Goal: Task Accomplishment & Management: Complete application form

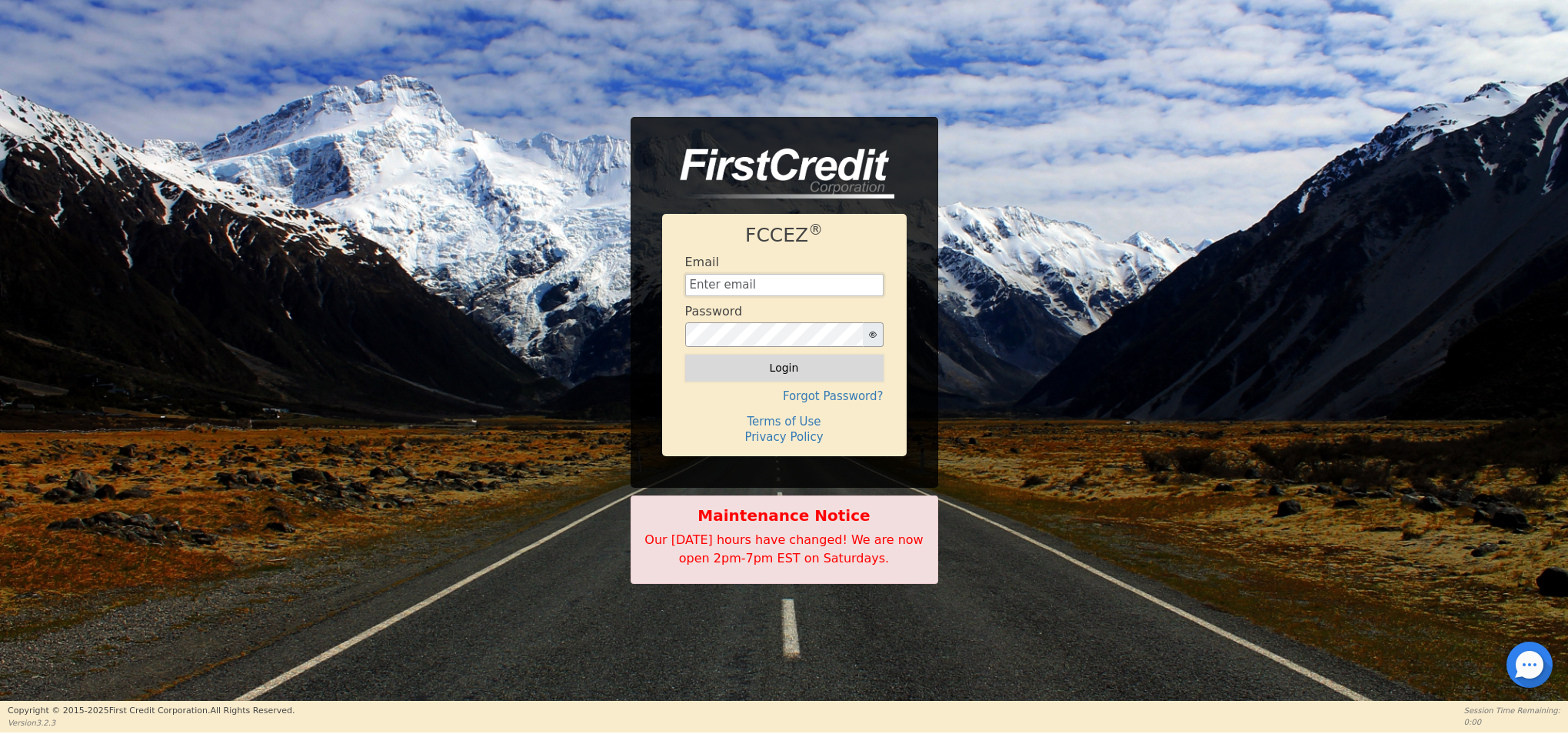
type input "[EMAIL_ADDRESS][DOMAIN_NAME]"
drag, startPoint x: 790, startPoint y: 372, endPoint x: 887, endPoint y: 370, distance: 97.0
click at [792, 372] on button "Login" at bounding box center [784, 368] width 198 height 26
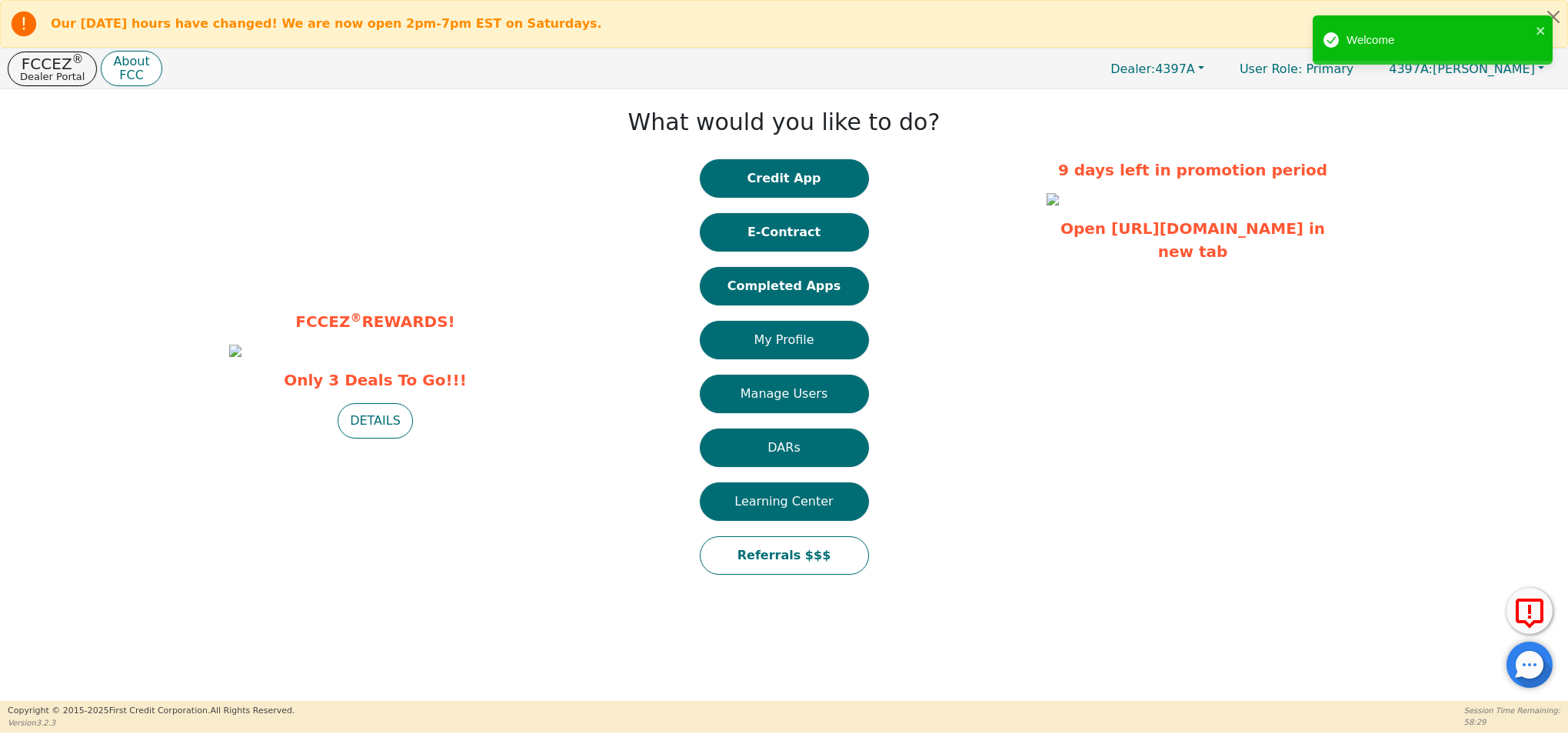
click at [821, 184] on button "Credit App" at bounding box center [784, 178] width 169 height 39
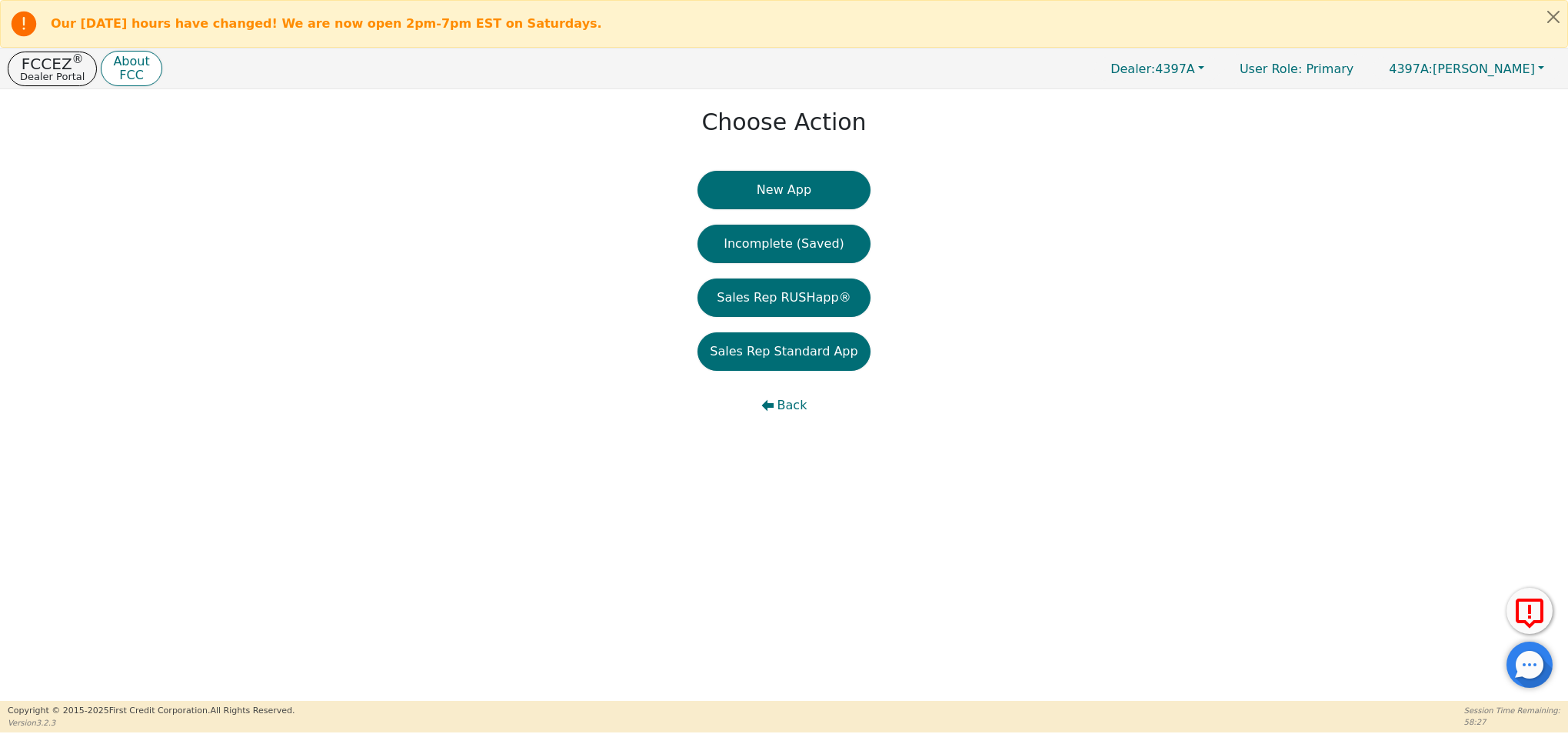
click at [794, 187] on button "New App" at bounding box center [784, 190] width 172 height 39
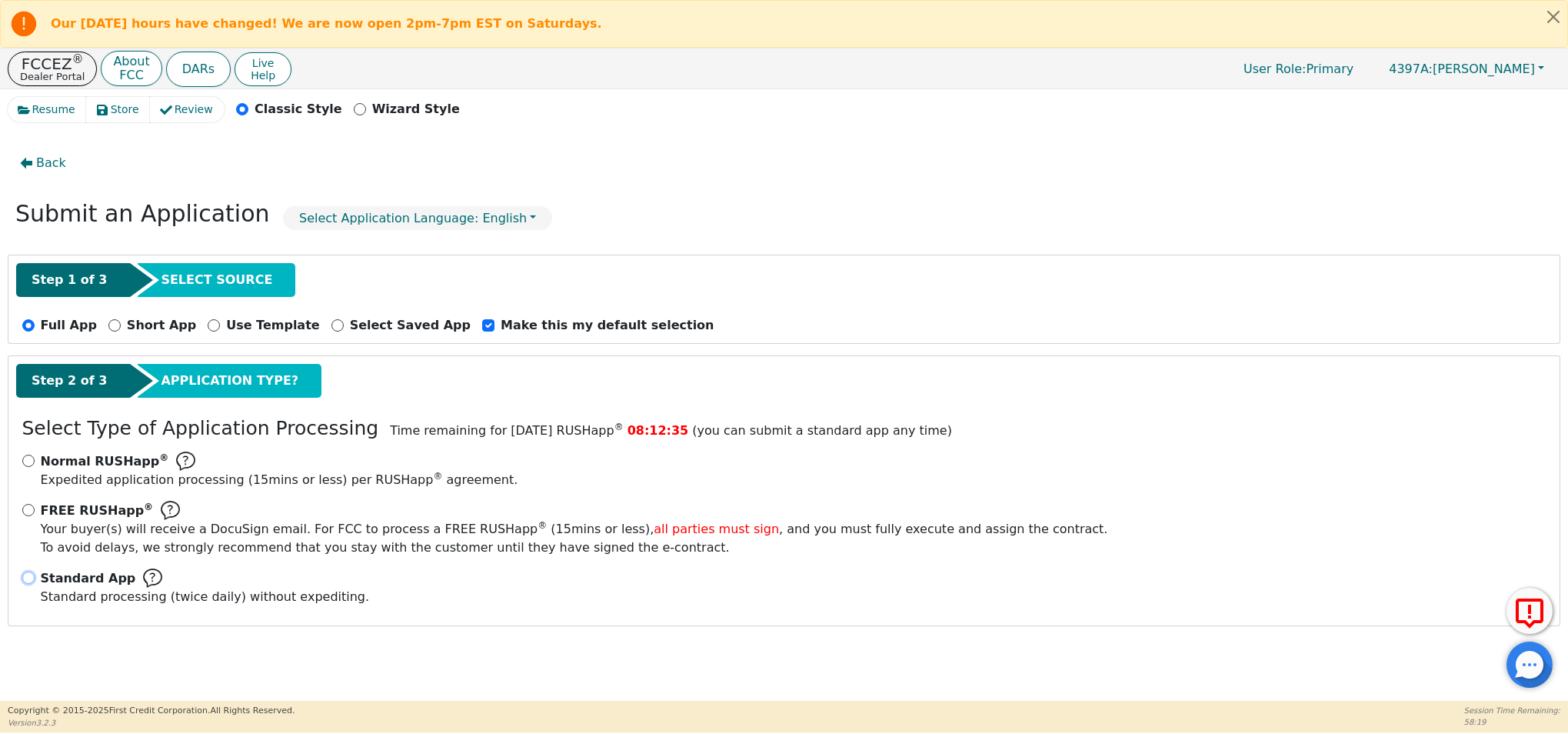
click at [25, 578] on input "Standard App Standard processing (twice daily) without expediting." at bounding box center [28, 577] width 12 height 12
radio input "true"
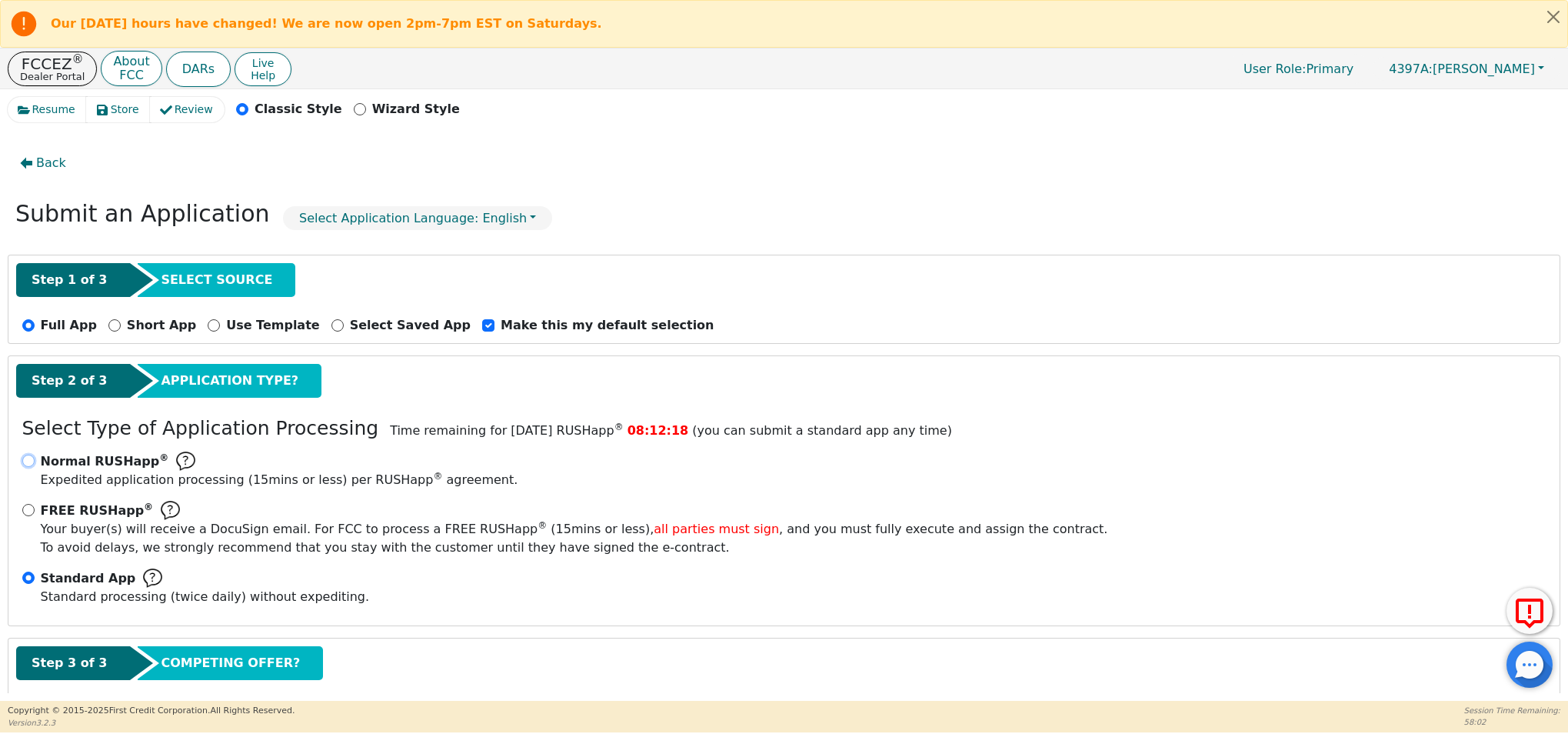
click at [30, 464] on input "Normal RUSHapp ® Expedited application processing ( 15 mins or less) per RUSHap…" at bounding box center [28, 461] width 12 height 12
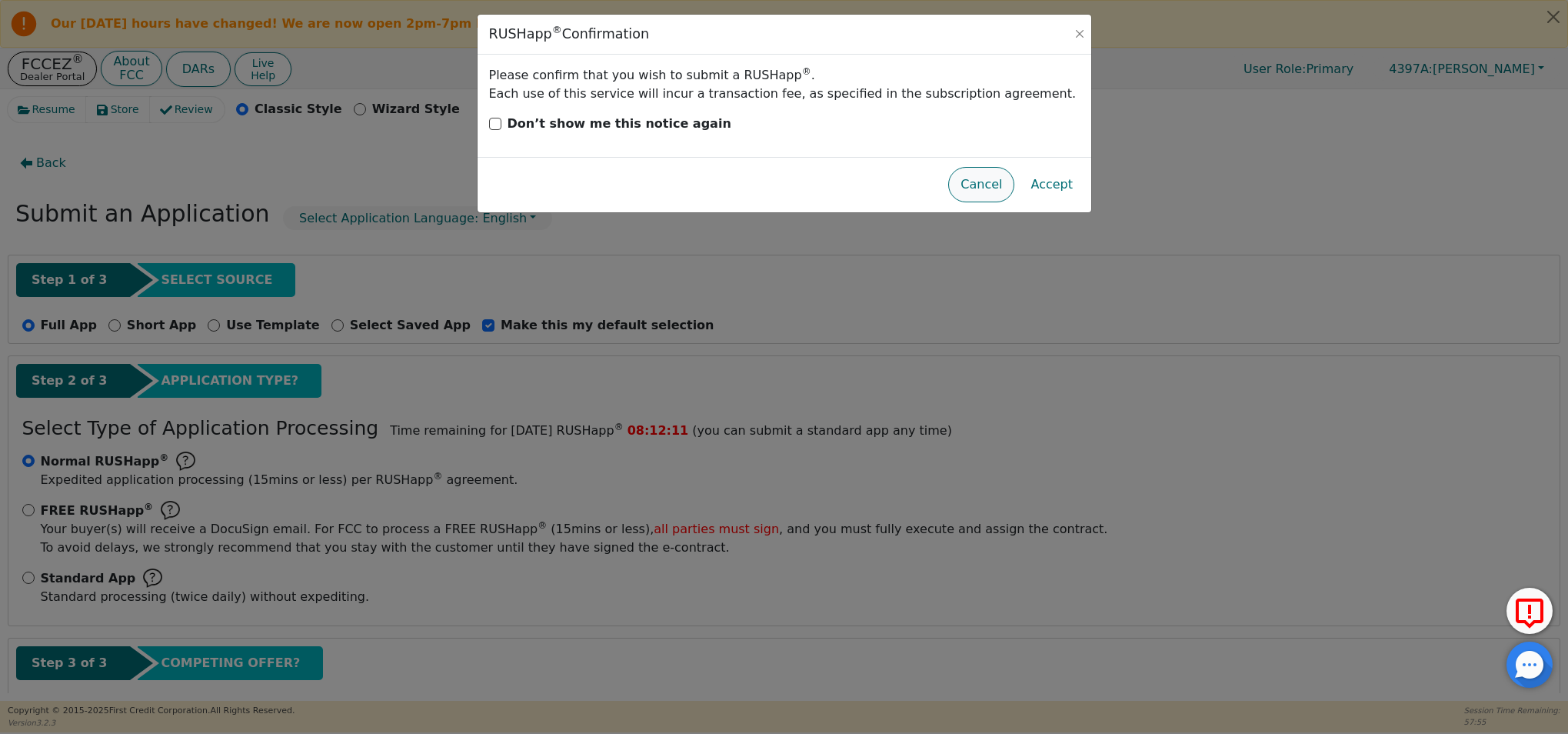
click at [982, 183] on button "Cancel" at bounding box center [981, 184] width 66 height 35
radio input "false"
radio input "true"
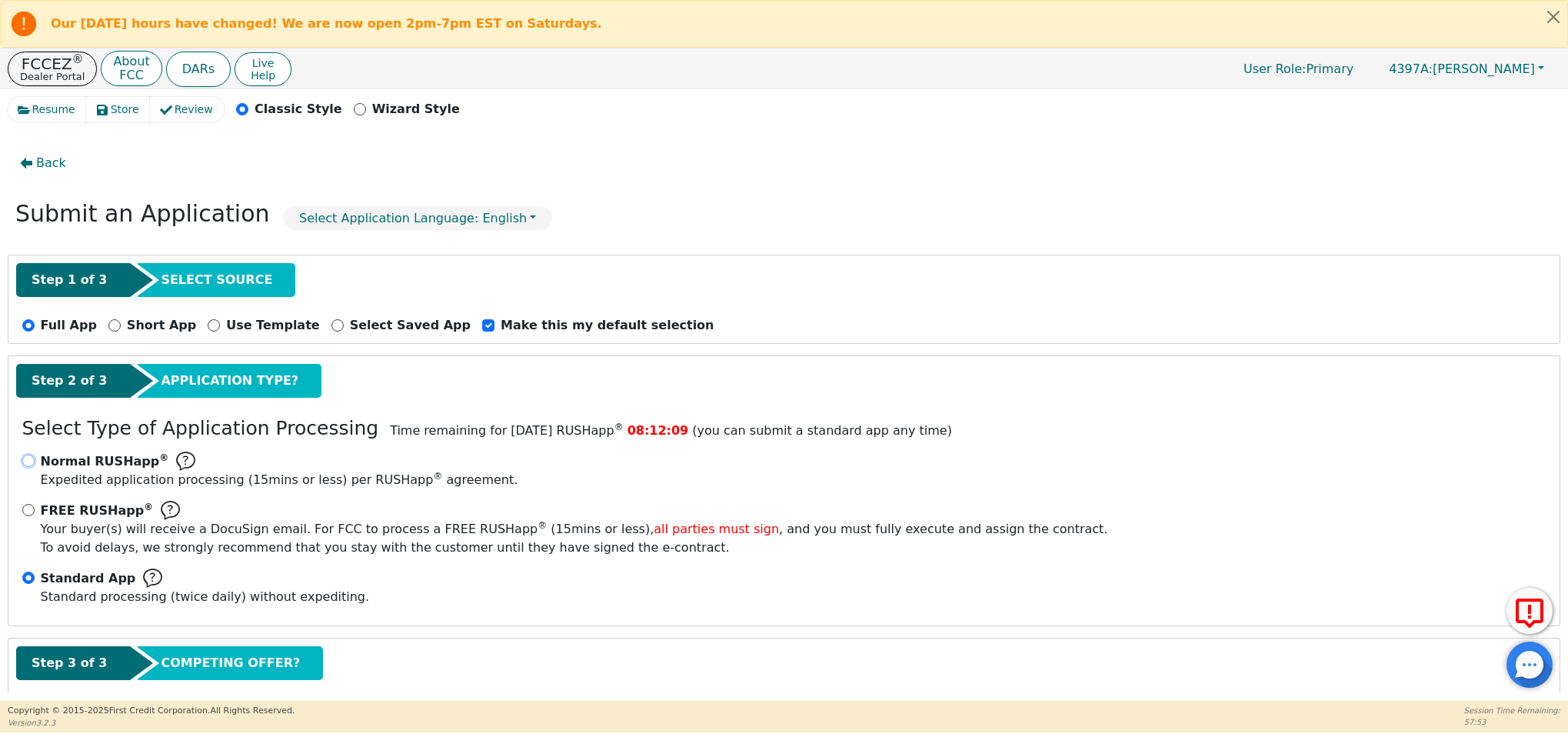
scroll to position [84, 0]
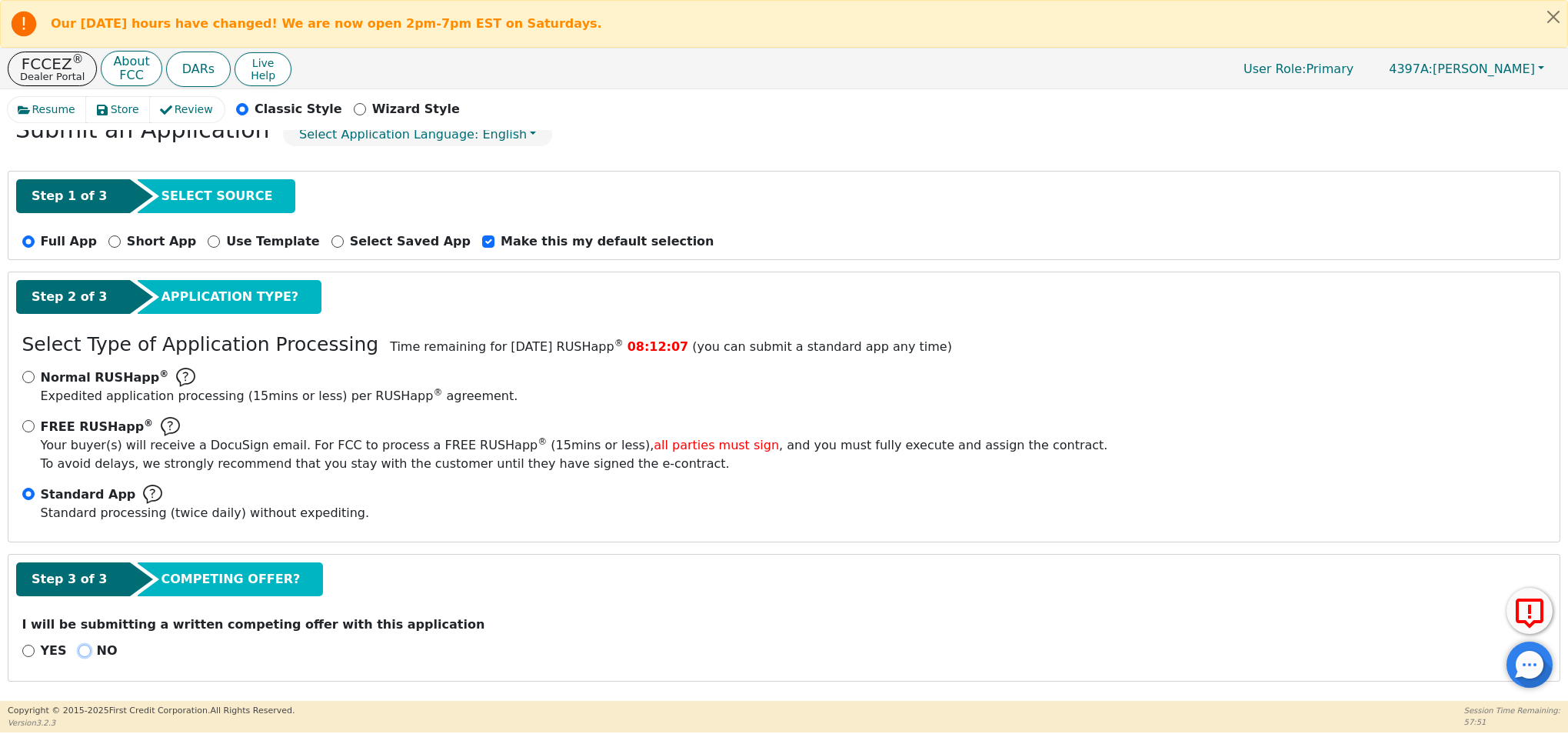
drag, startPoint x: 84, startPoint y: 650, endPoint x: 511, endPoint y: 612, distance: 428.7
click at [88, 650] on div "NO" at bounding box center [98, 650] width 40 height 18
click at [78, 651] on input "NO" at bounding box center [84, 650] width 12 height 12
radio input "true"
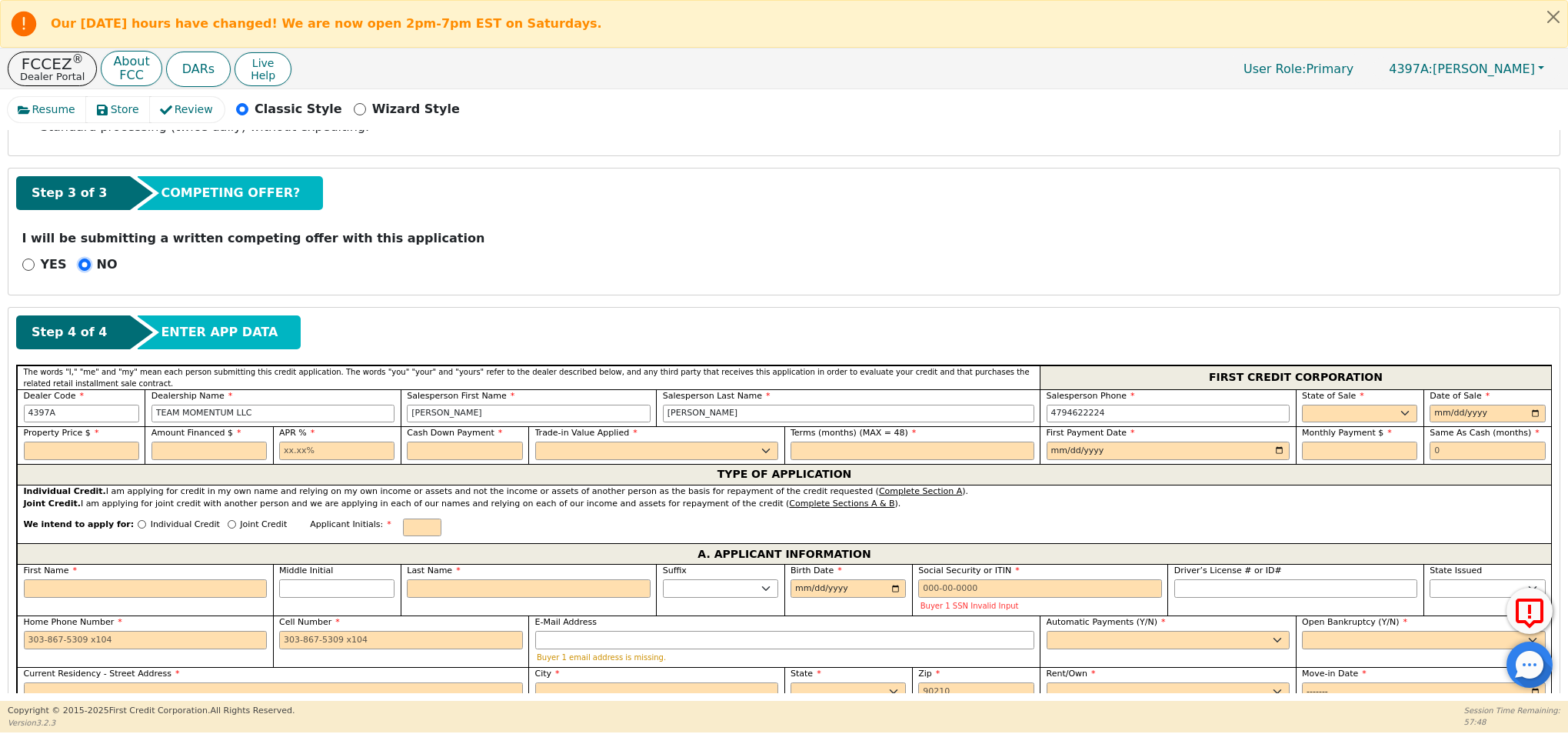
scroll to position [492, 0]
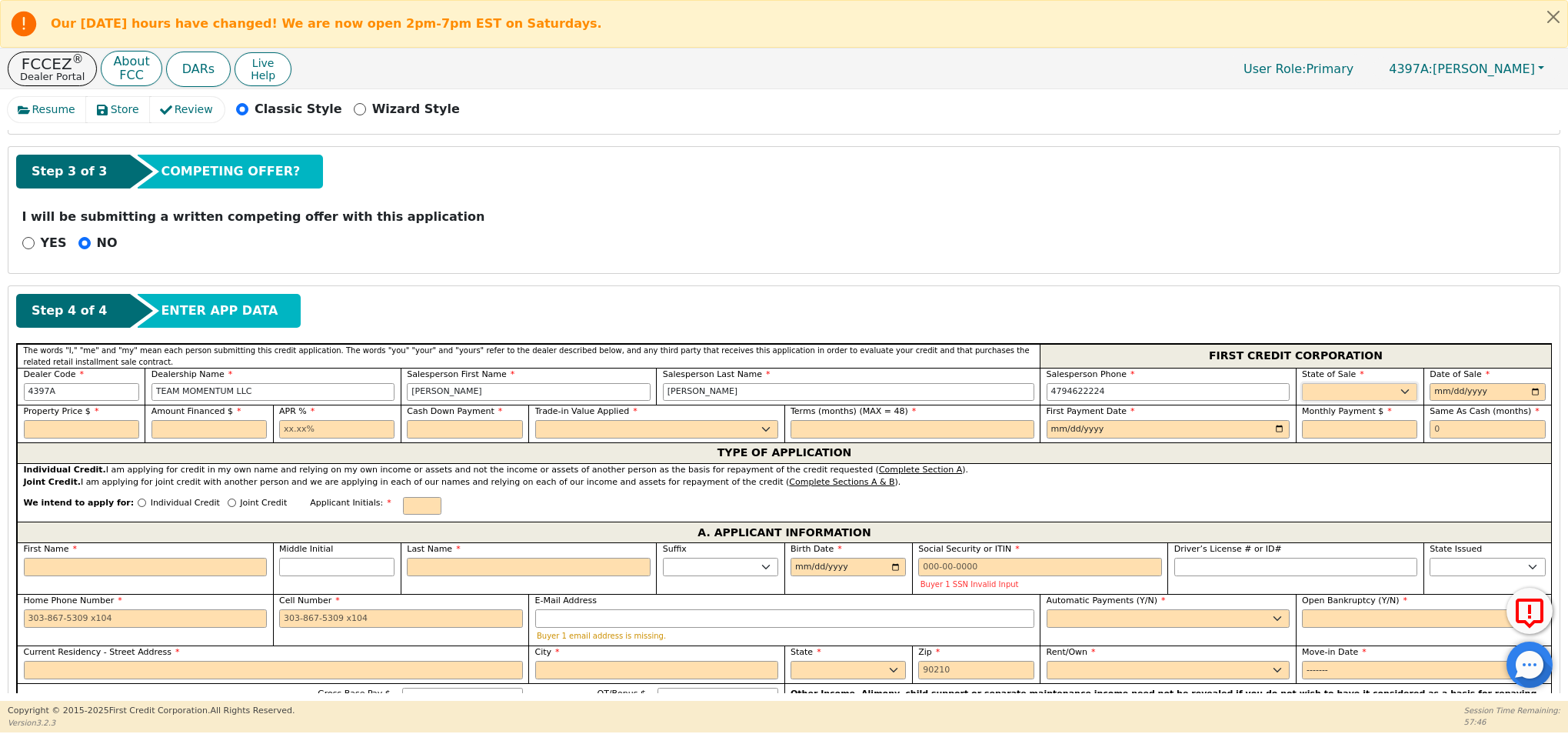
click at [1388, 391] on select "AK AL AR AZ CA CO CT DC DE FL GA HI IA ID IL IN KS KY LA MA MD ME MI MN MO MS M…" at bounding box center [1360, 392] width 115 height 18
select select "OK"
click at [1438, 392] on input "date" at bounding box center [1487, 392] width 115 height 18
click at [1527, 389] on input "date" at bounding box center [1487, 392] width 115 height 18
type input "2025-09-22"
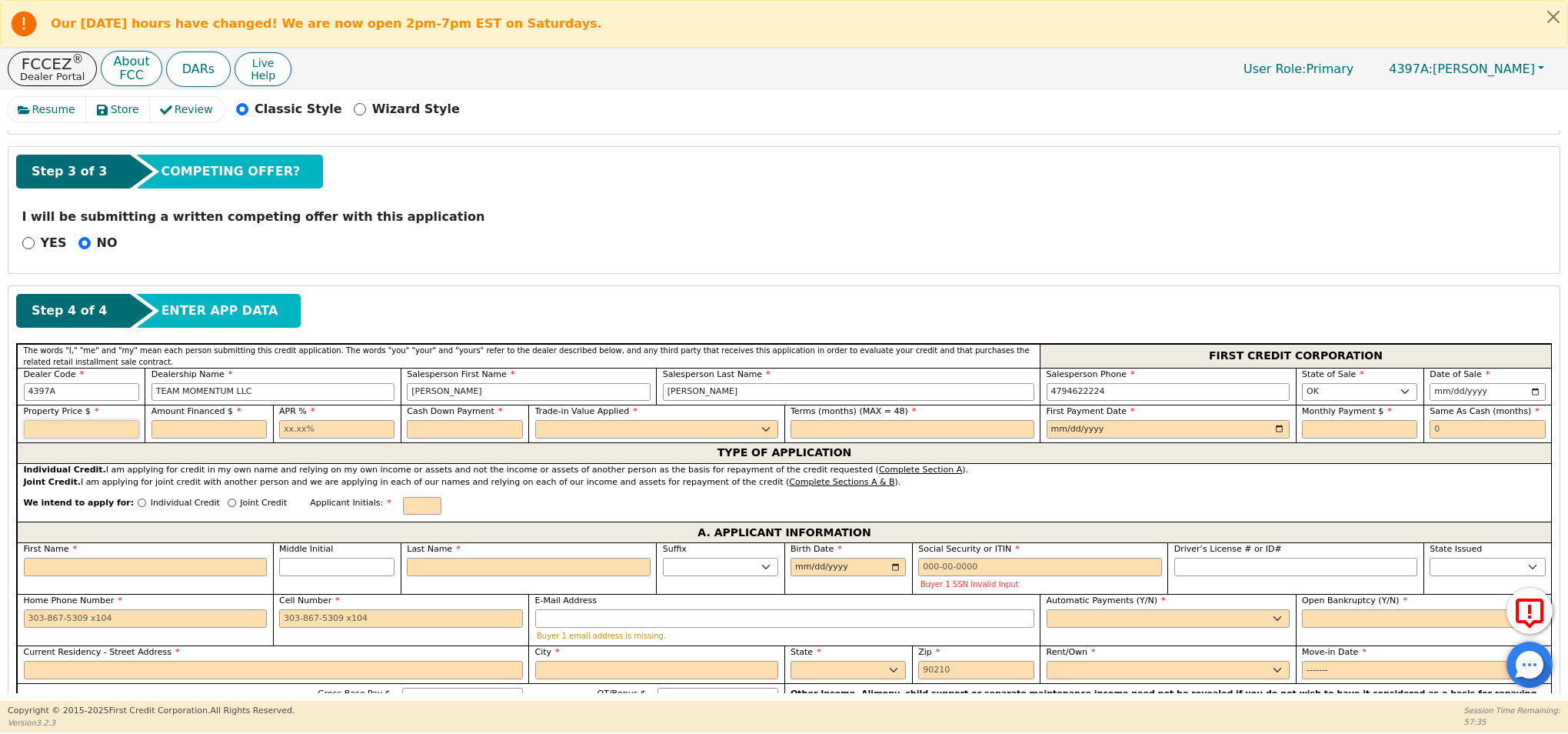
drag, startPoint x: 52, startPoint y: 432, endPoint x: 207, endPoint y: 441, distance: 155.3
click at [54, 432] on input "text" at bounding box center [82, 429] width 115 height 18
type input "4047.12"
click at [202, 432] on input "text" at bounding box center [209, 429] width 115 height 18
type input "3900.00"
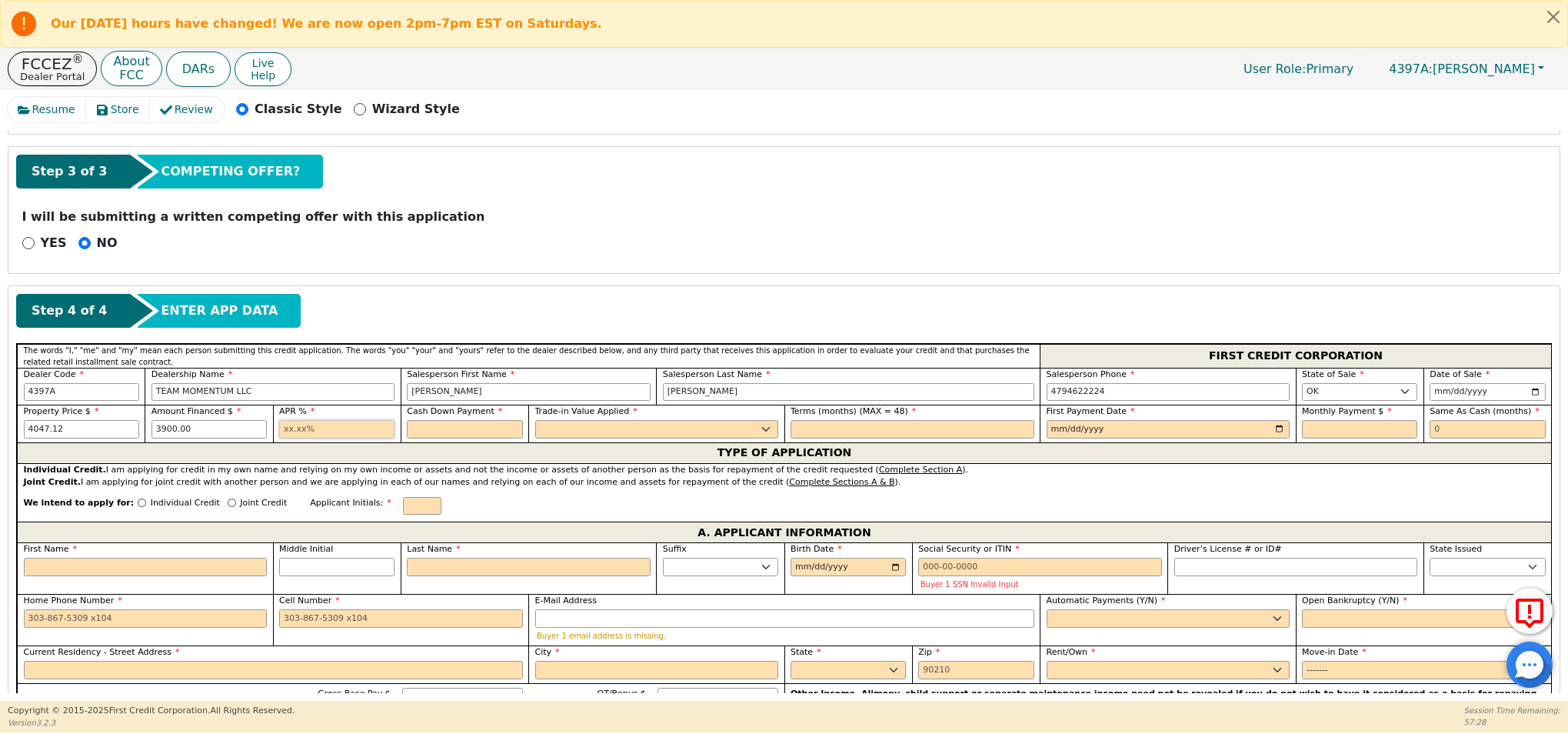
click at [285, 427] on input "text" at bounding box center [337, 429] width 115 height 18
type input "22.99"
click at [462, 429] on input "text" at bounding box center [464, 429] width 115 height 18
type input "147.12"
click at [597, 420] on select "Yes No" at bounding box center [656, 429] width 244 height 18
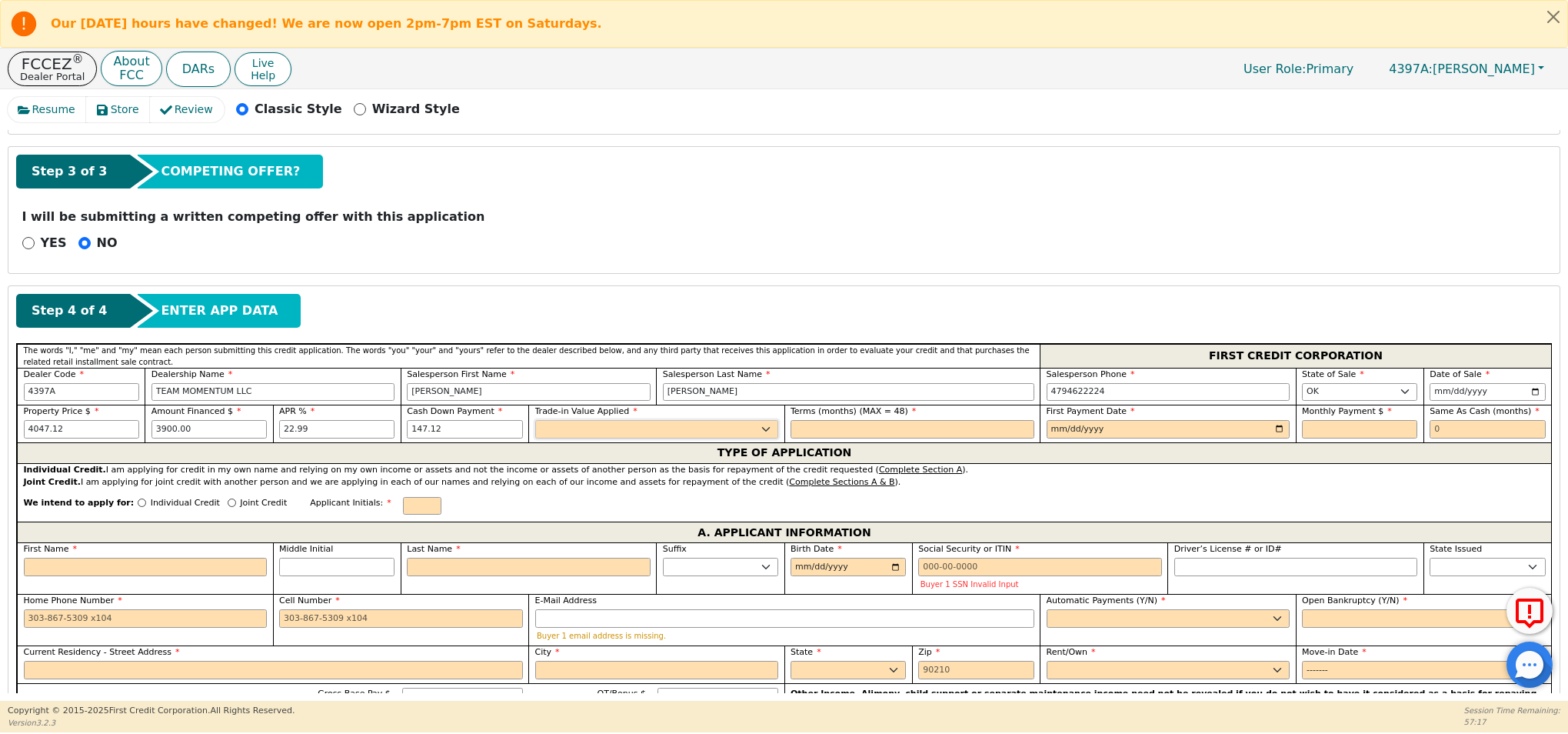
select select "n"
click at [849, 429] on input "text" at bounding box center [912, 429] width 244 height 18
type input "48"
click at [1276, 430] on input "date" at bounding box center [1168, 429] width 244 height 18
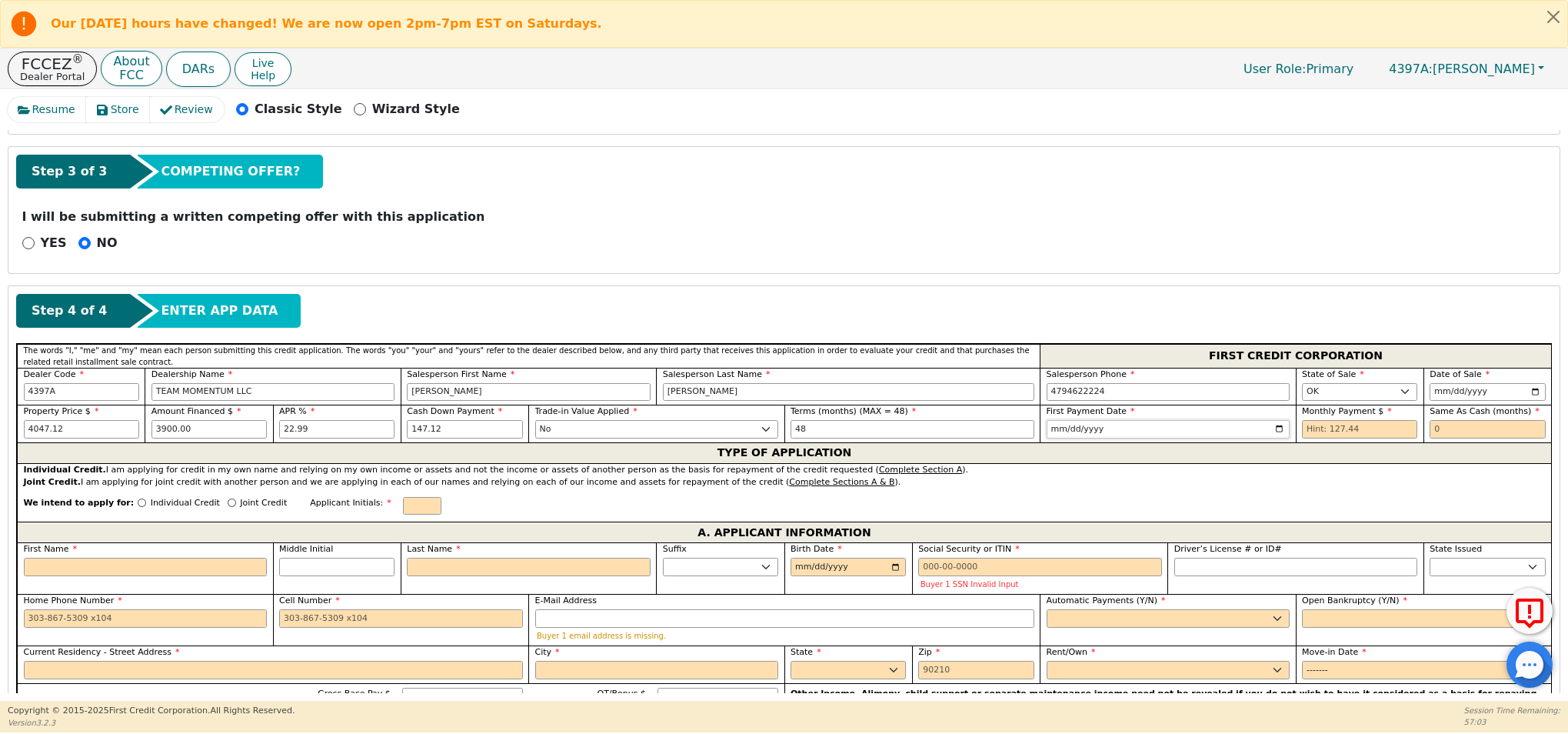
type input "2025-11-05"
click at [1333, 430] on input "text" at bounding box center [1360, 429] width 115 height 18
type input "124.98"
click at [1447, 424] on input "text" at bounding box center [1487, 429] width 115 height 18
type input "0"
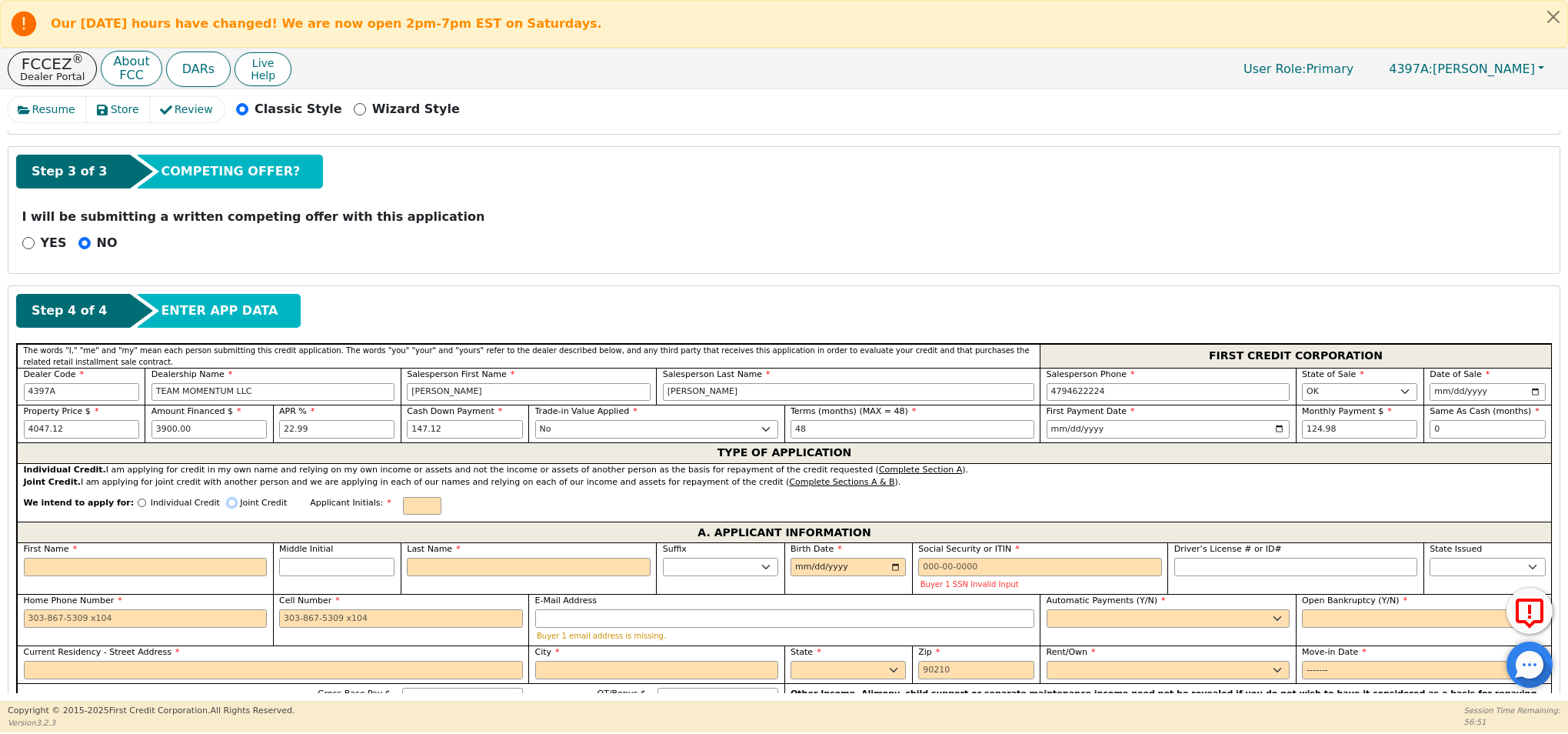
click at [227, 504] on input "Joint Credit" at bounding box center [232, 503] width 9 height 9
radio input "true"
click at [406, 503] on input "text" at bounding box center [422, 506] width 39 height 18
click at [110, 571] on input "First Name" at bounding box center [146, 566] width 244 height 18
click at [65, 561] on input "First Name" at bounding box center [146, 566] width 244 height 18
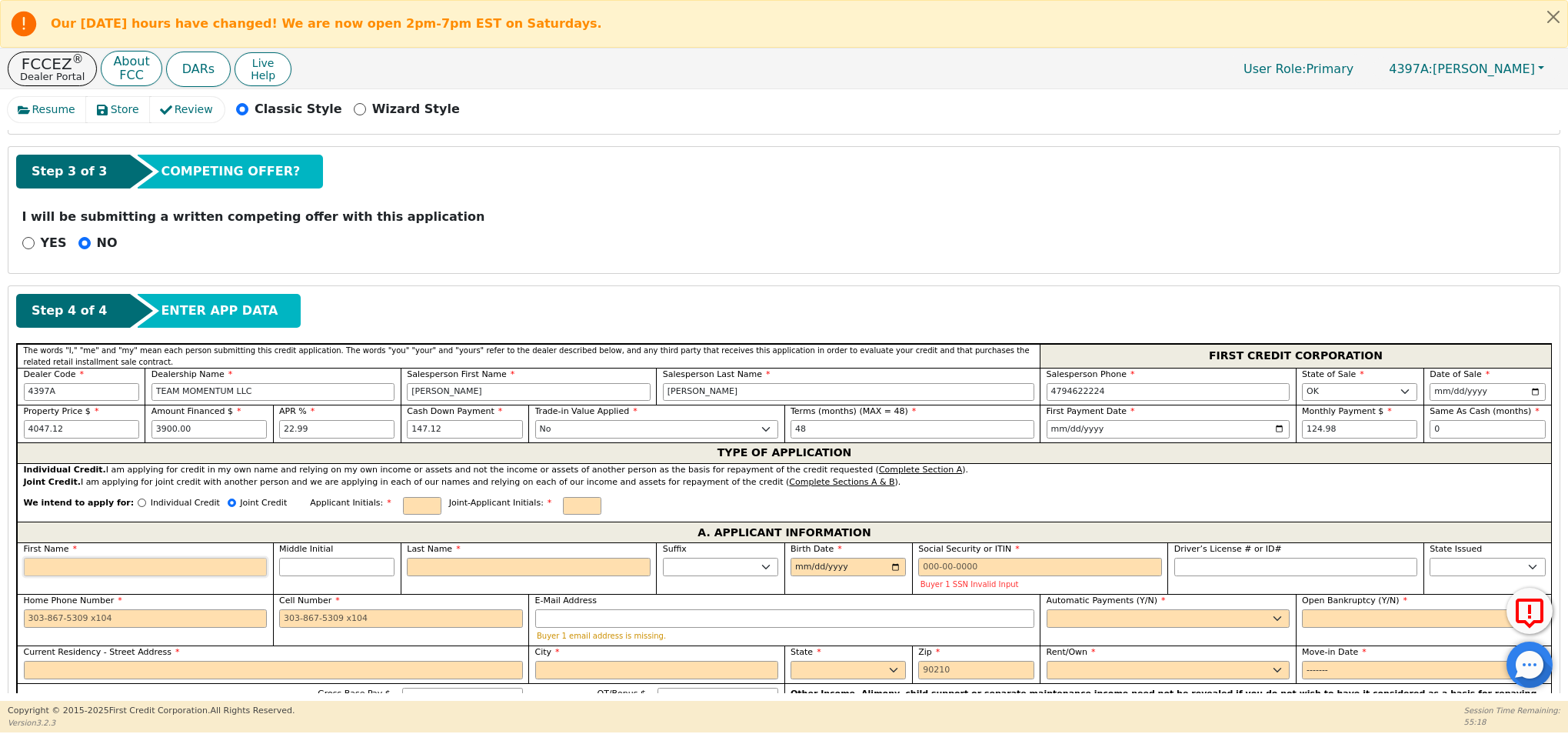
type input "C"
type input "Ca"
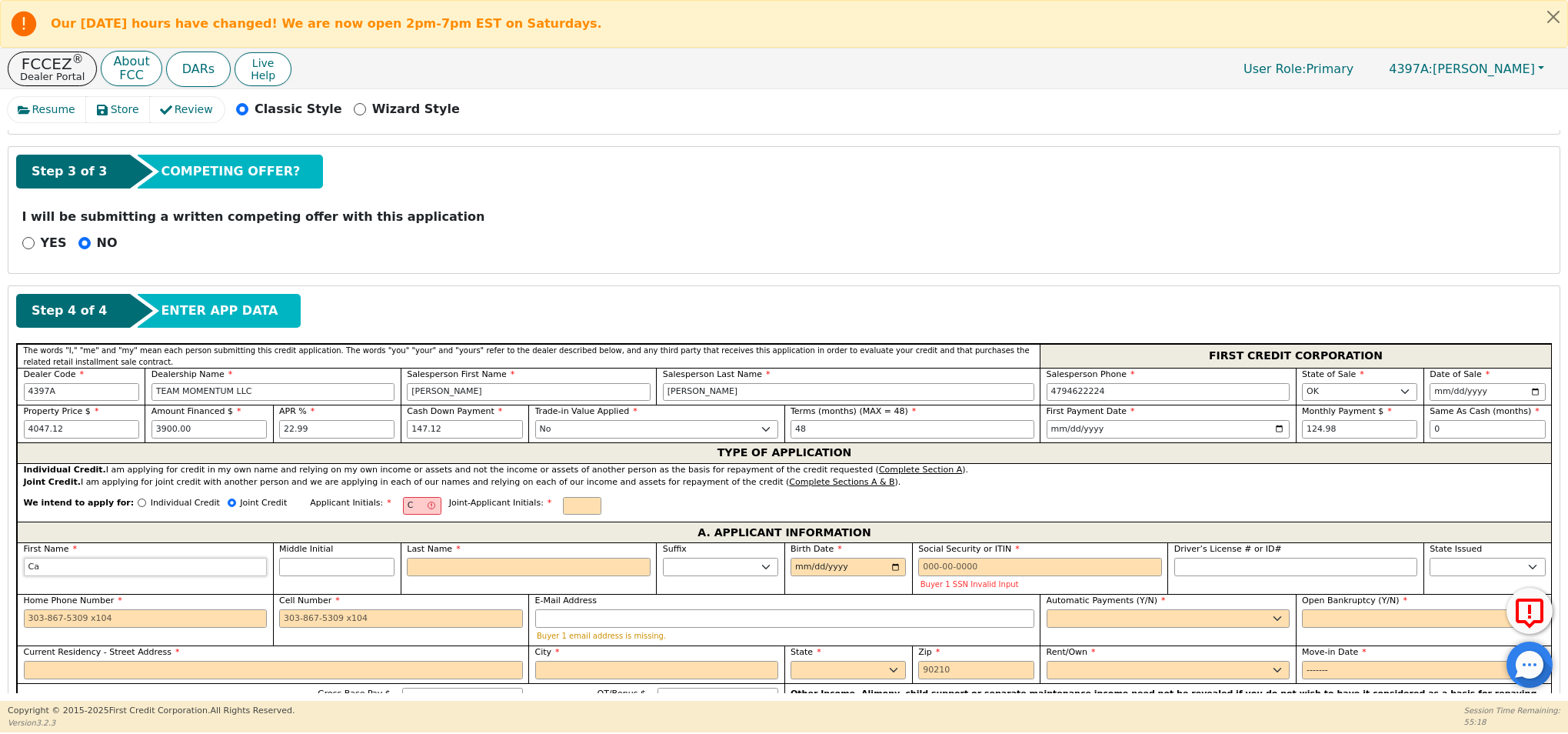
type input "Car"
type input "[PERSON_NAME]"
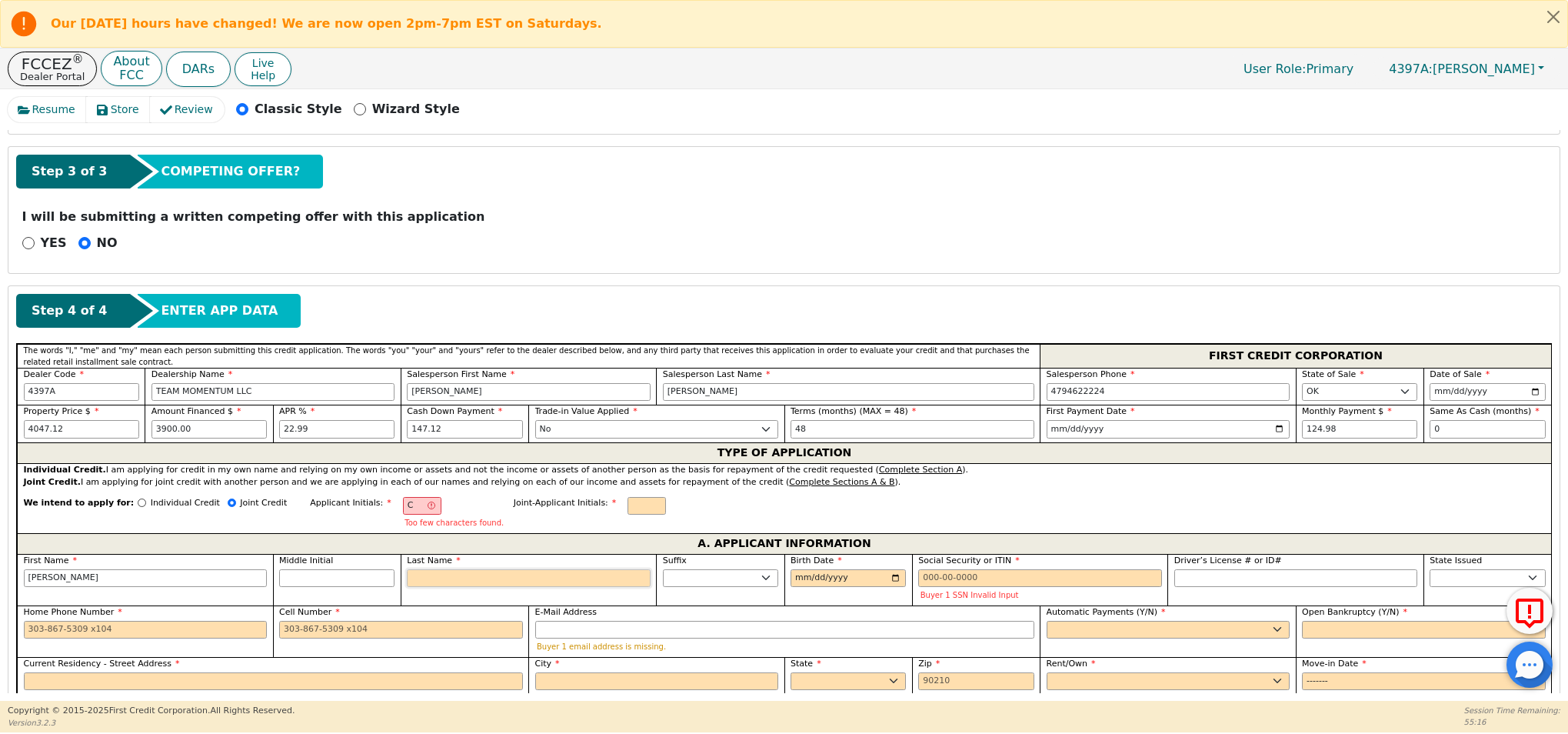
type input "CM"
type input "M"
type input "Carl M"
type input "Mi"
type input "Carl Mi"
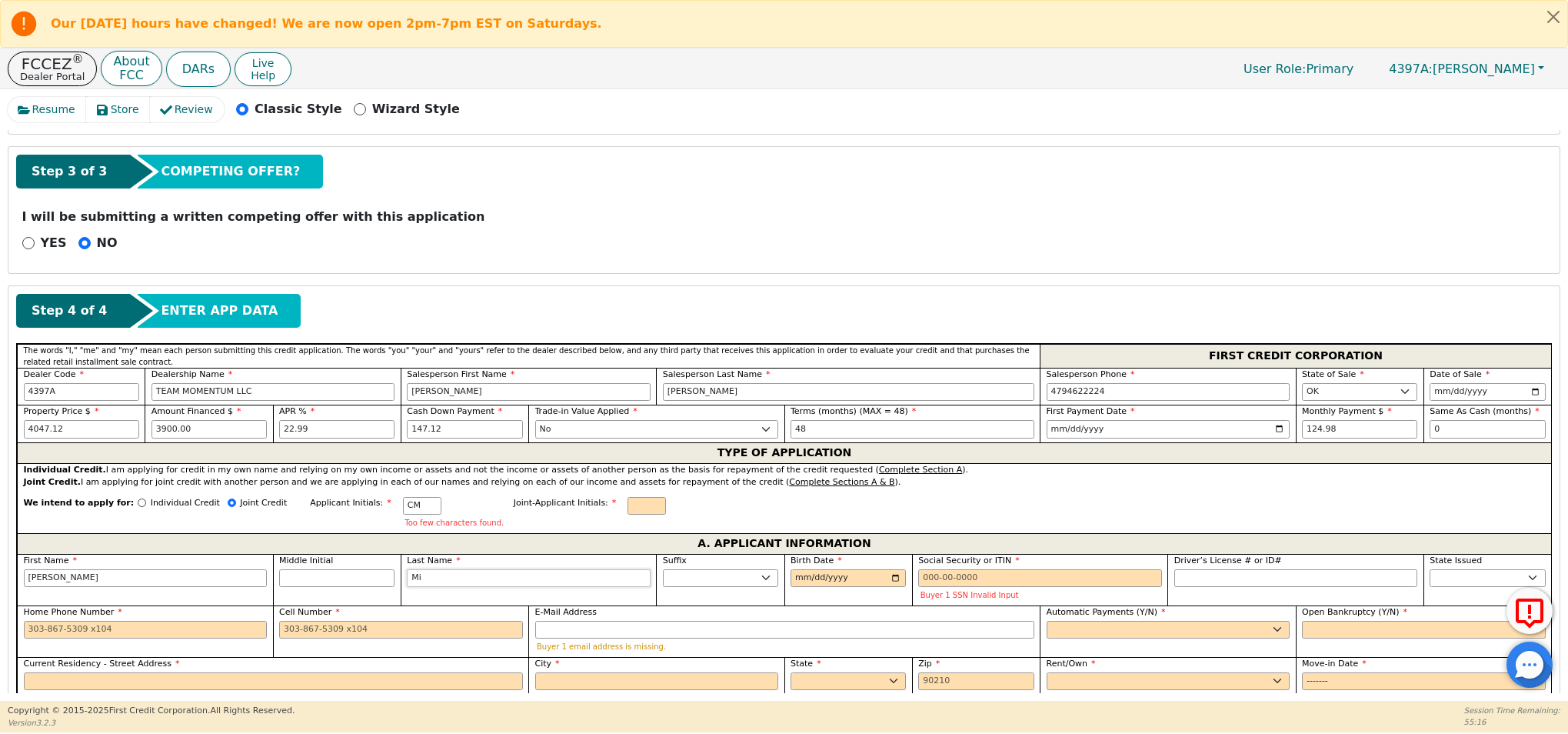
type input "Min"
type input "Carl Min"
type input "Mino"
type input "Carl Mino"
type input "Minor"
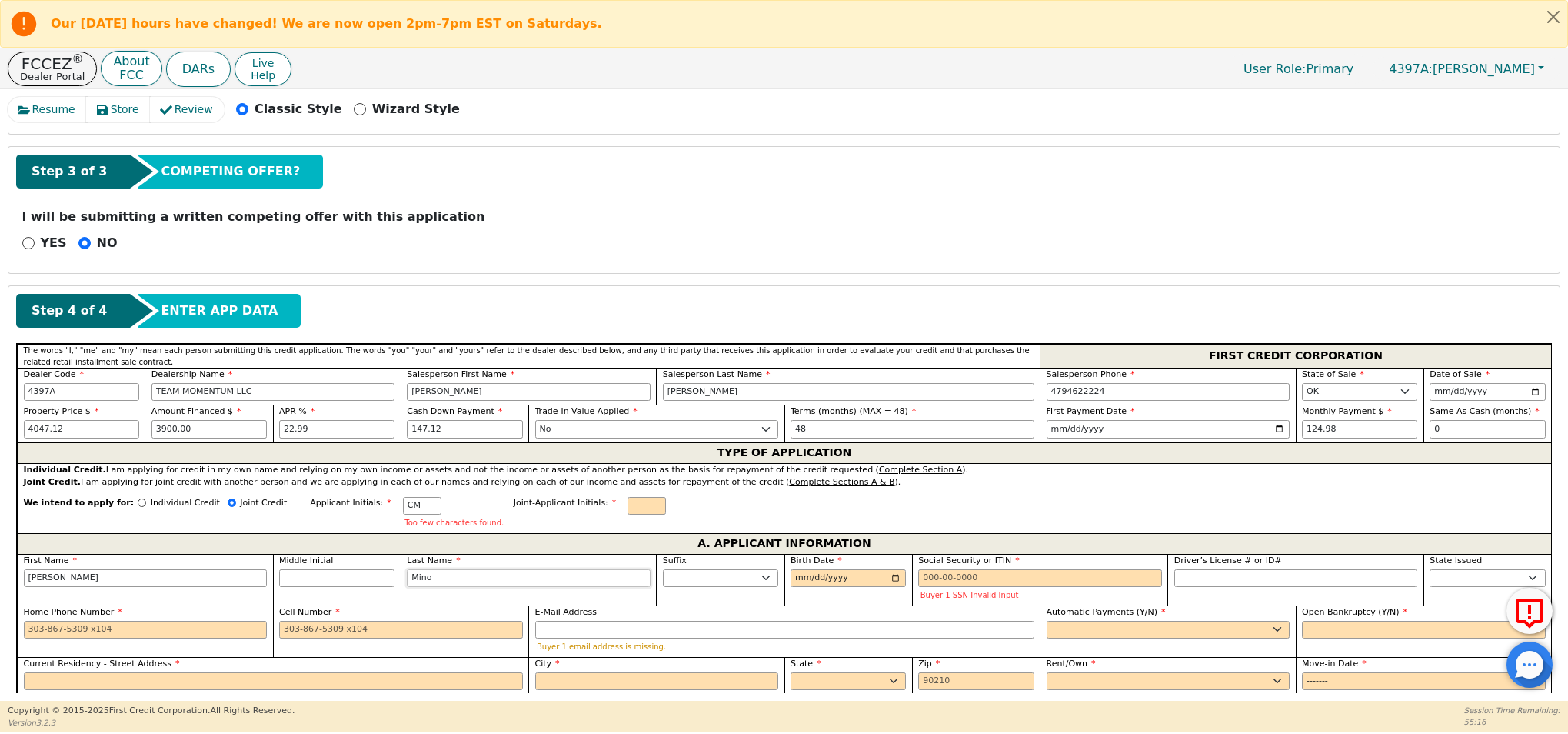
type input "Carl Minor"
type input "Minor"
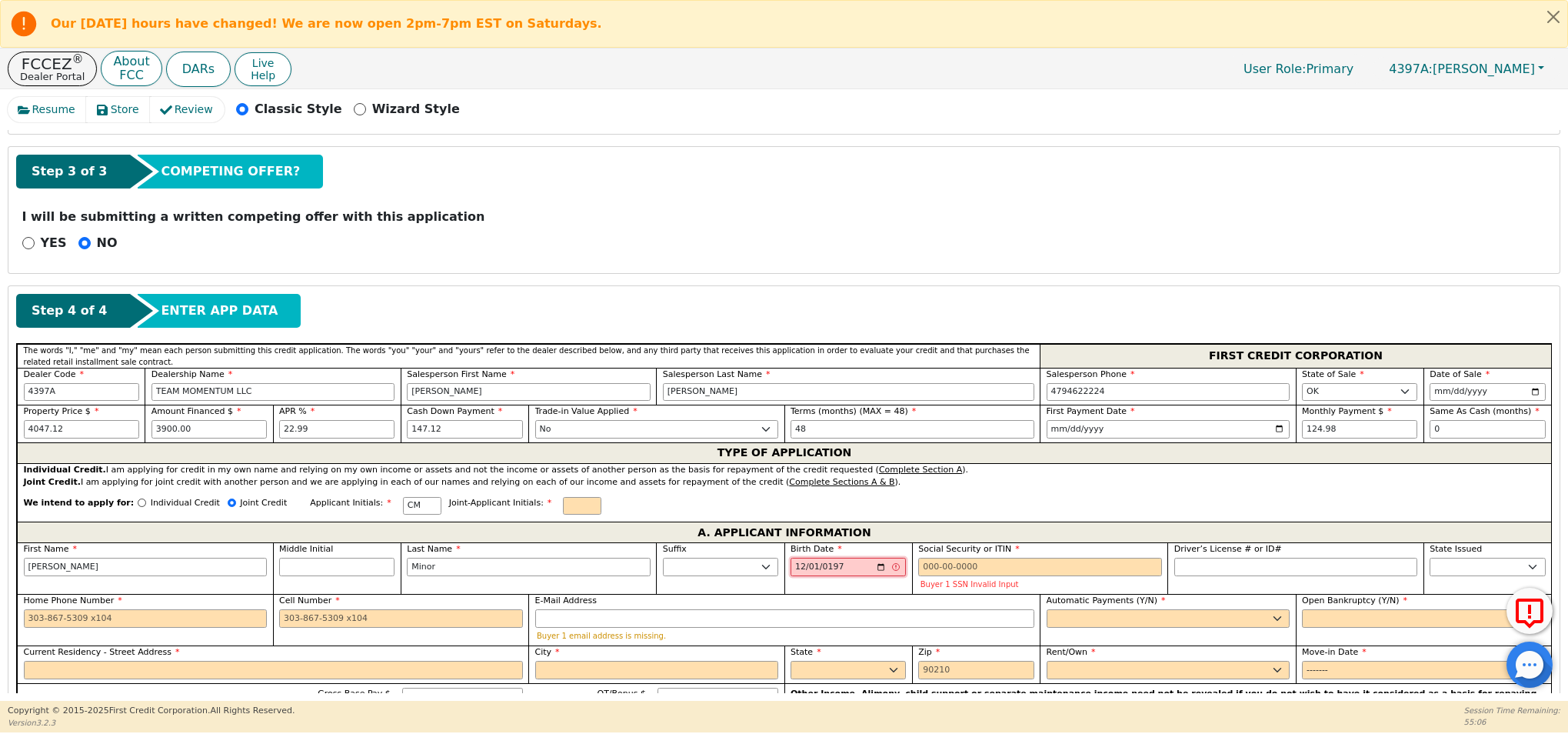
type input "1971-12-01"
click at [930, 565] on input "Social Security or ITIN" at bounding box center [1039, 566] width 244 height 18
paste input "444-70-6710"
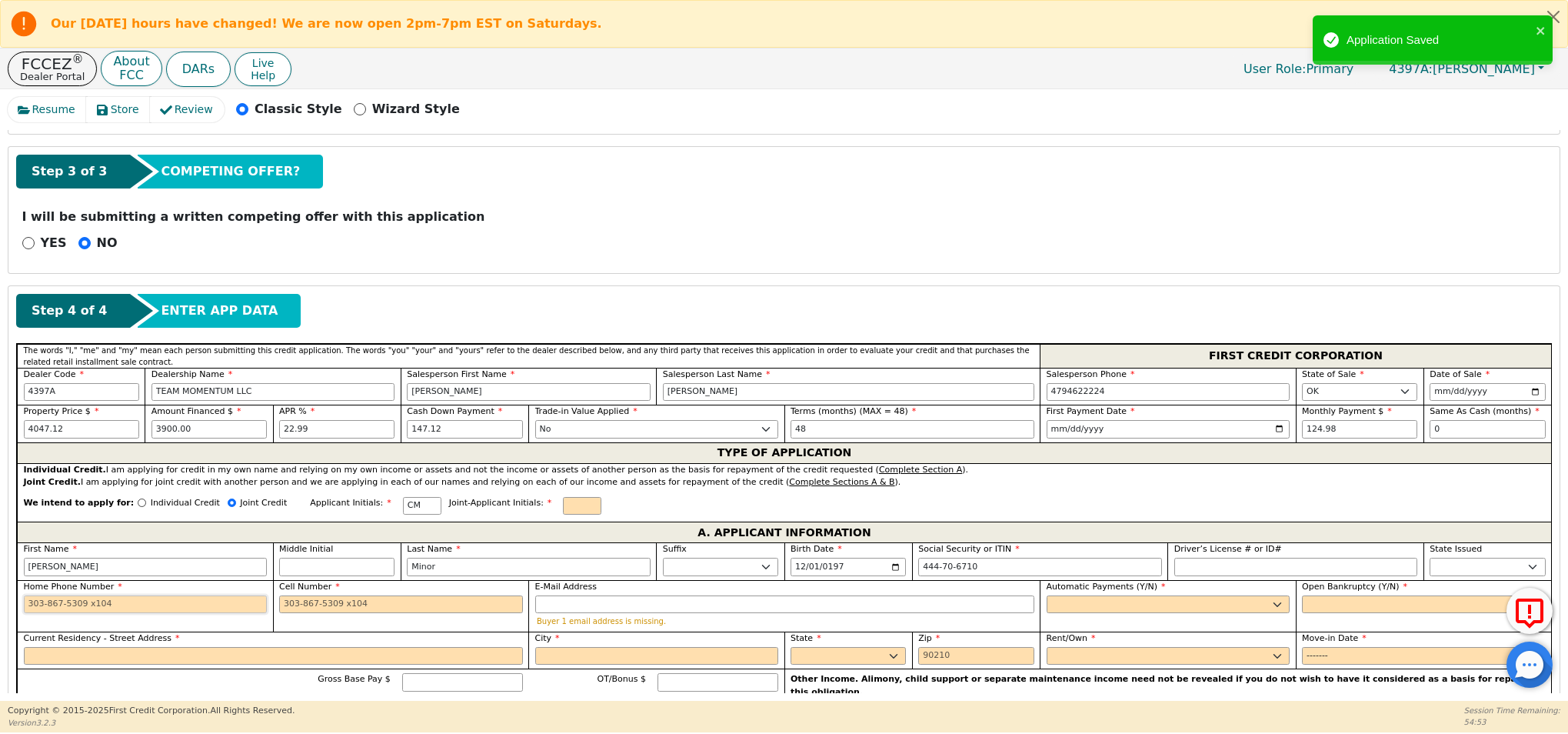
type input "***-**-6710"
click at [38, 609] on input "Home Phone Number" at bounding box center [146, 604] width 244 height 18
click at [294, 602] on input "Cell Number" at bounding box center [400, 604] width 244 height 18
paste input "918935-6834"
type input "918-935-6834"
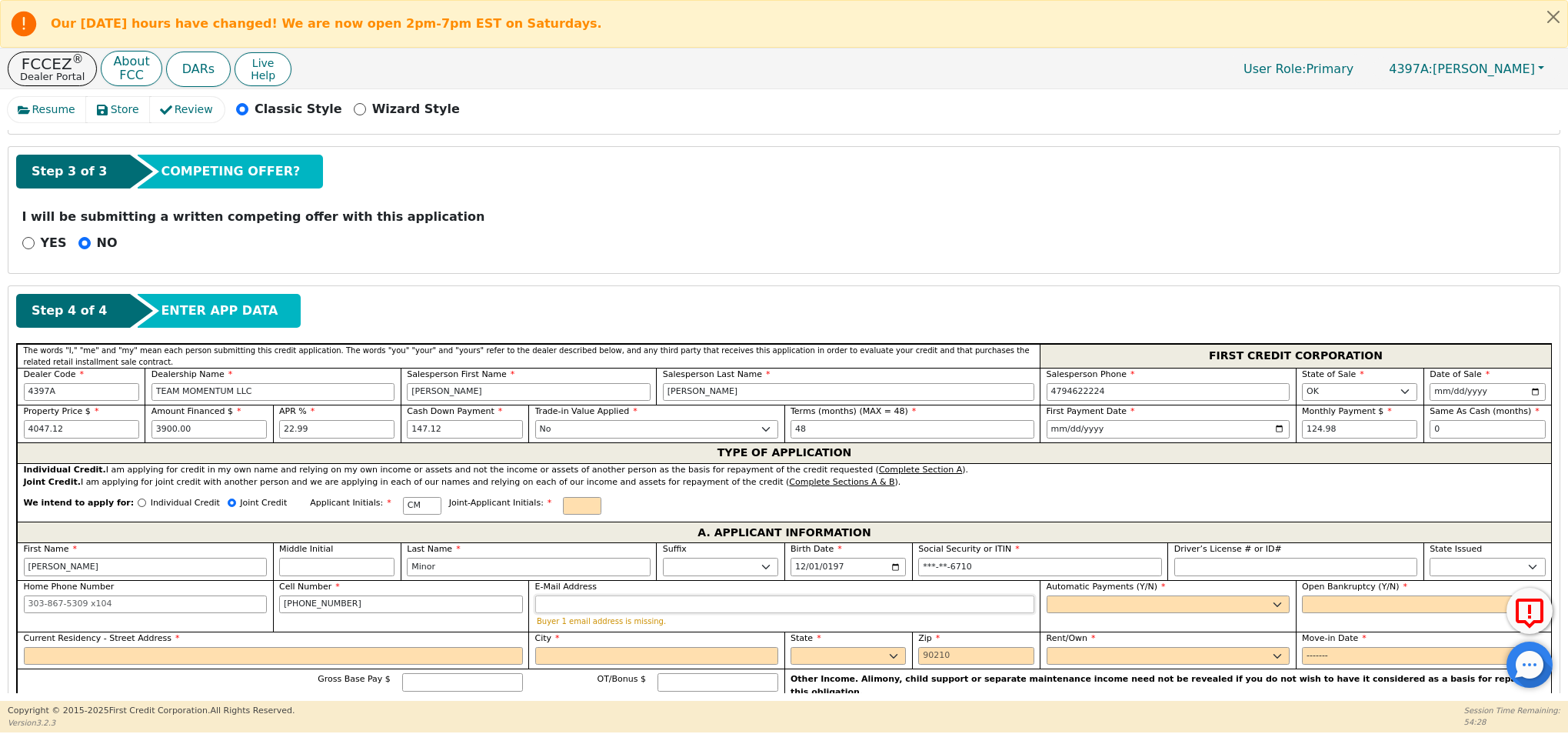
paste input "carllminorsr@gmail.com"
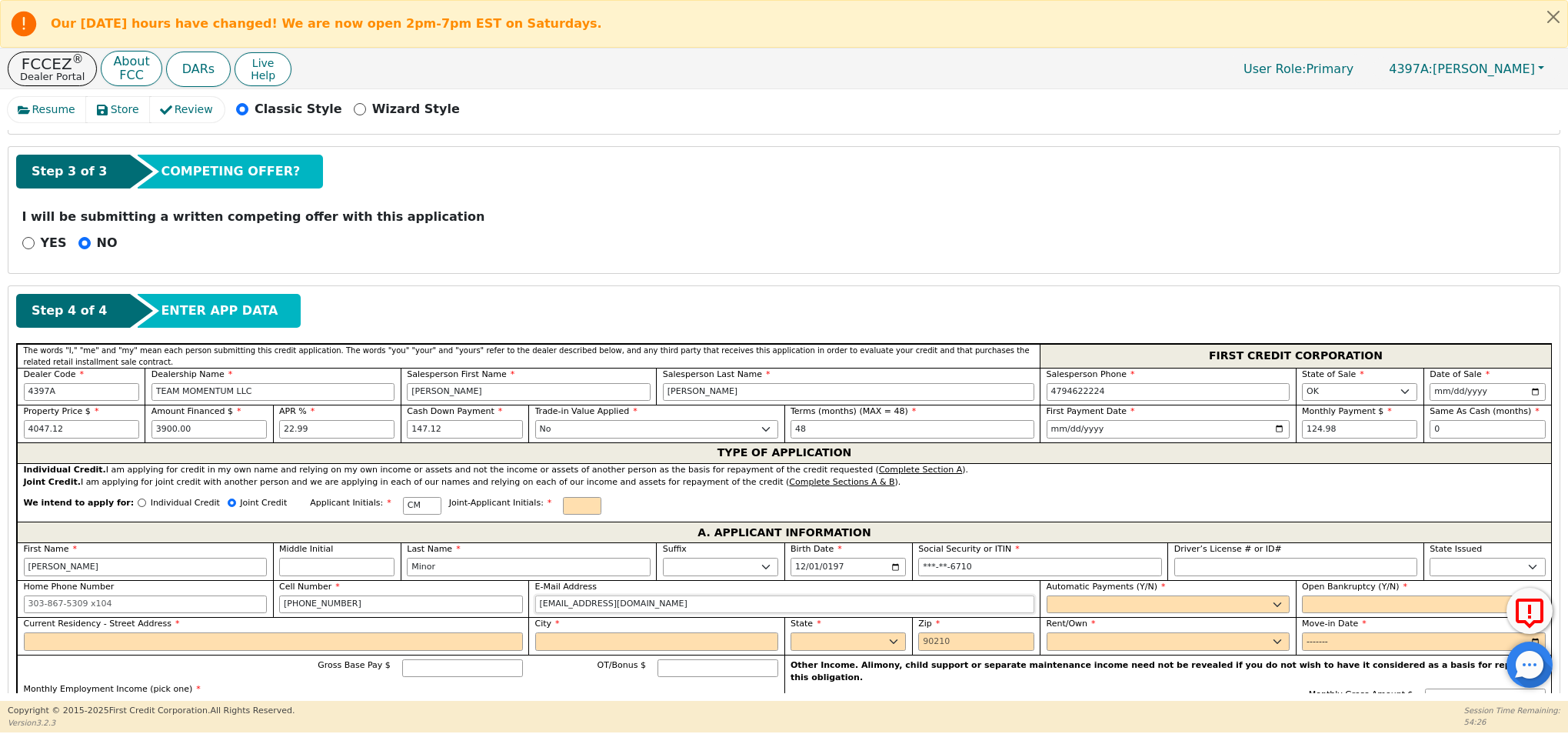
type input "carllminorsr@gmail.com"
click at [1193, 600] on select "Yes No" at bounding box center [1168, 604] width 244 height 18
select select "y"
type input "Carl Minor"
click at [1342, 604] on select "Yes No" at bounding box center [1423, 604] width 244 height 18
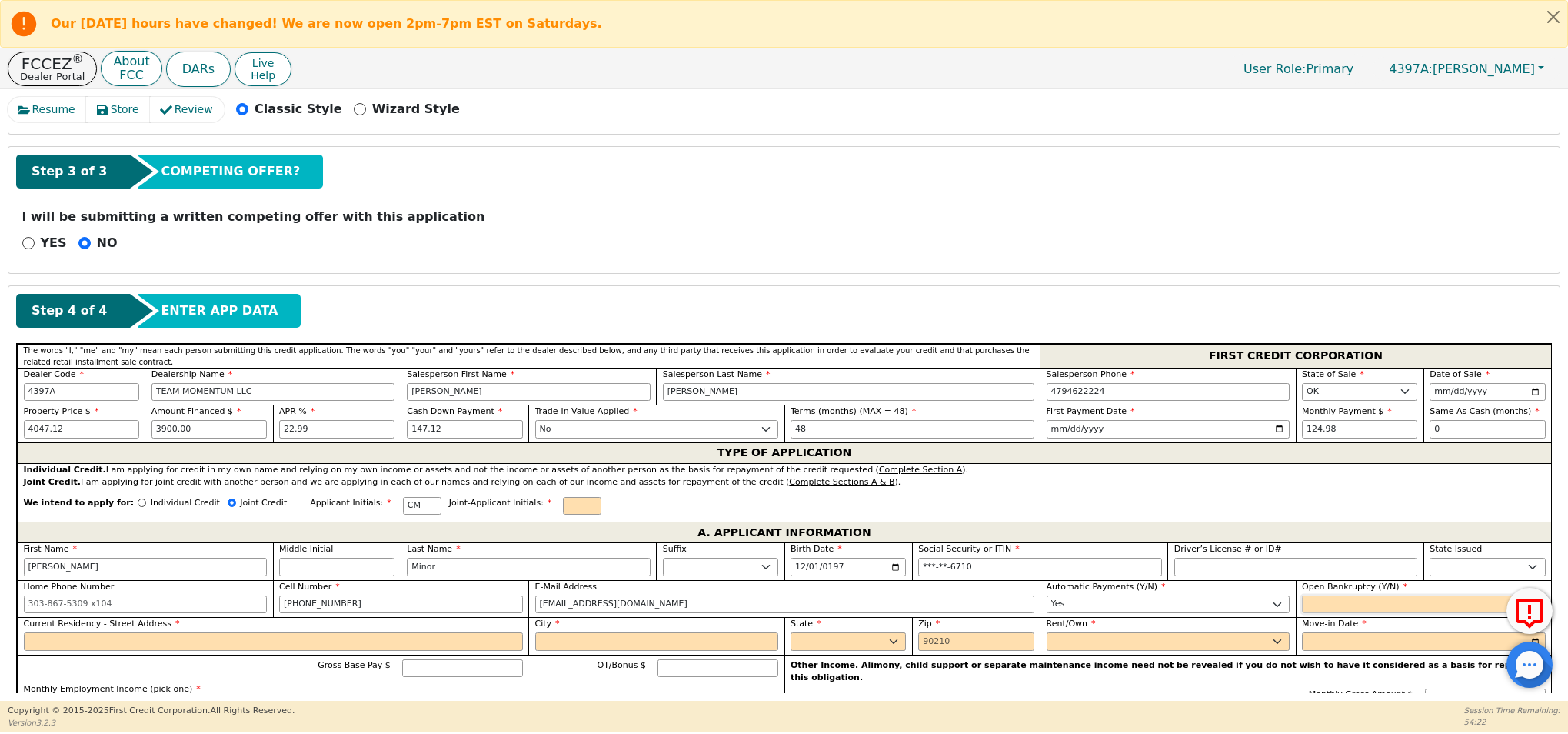
select select "n"
click at [77, 646] on input "Current Residency - Street Address" at bounding box center [274, 641] width 499 height 18
paste input "2534 N Rockford Ave"
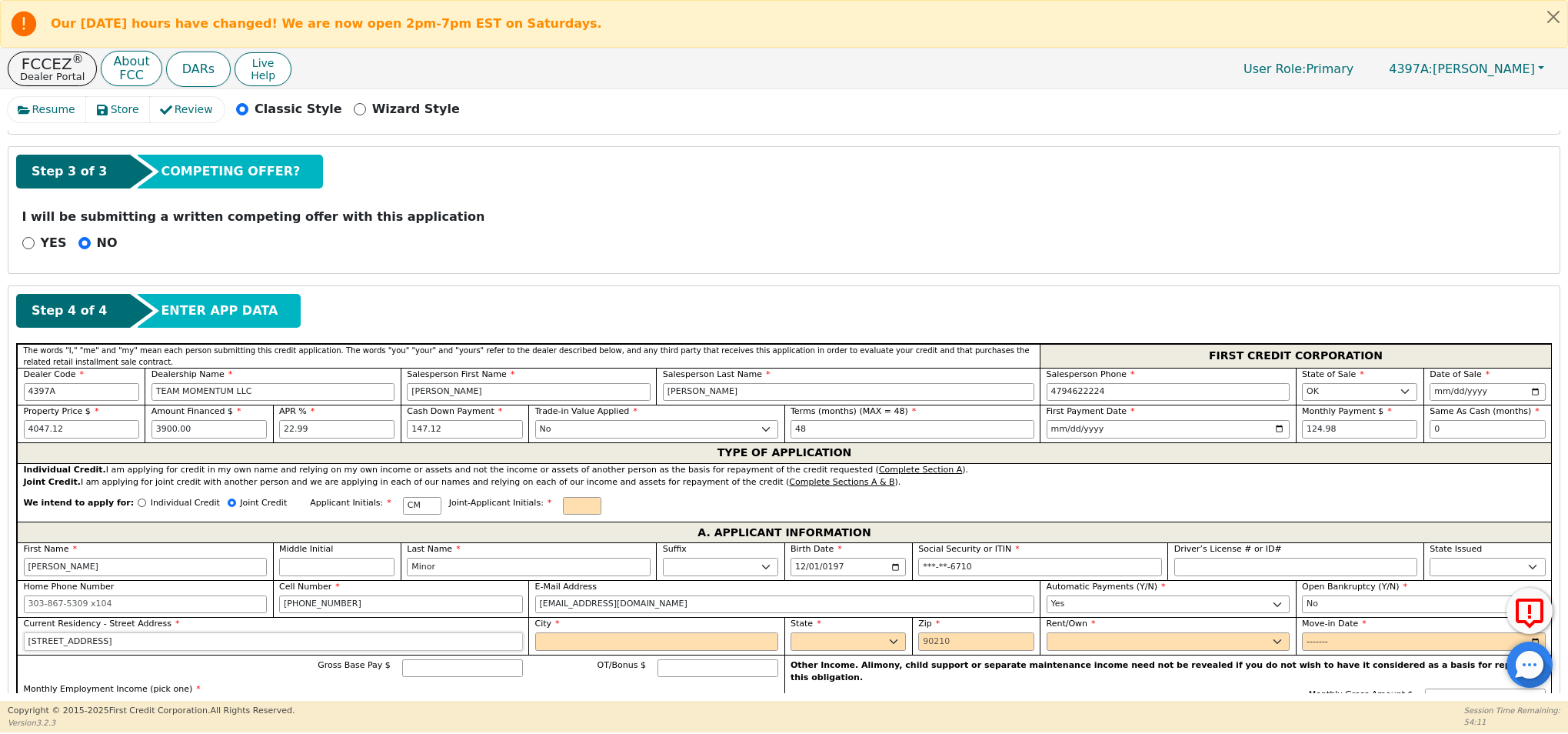
type input "2534 N Rockford Ave"
click at [583, 639] on input "City" at bounding box center [656, 641] width 244 height 18
type input "Tulsa"
select select "OK"
type input "74106"
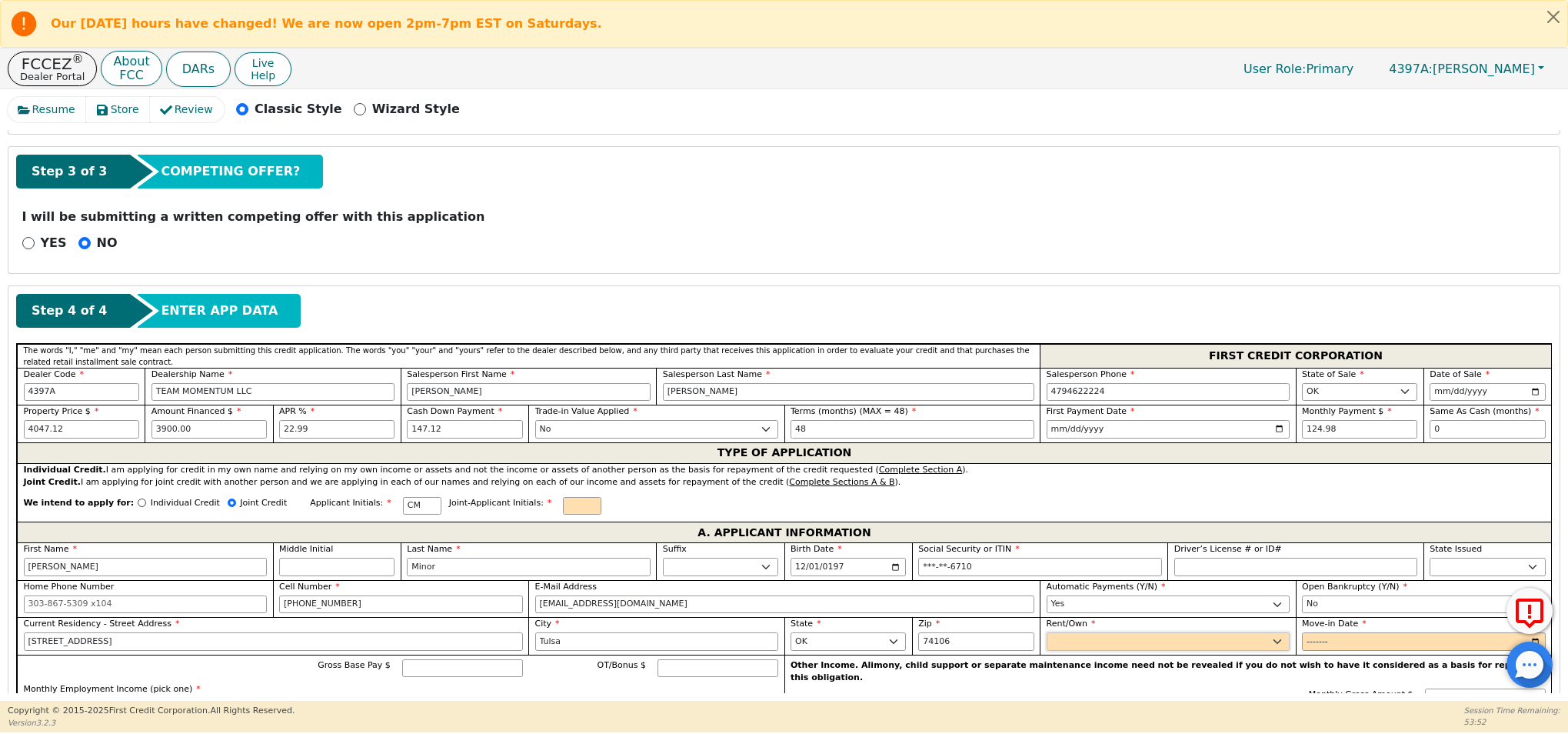
click at [1152, 634] on select "Rent Own" at bounding box center [1168, 641] width 244 height 18
select select "Own"
click at [1311, 643] on input "Move-in Date" at bounding box center [1423, 641] width 244 height 18
click at [1328, 641] on input "Move-in Date" at bounding box center [1423, 641] width 244 height 18
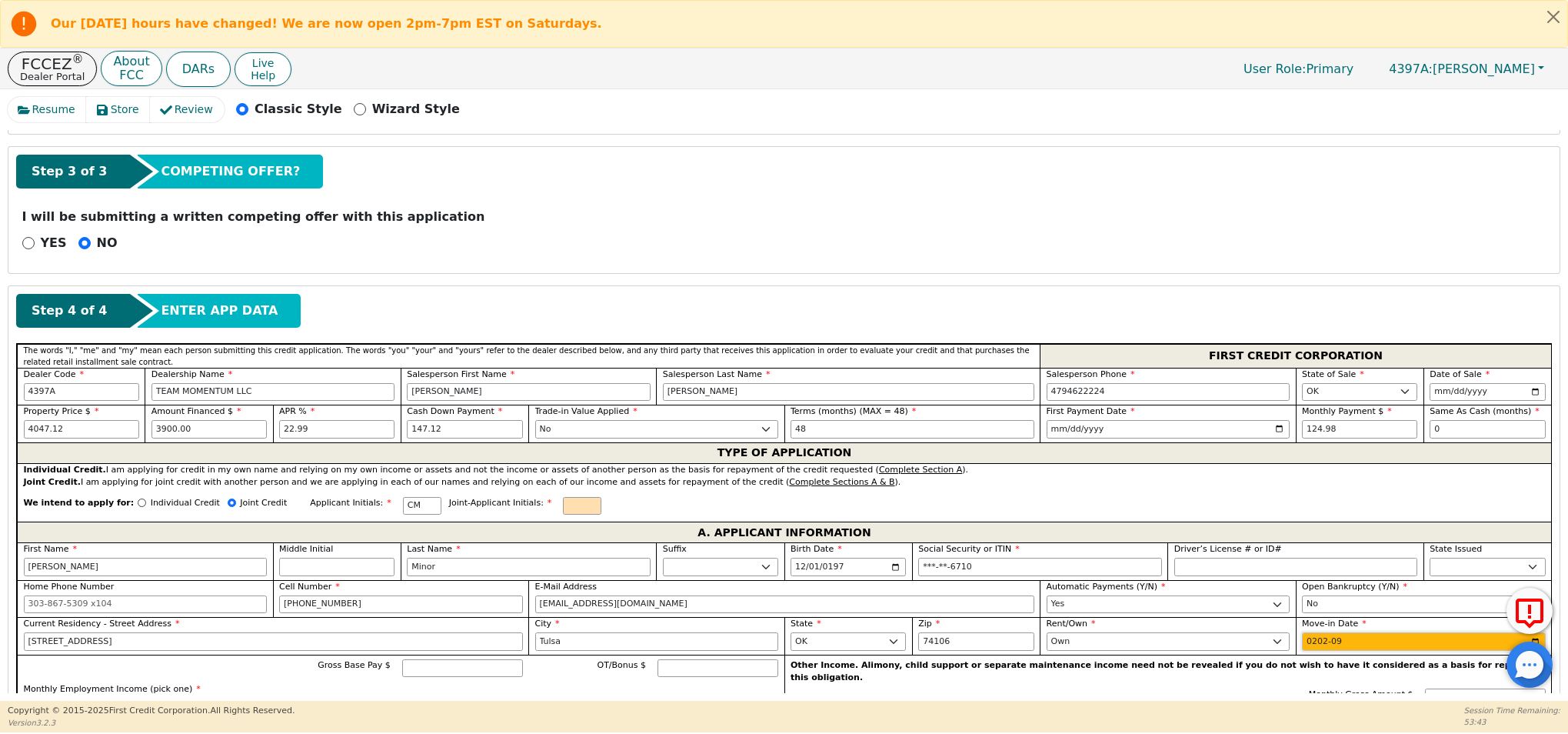
type input "2020-09"
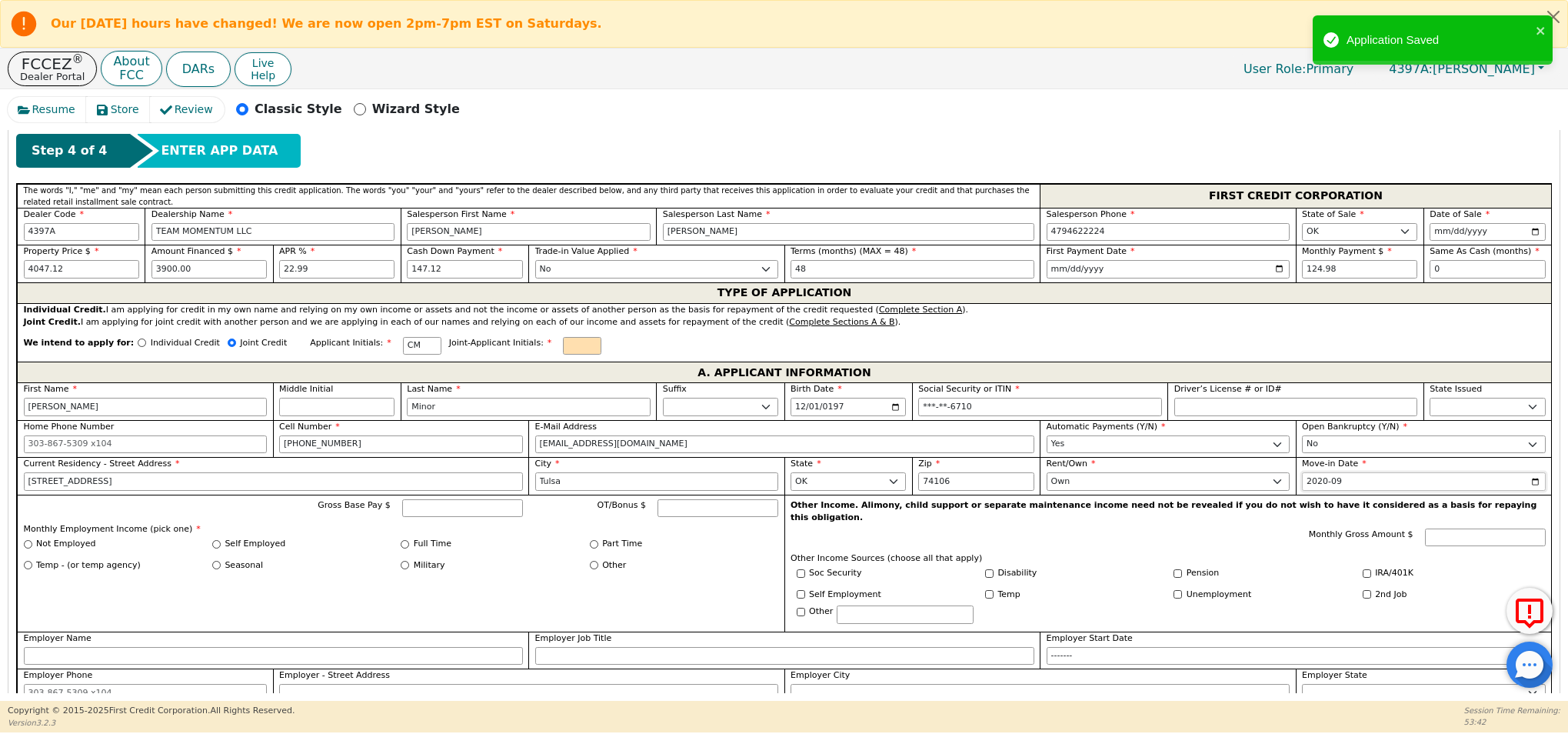
scroll to position [654, 0]
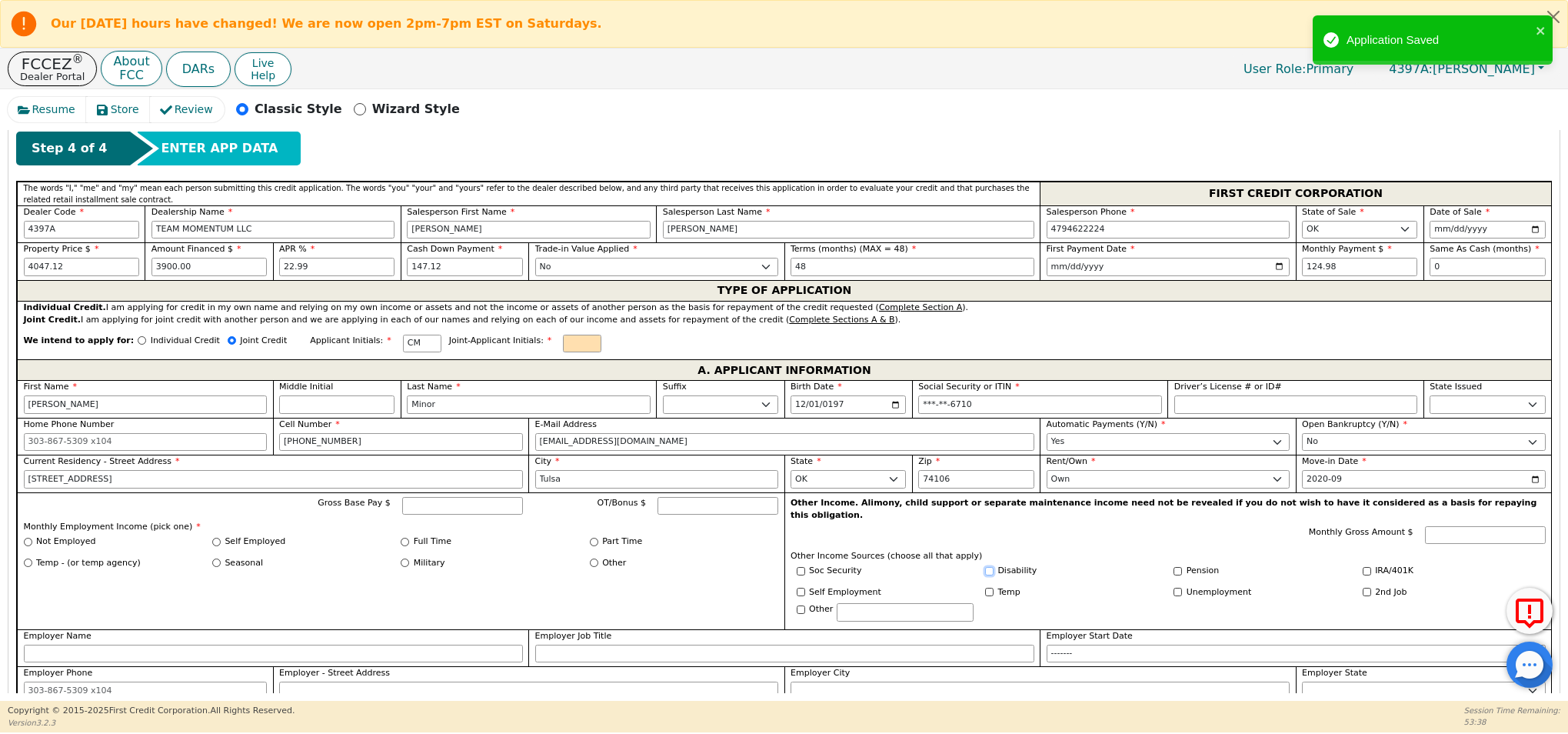
drag, startPoint x: 985, startPoint y: 558, endPoint x: 1105, endPoint y: 571, distance: 120.7
click at [987, 567] on input "Disability" at bounding box center [989, 571] width 9 height 9
checkbox input "true"
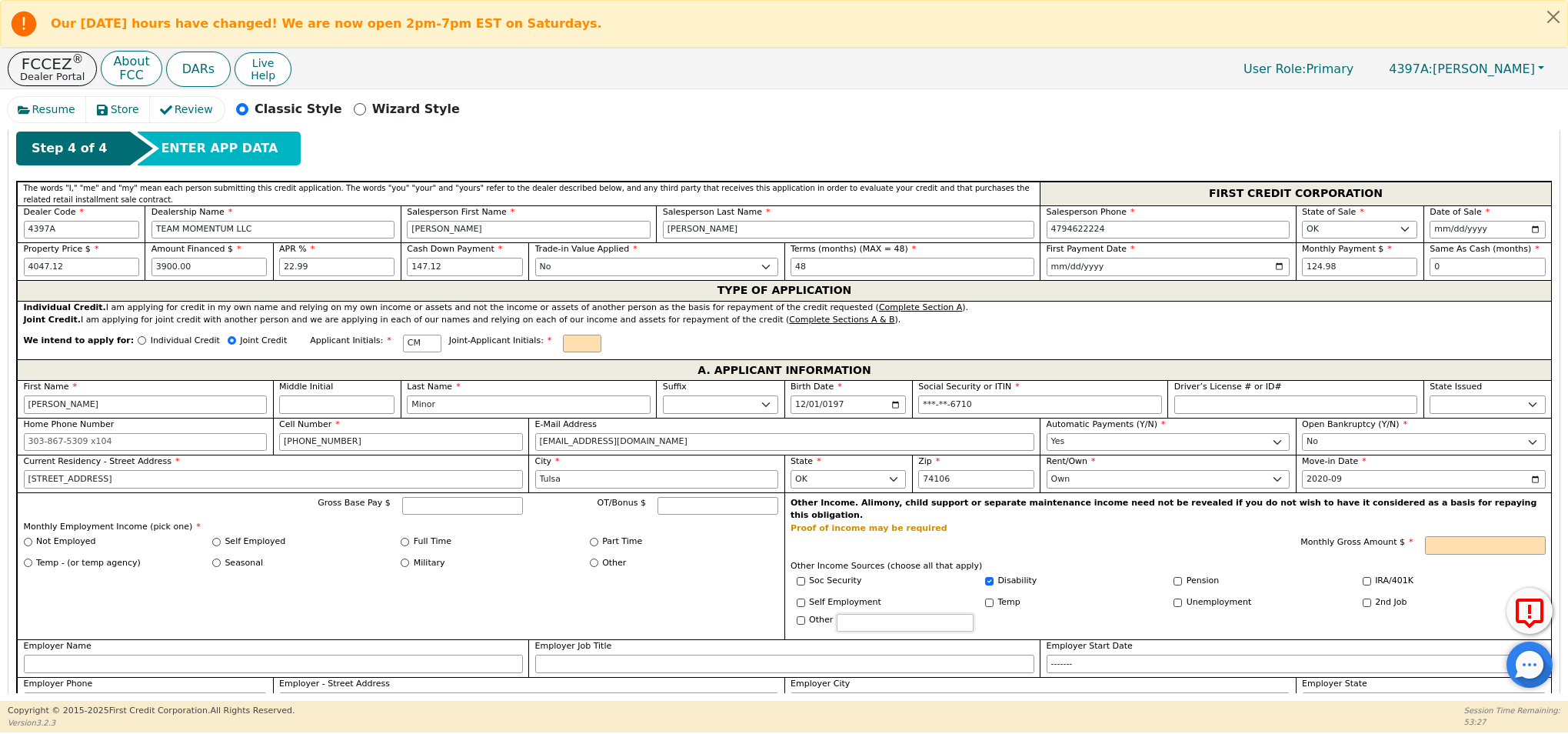
click at [873, 614] on input "text" at bounding box center [905, 623] width 137 height 18
click at [1485, 536] on input "Monthly Gross Amount $" at bounding box center [1485, 544] width 121 height 18
type input "1514.00"
click at [1152, 575] on div "Disability" at bounding box center [1073, 581] width 177 height 13
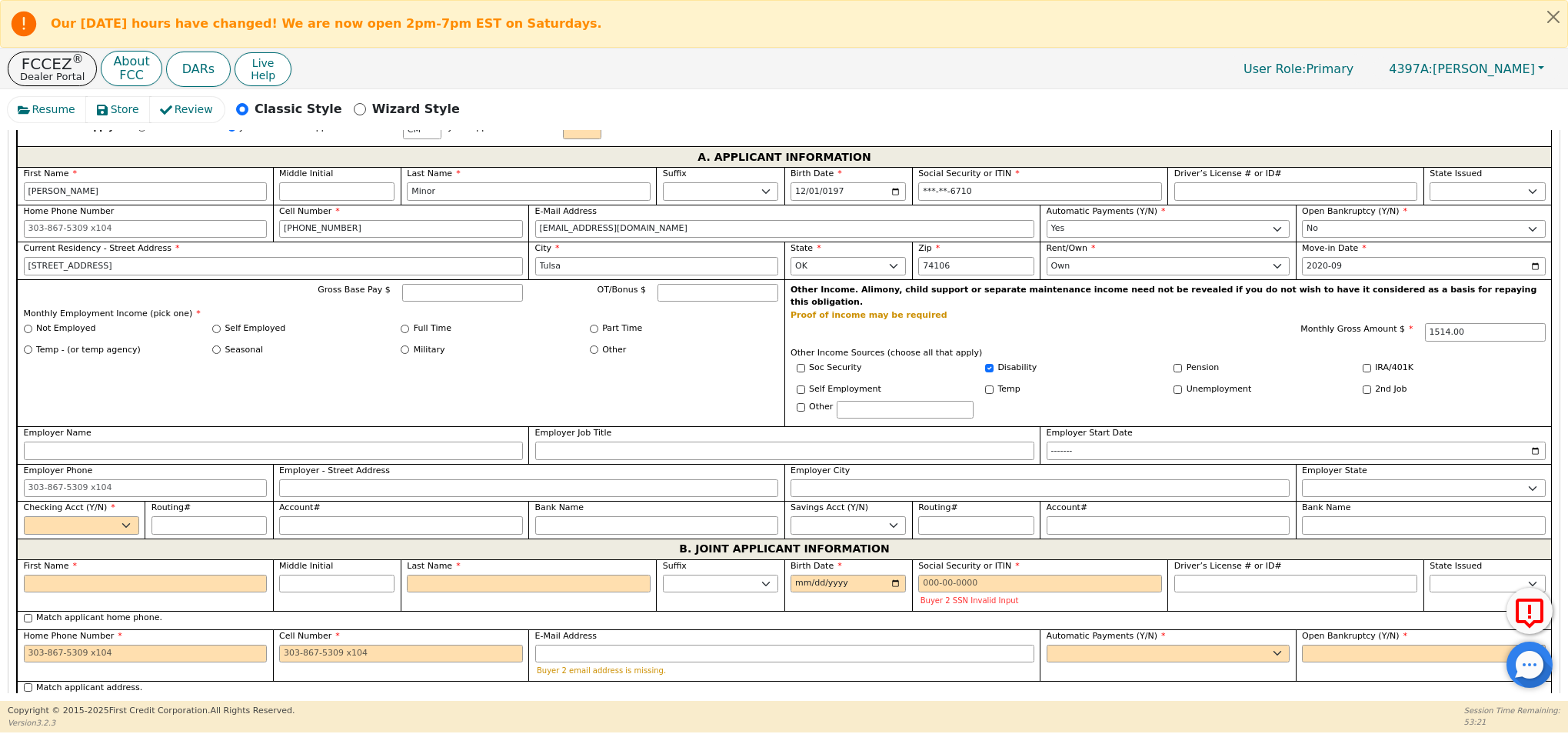
scroll to position [898, 0]
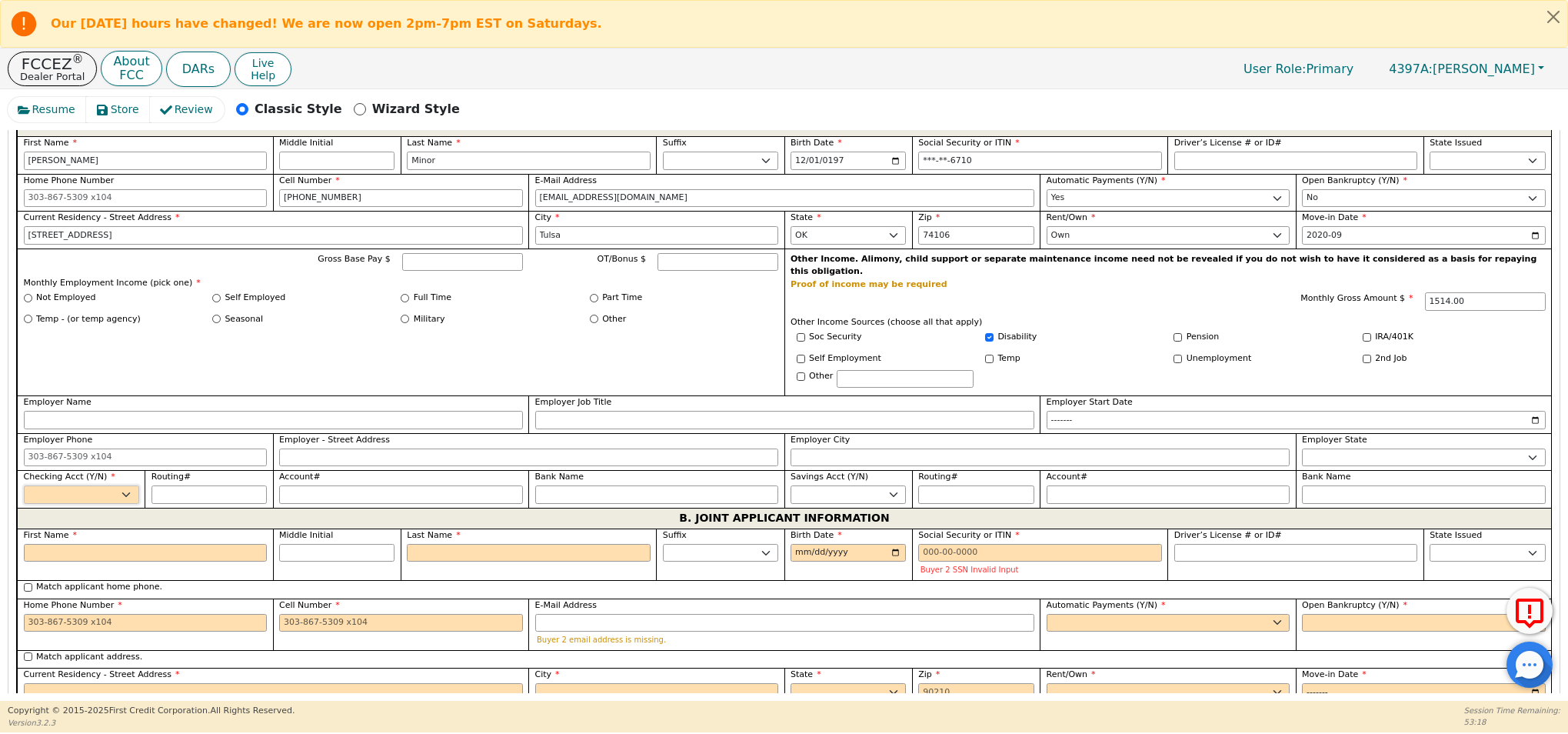
click at [110, 485] on select "Yes No" at bounding box center [82, 494] width 115 height 18
select select "y"
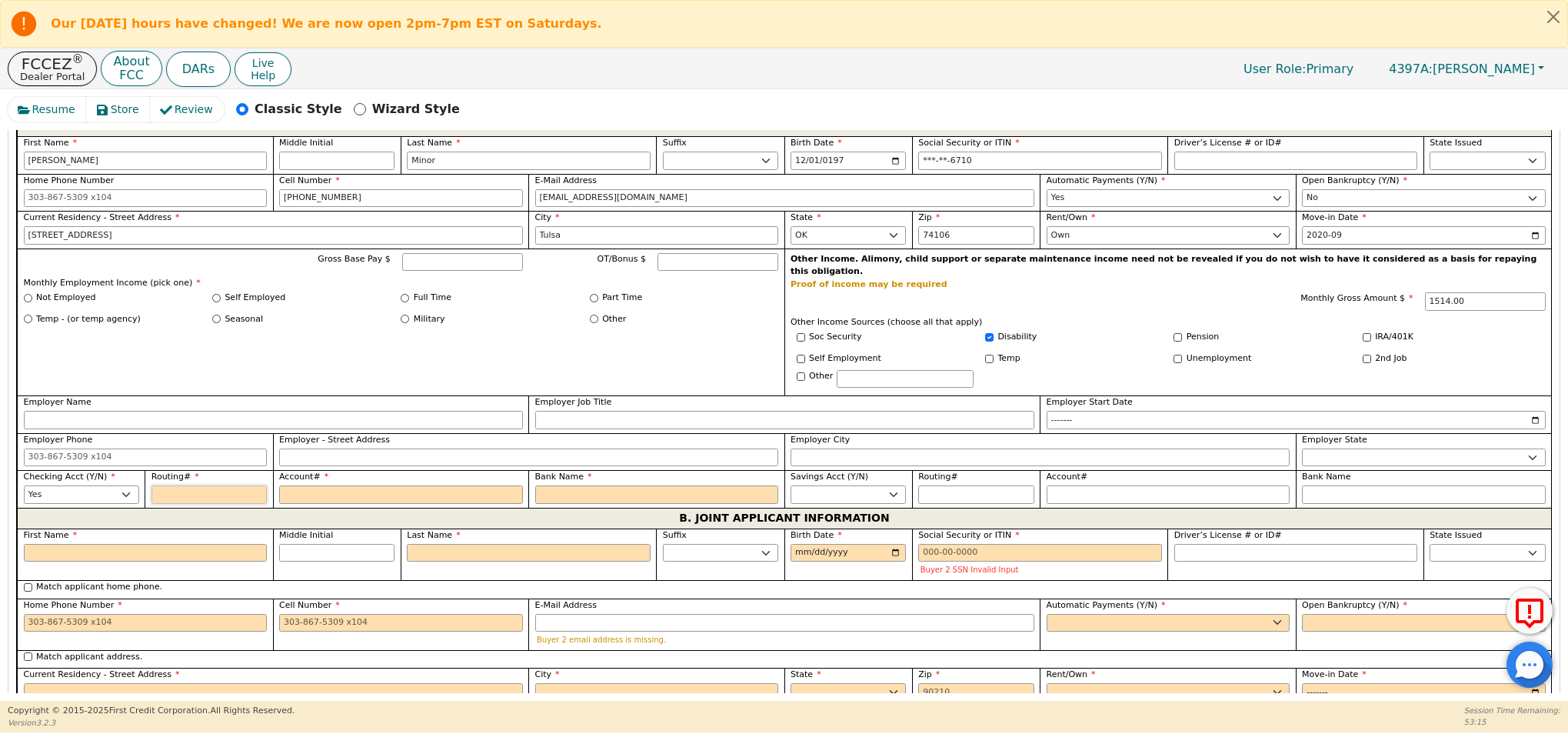
click at [174, 485] on input "Routing#" at bounding box center [209, 494] width 115 height 18
type input "1"
type input "*"
type input "10"
type input "**"
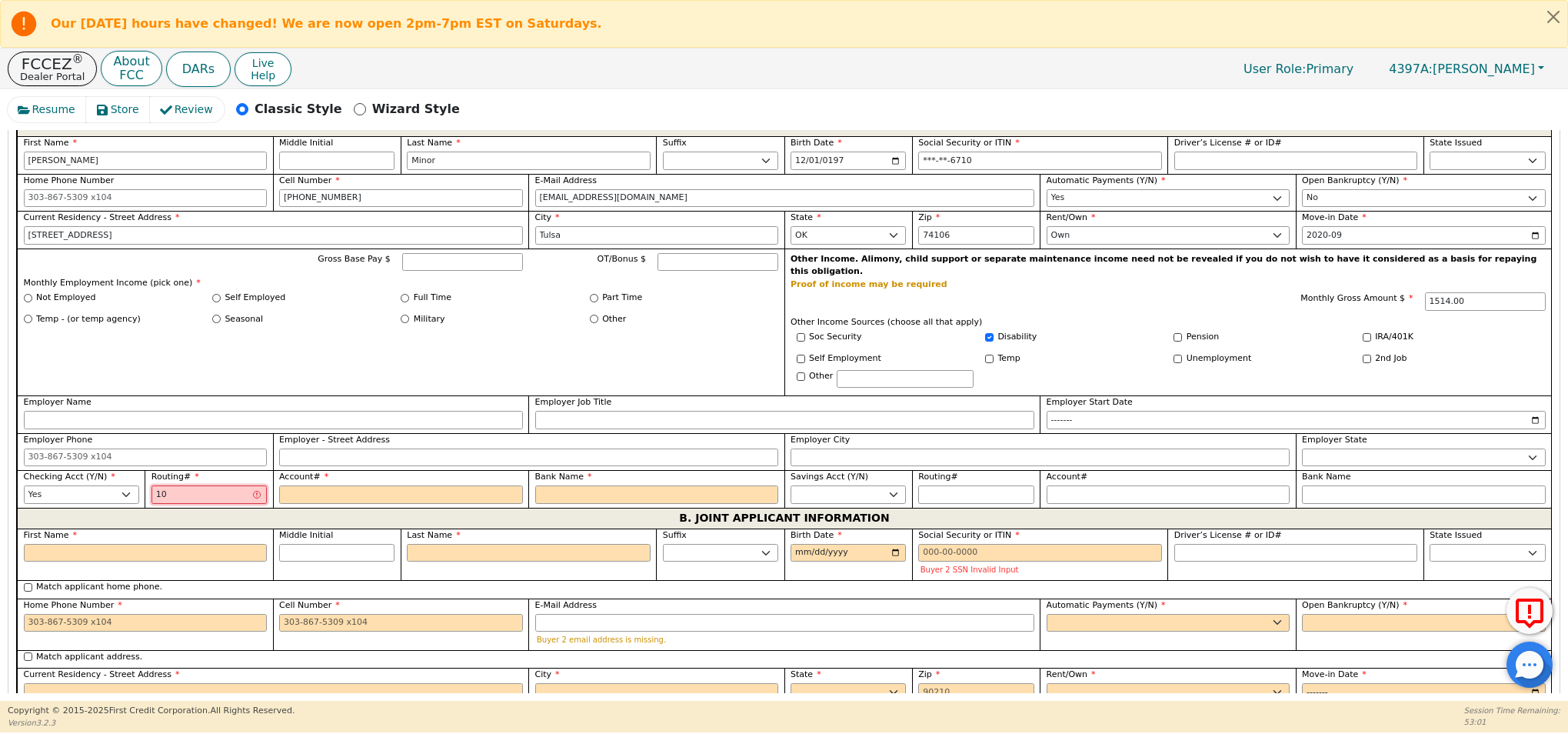
type input "103"
type input "***"
type input "1031"
type input "****"
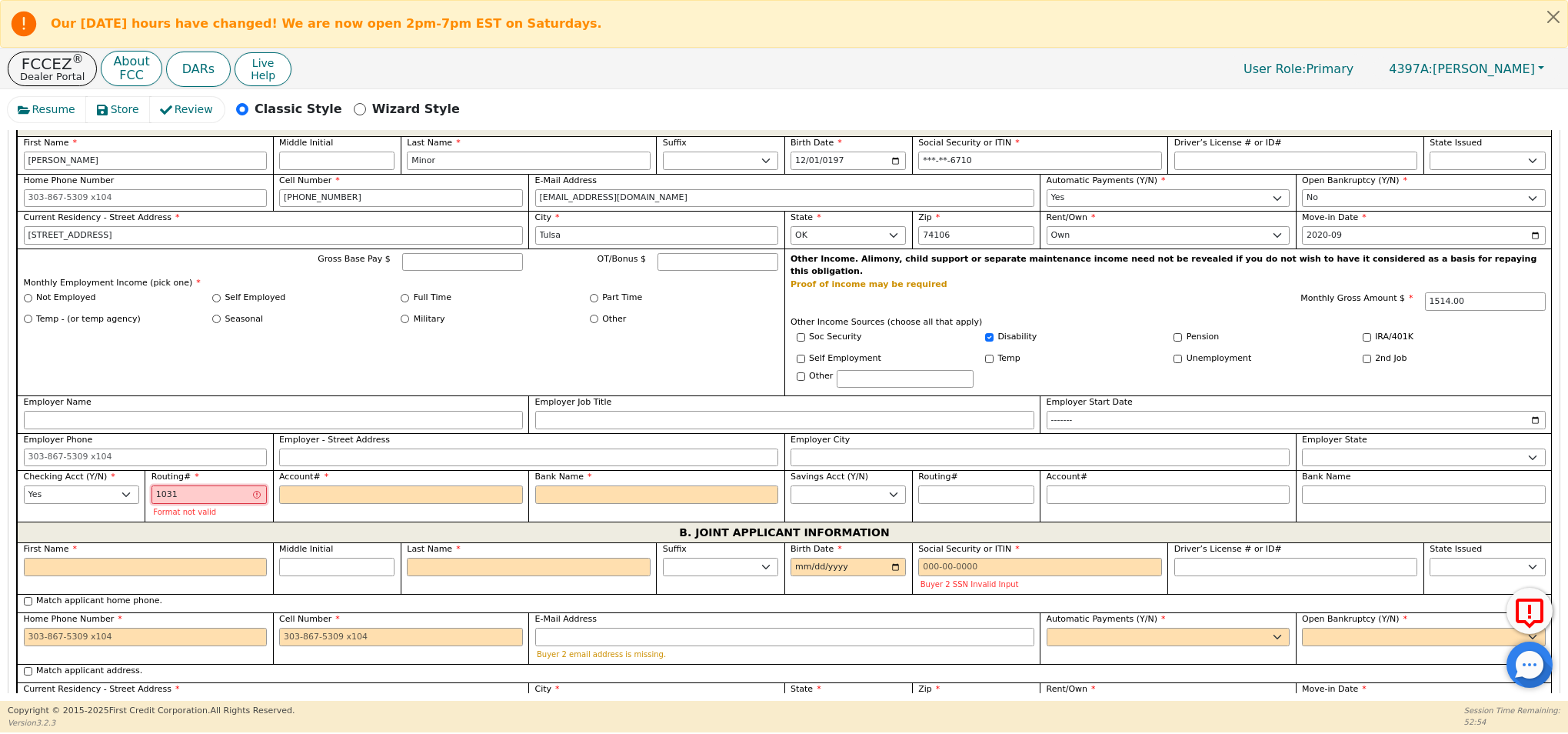
type input "10310"
type input "*****"
type input "103100"
type input "******"
type input "1031007"
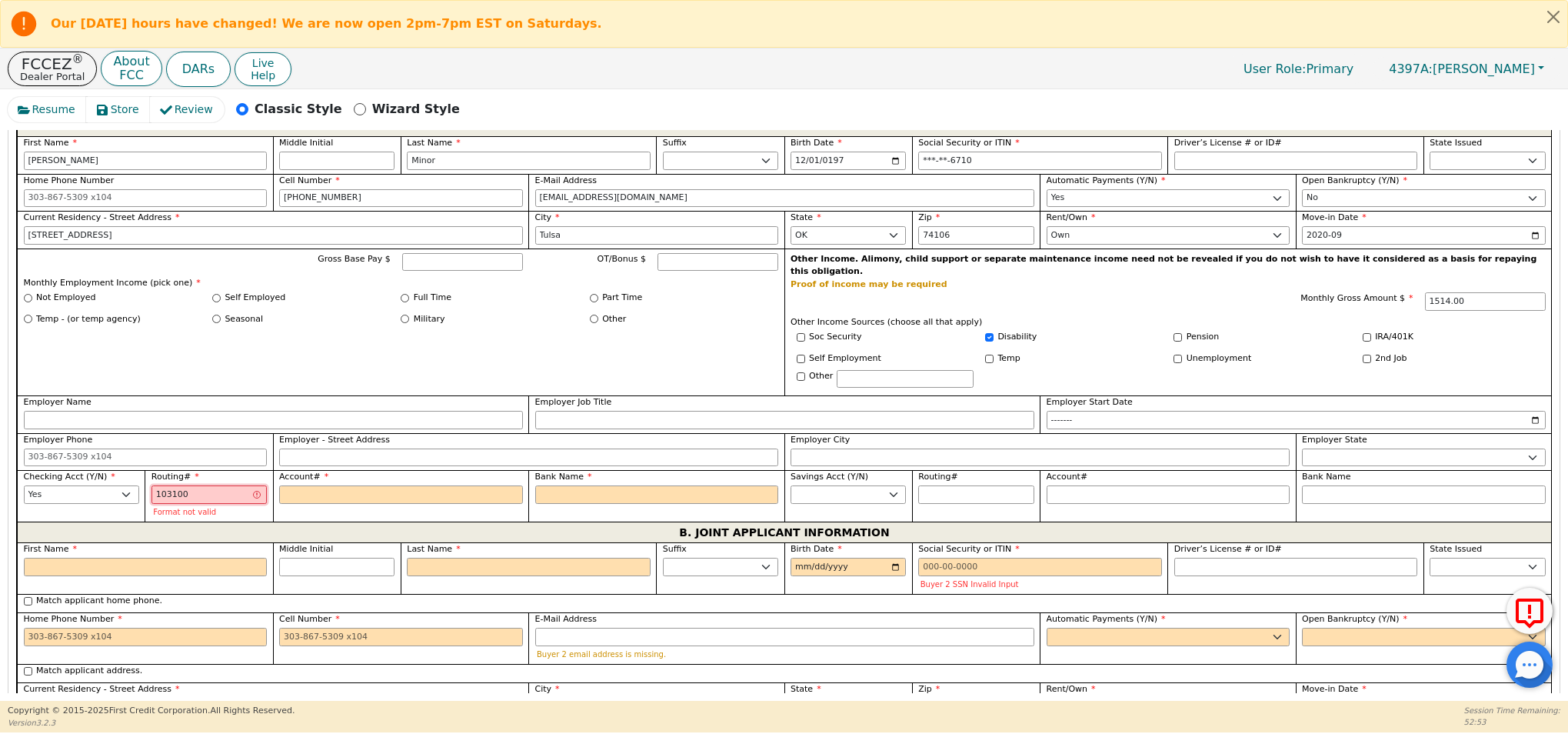
type input "*******"
type input "10310073"
type input "********"
type input "103100739"
type input "*********"
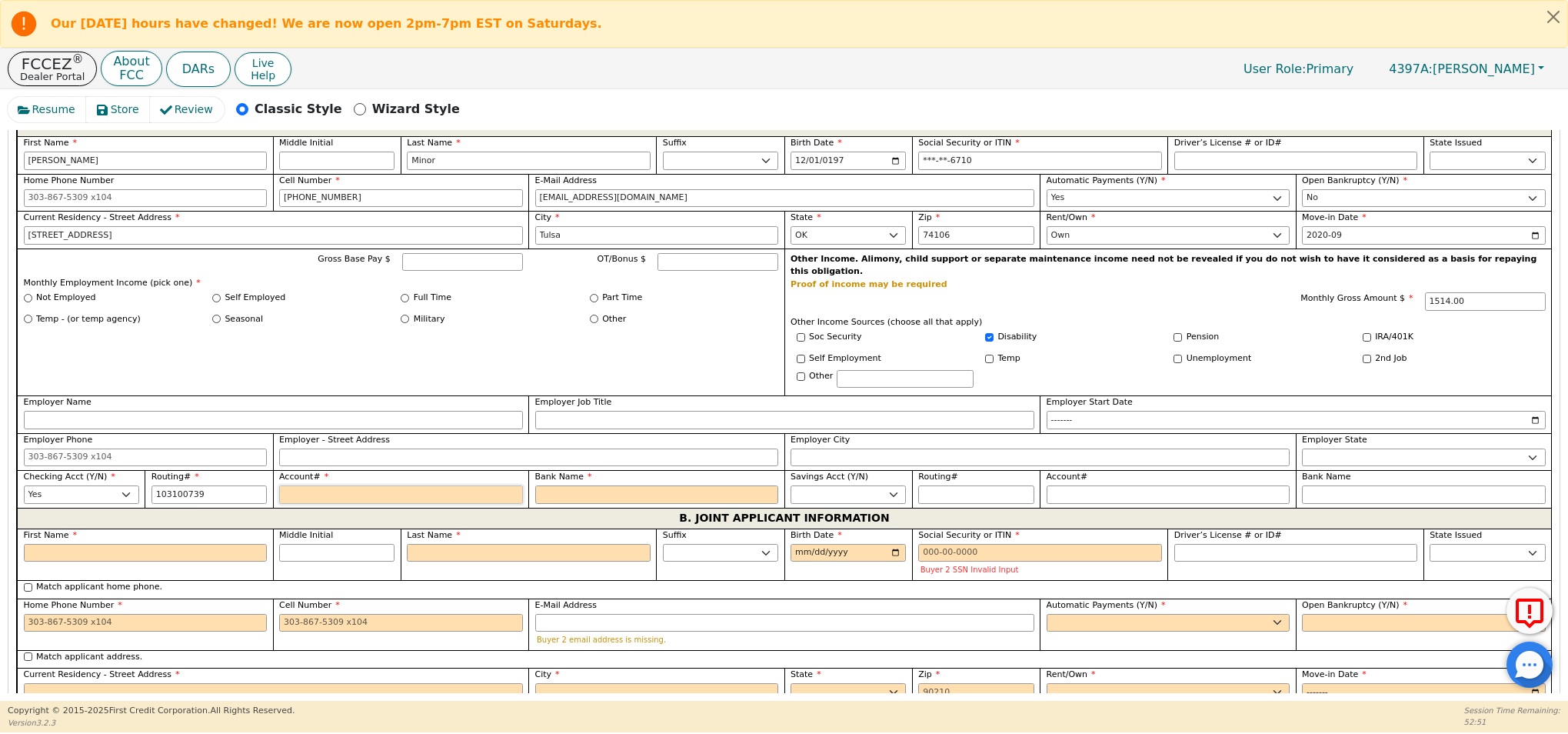
type input "*********"
click at [341, 485] on input "Account#" at bounding box center [400, 494] width 244 height 18
type input "7"
type input "*"
type input "74"
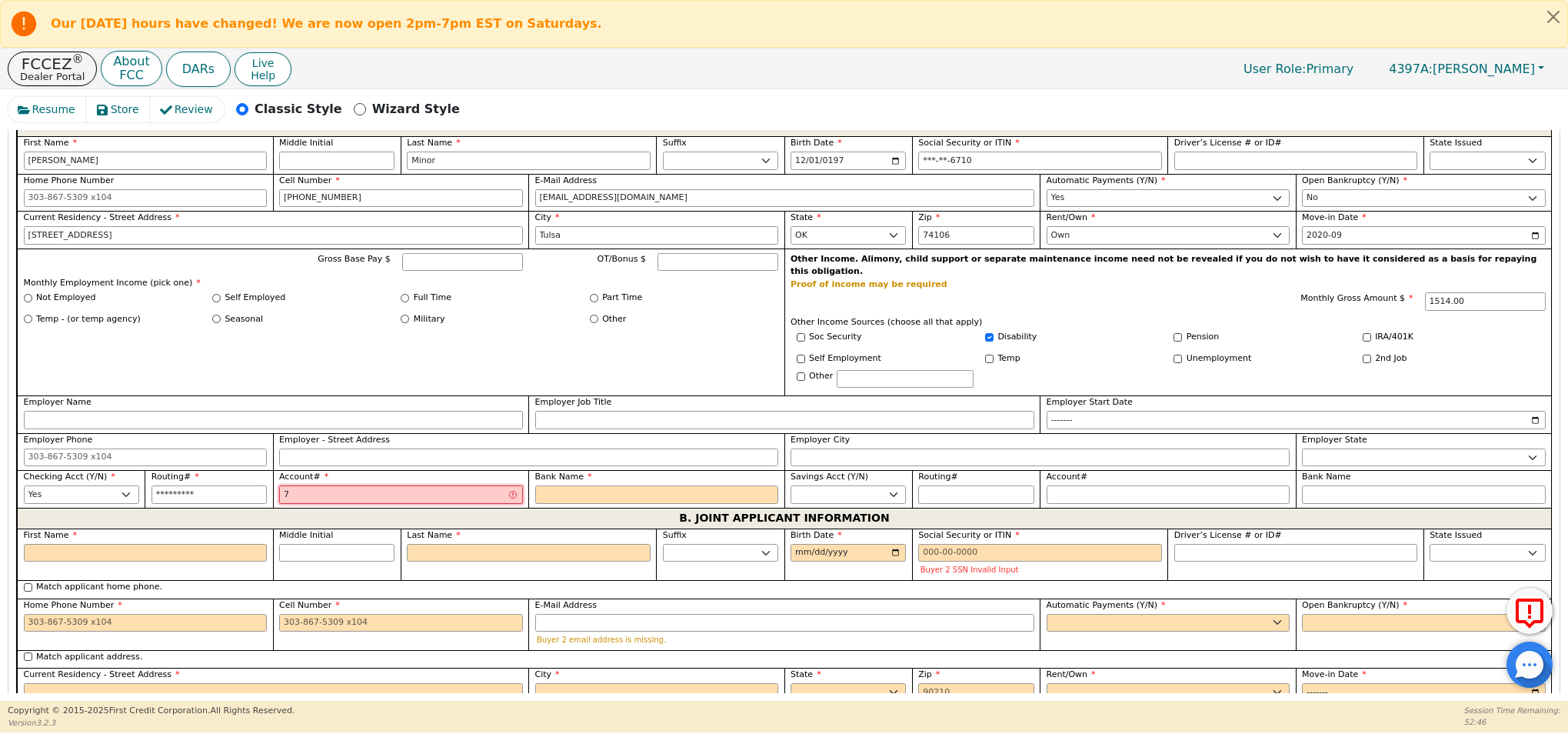
type input "**"
type input "747"
type input "***"
type input "7478"
type input "****"
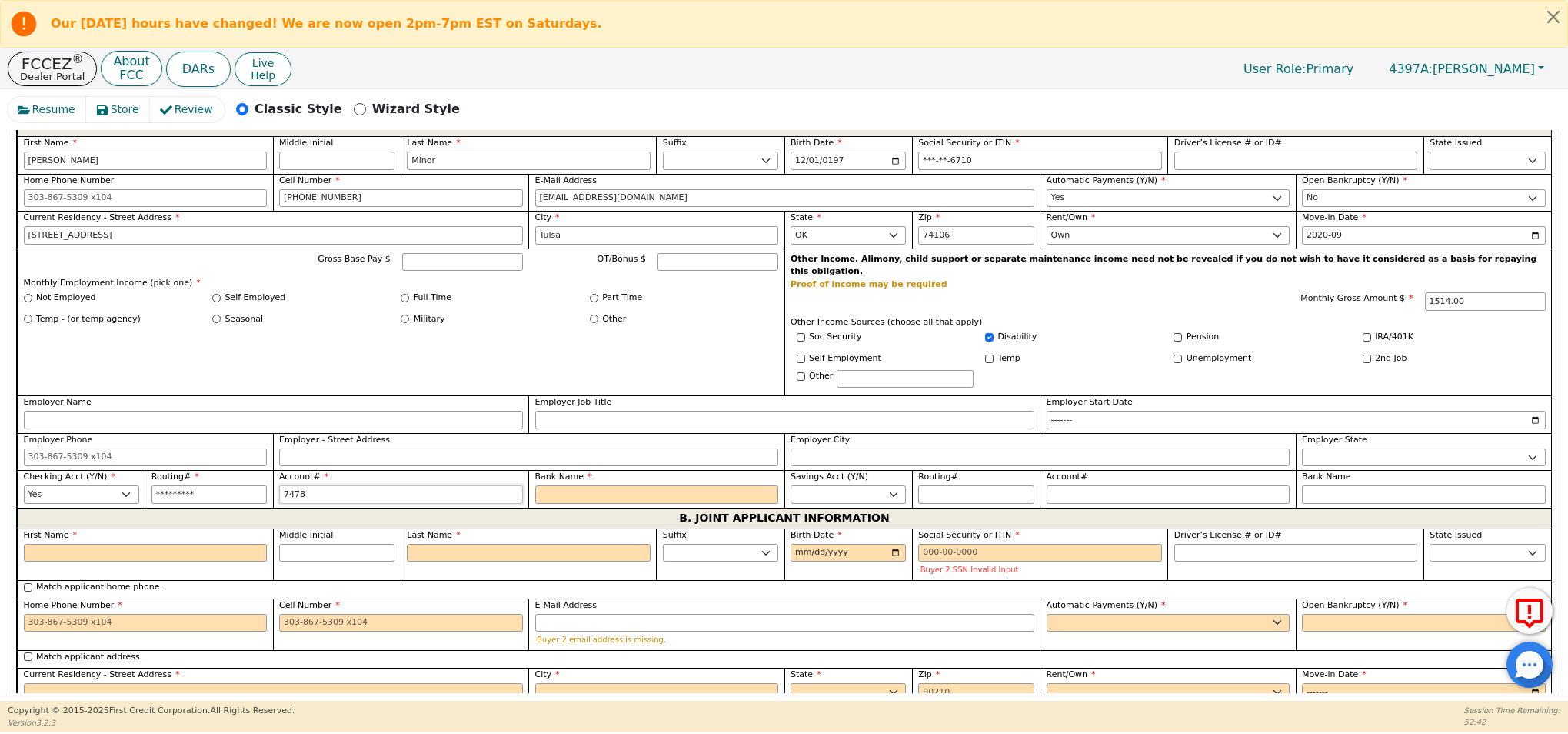
type input "74785"
type input "*****"
type input "747850"
type input "******"
type input "7478508"
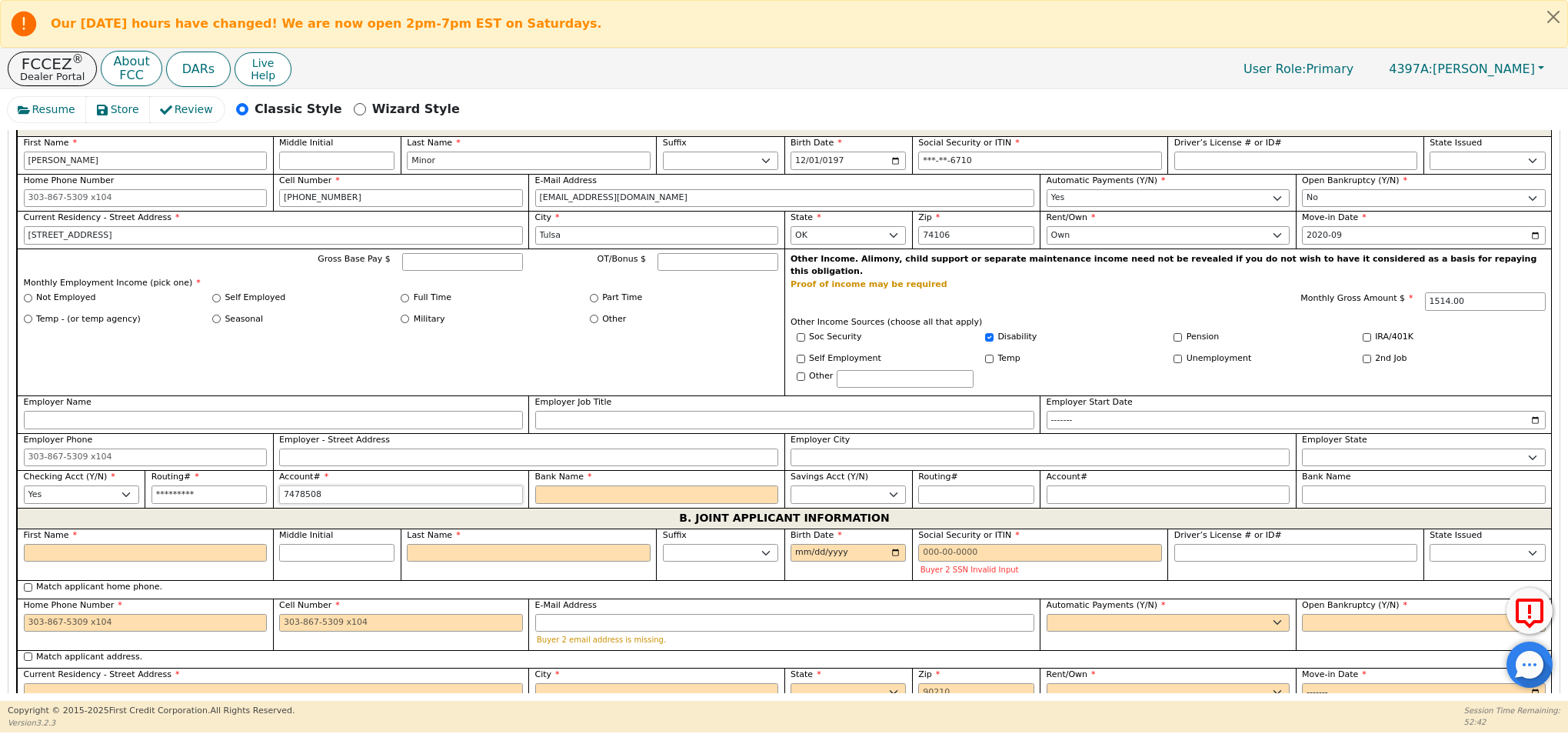
type input "*******"
click at [585, 485] on input "Bank Name" at bounding box center [656, 494] width 244 height 18
type input "C"
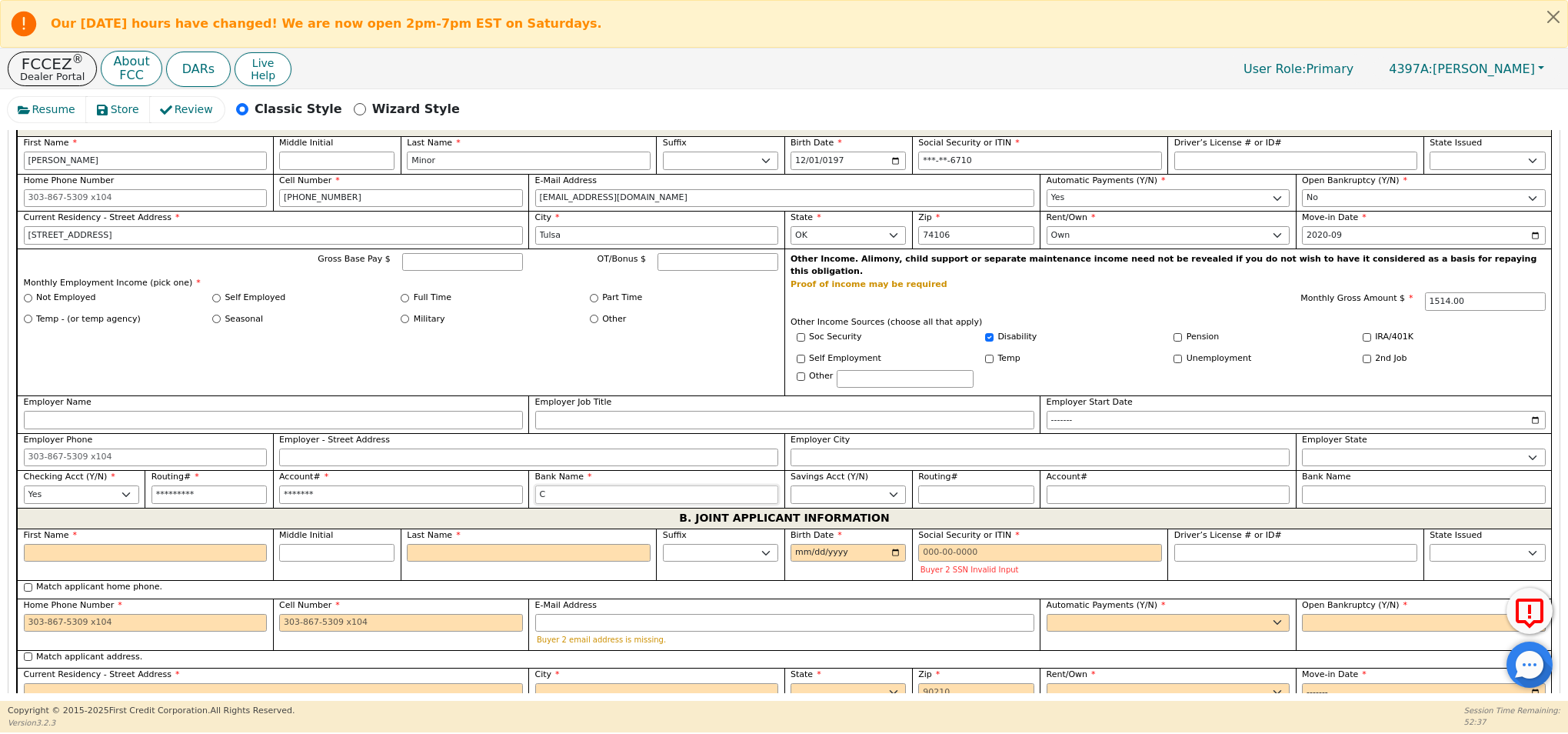
type input "Ci"
type input "Cit"
type input "City"
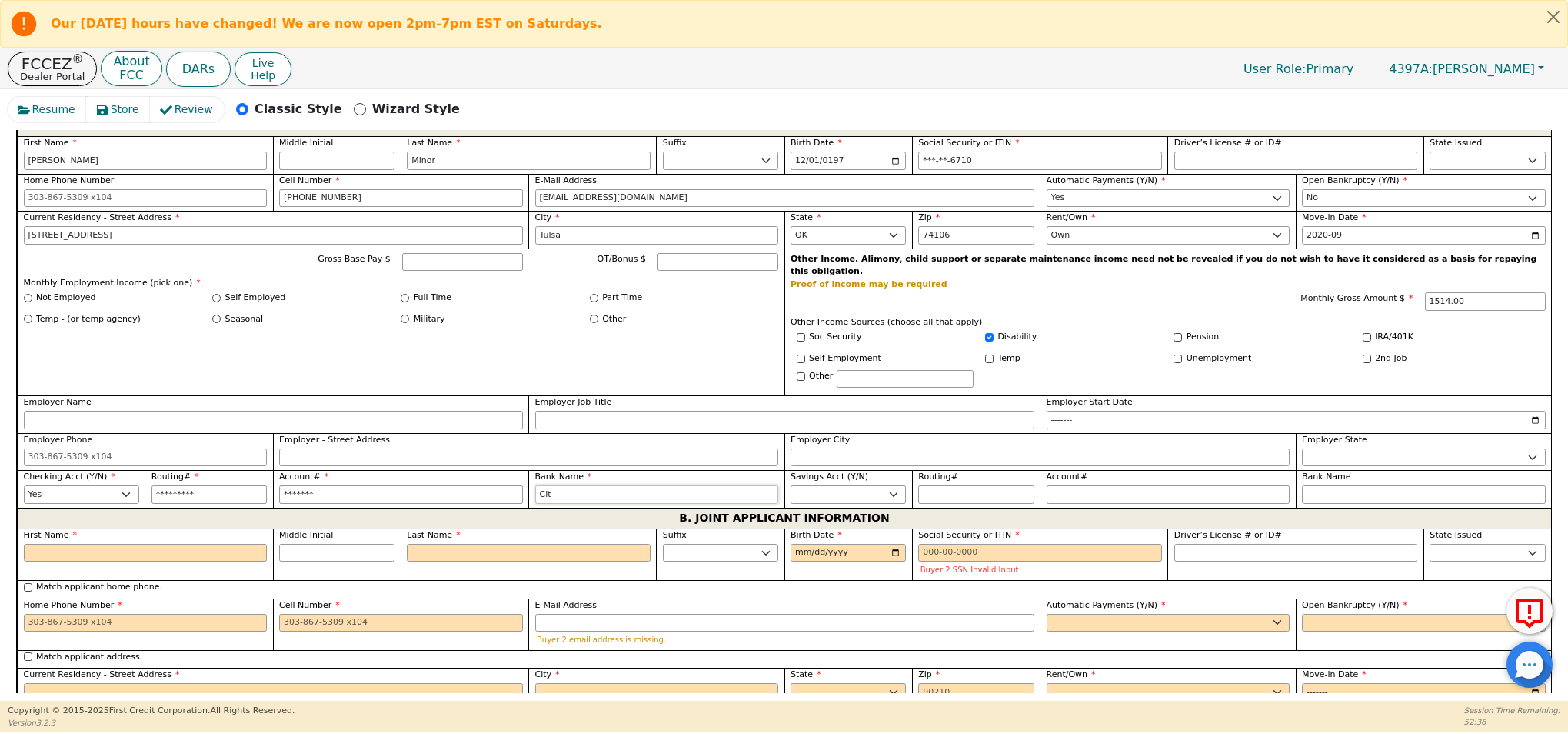
type input "City"
type input "City N"
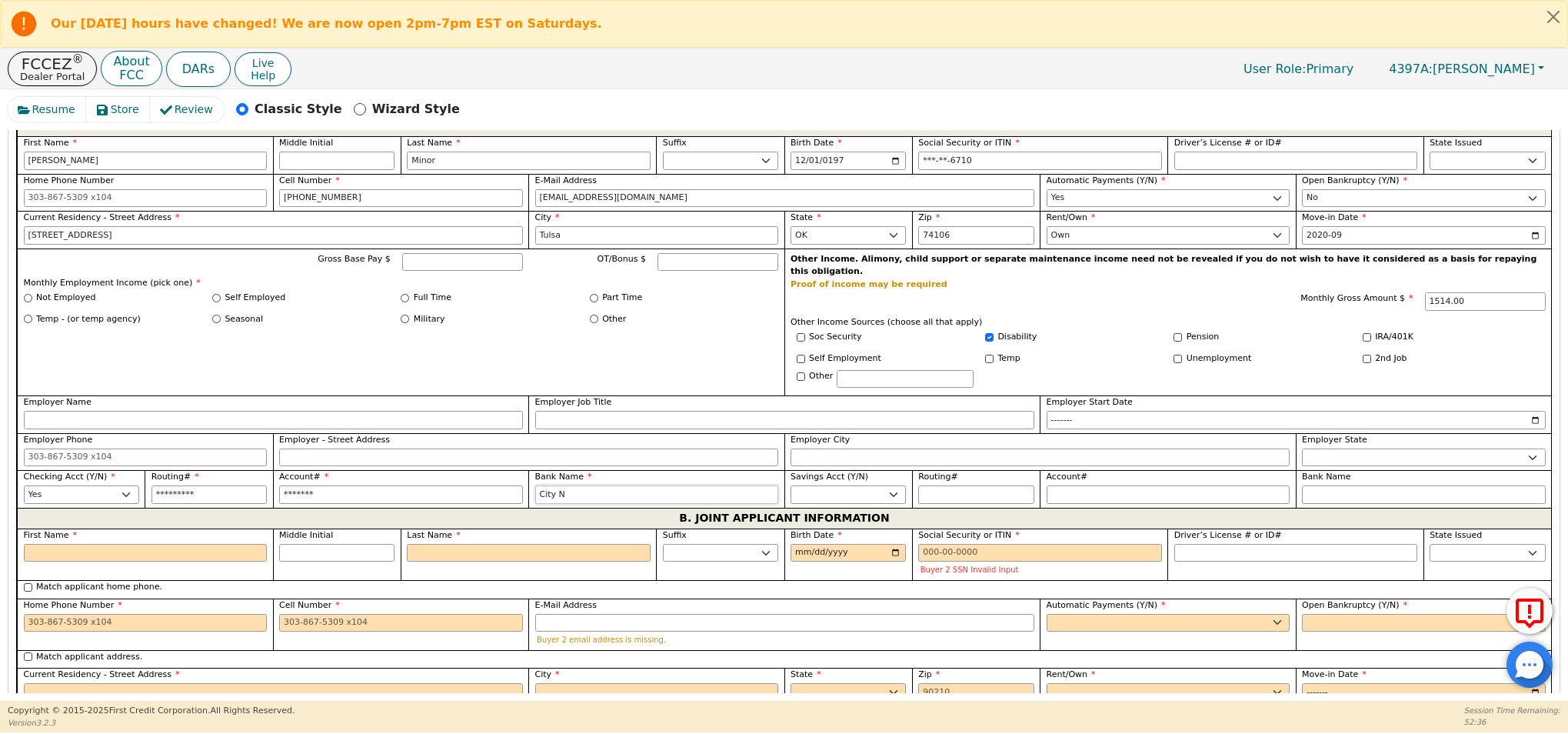
type input "City Na"
type input "City Nat"
type input "City Nati"
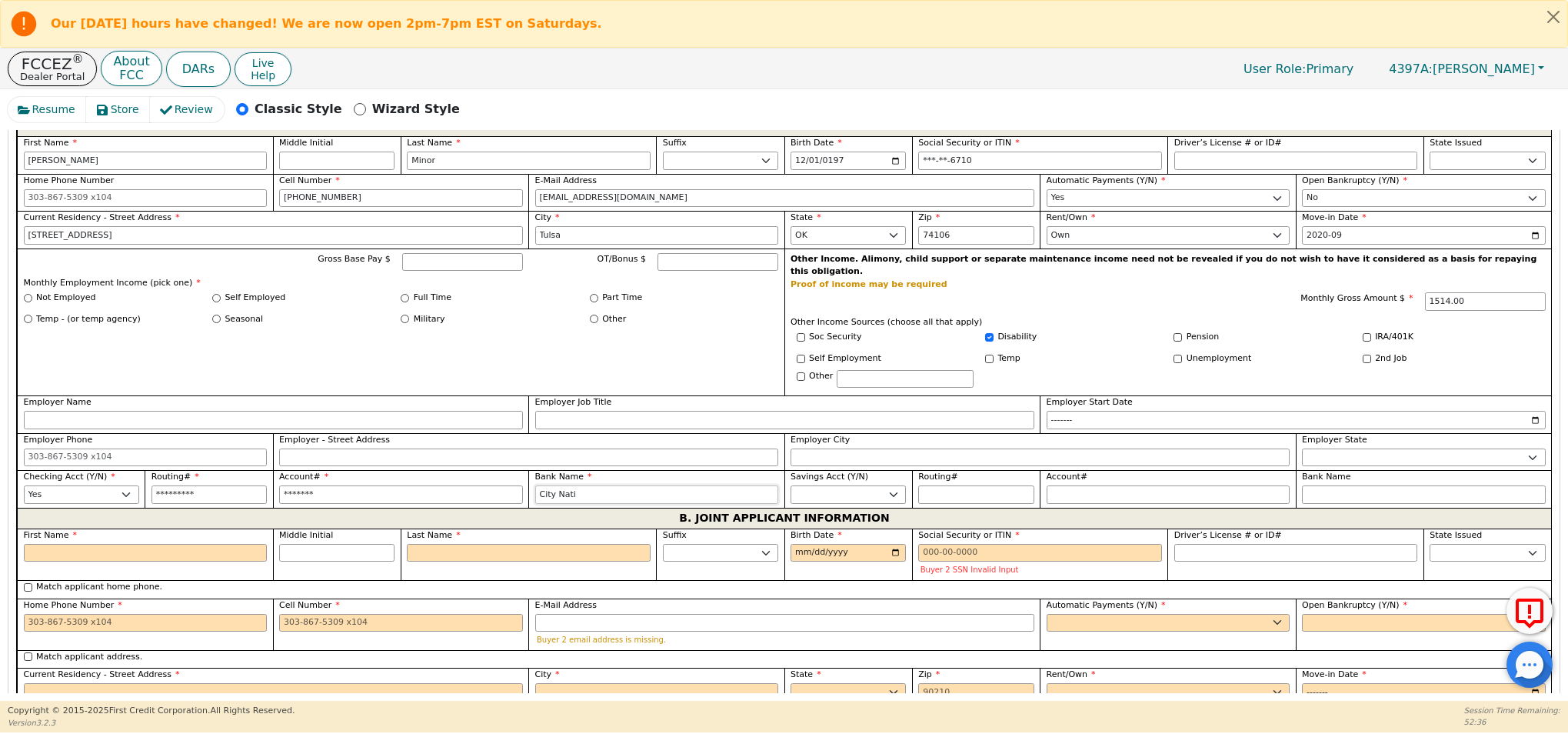
type input "City Nati"
type input "City Natio"
type input "City Nation"
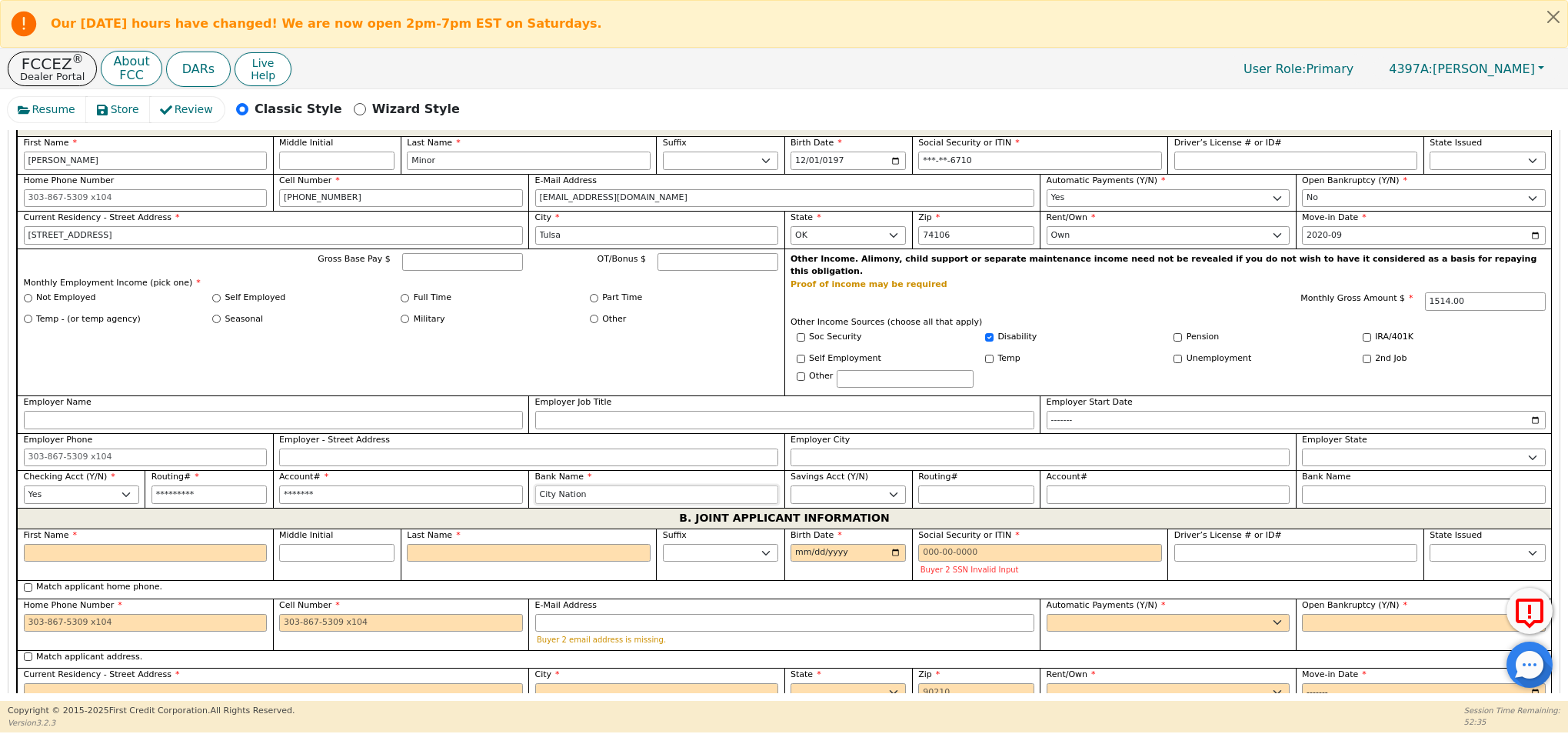
type input "City Nationa"
type input "City National"
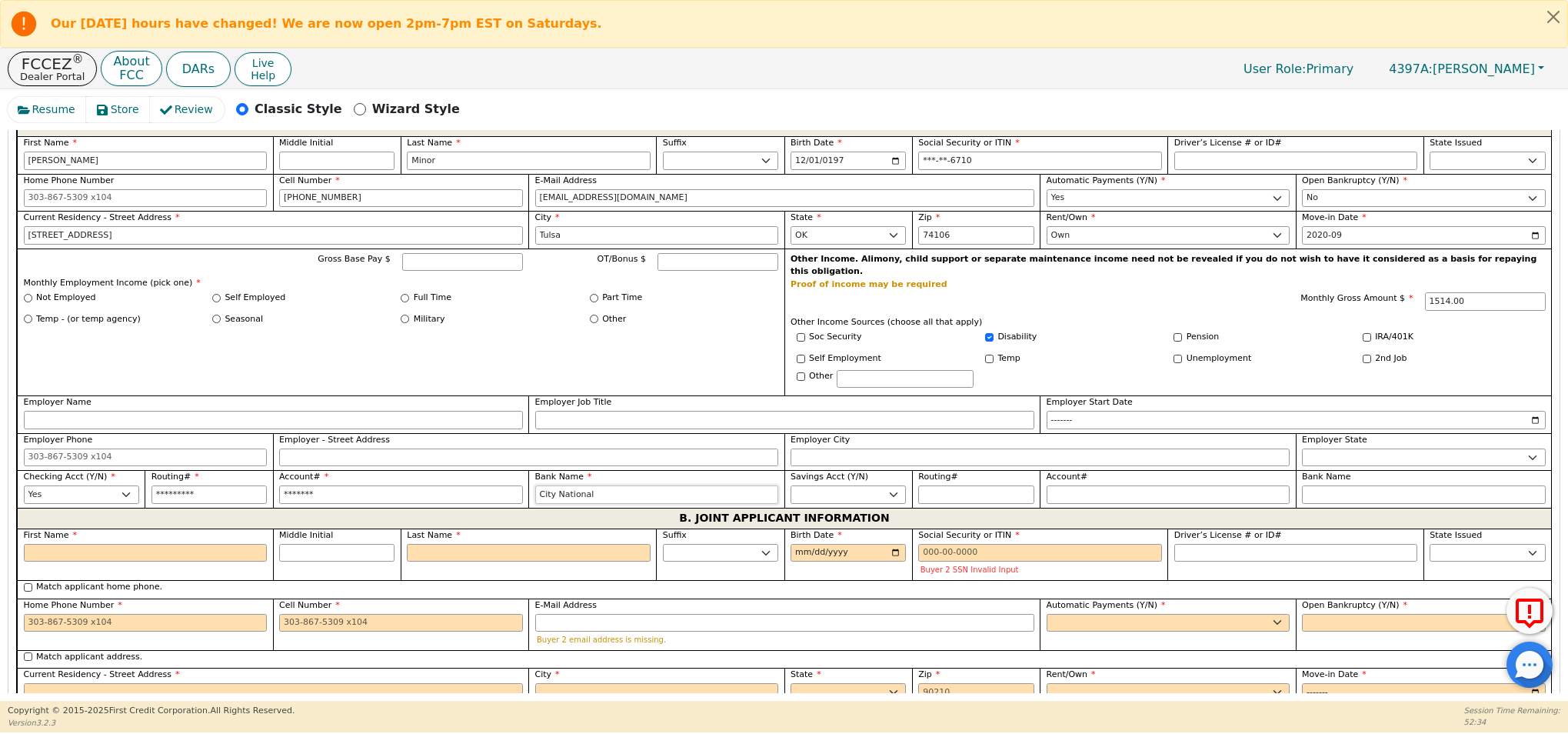
type input "City National"
type input "City National B"
type input "City National Ba"
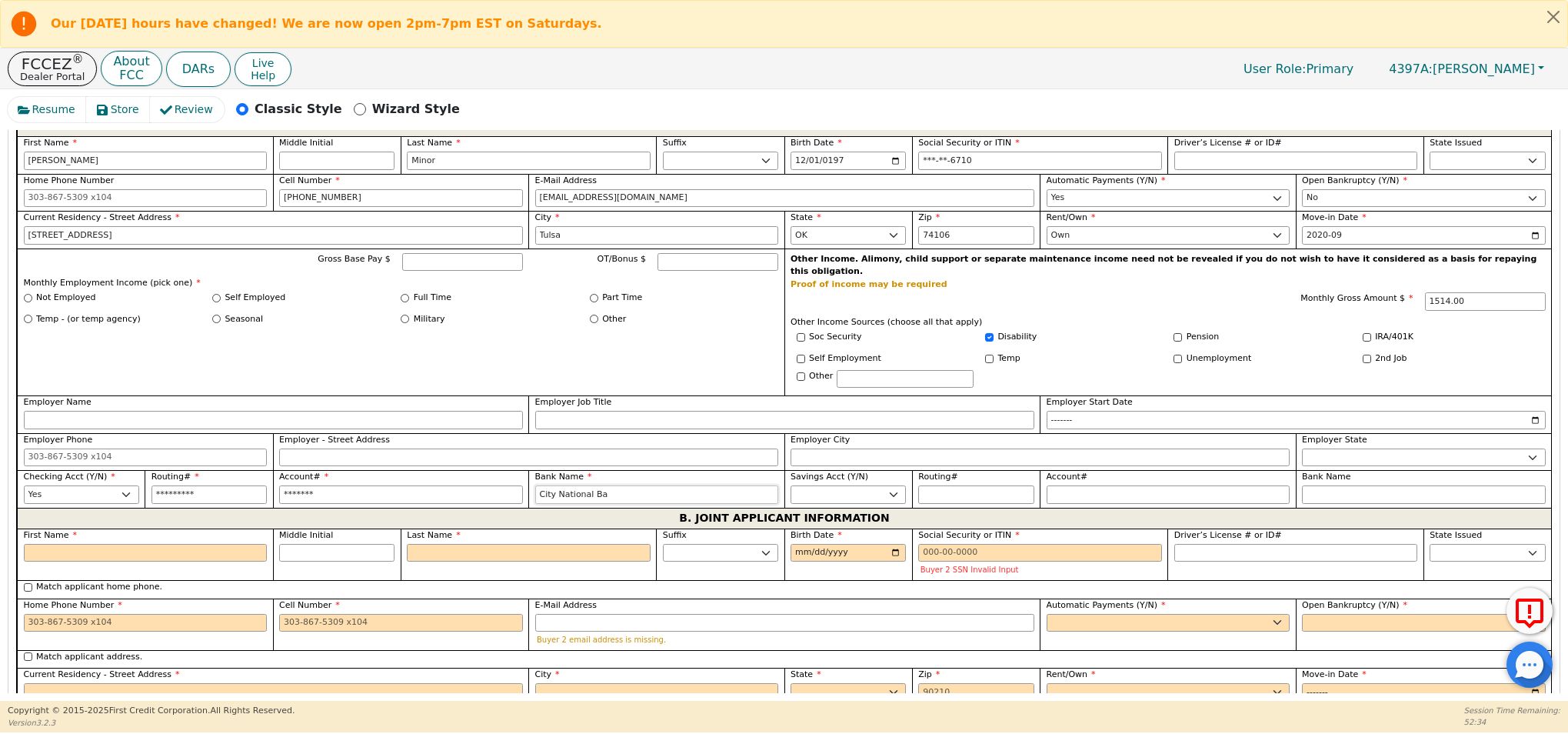
type input "City National Ban"
type input "City National Bank"
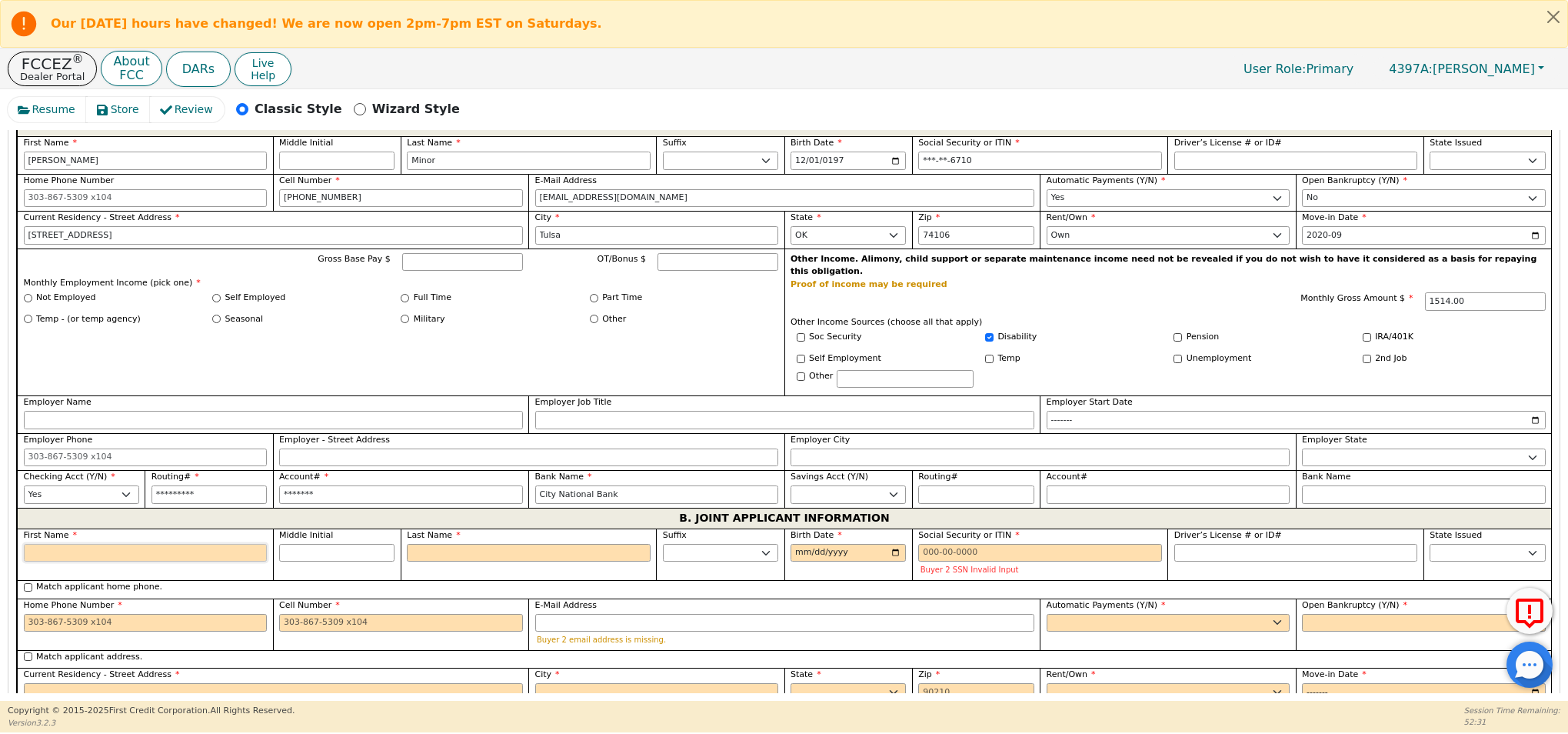
click at [90, 544] on input "First Name" at bounding box center [146, 552] width 244 height 18
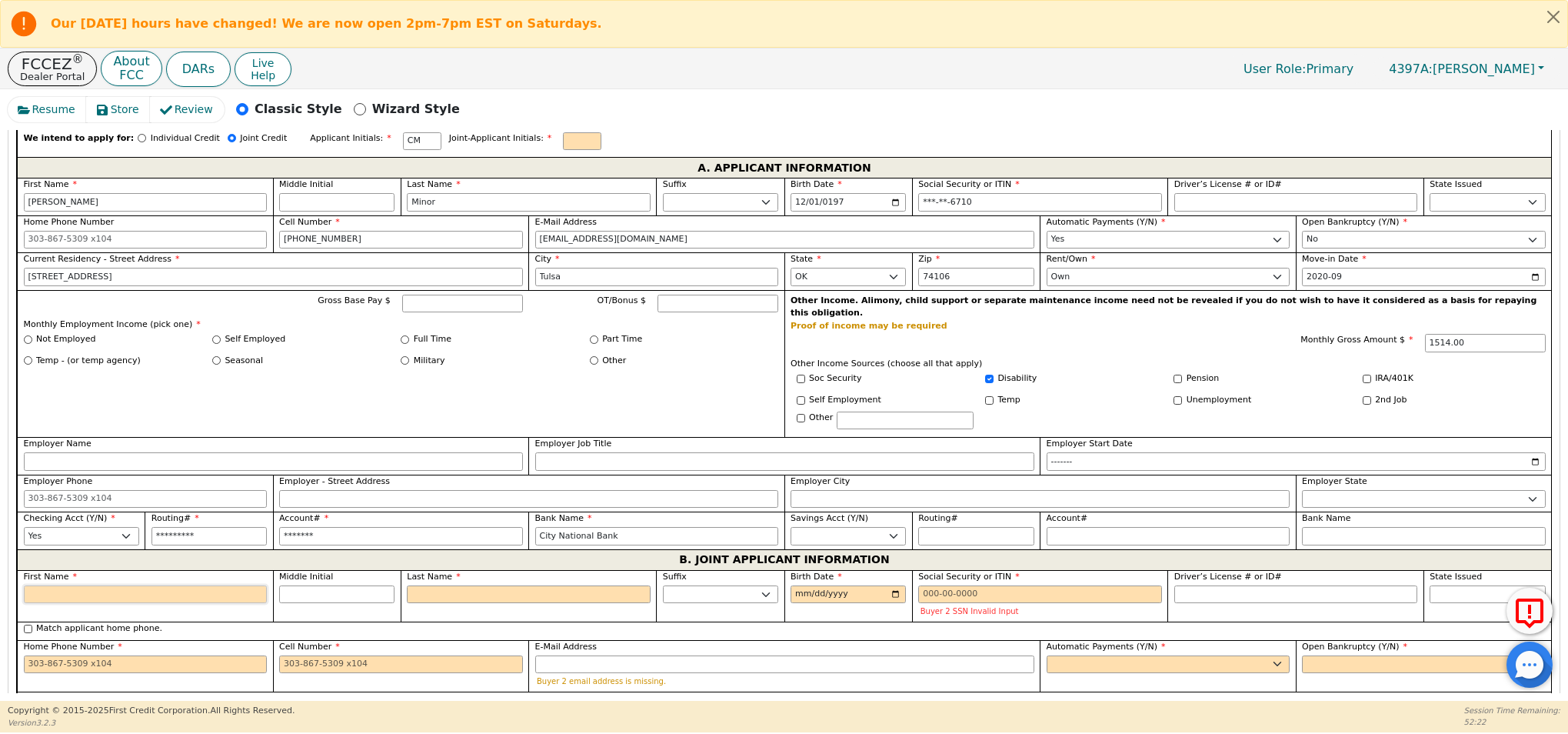
scroll to position [857, 0]
type input "Rynesha"
type input "2534 N Rockford Ave"
type input "Tulsa"
select select "OK"
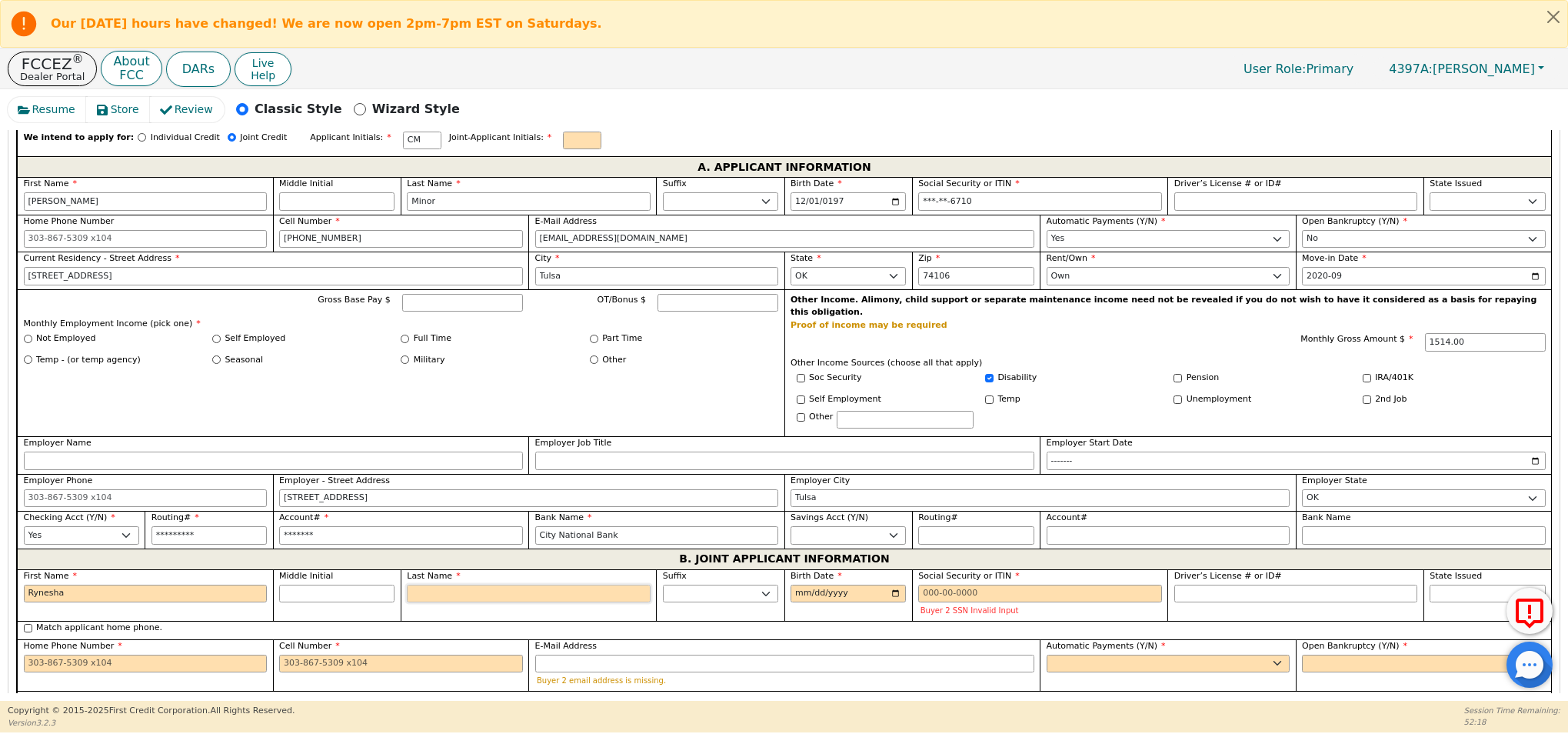
type input "Minor"
type input "RM"
type input "Rynesha Minor"
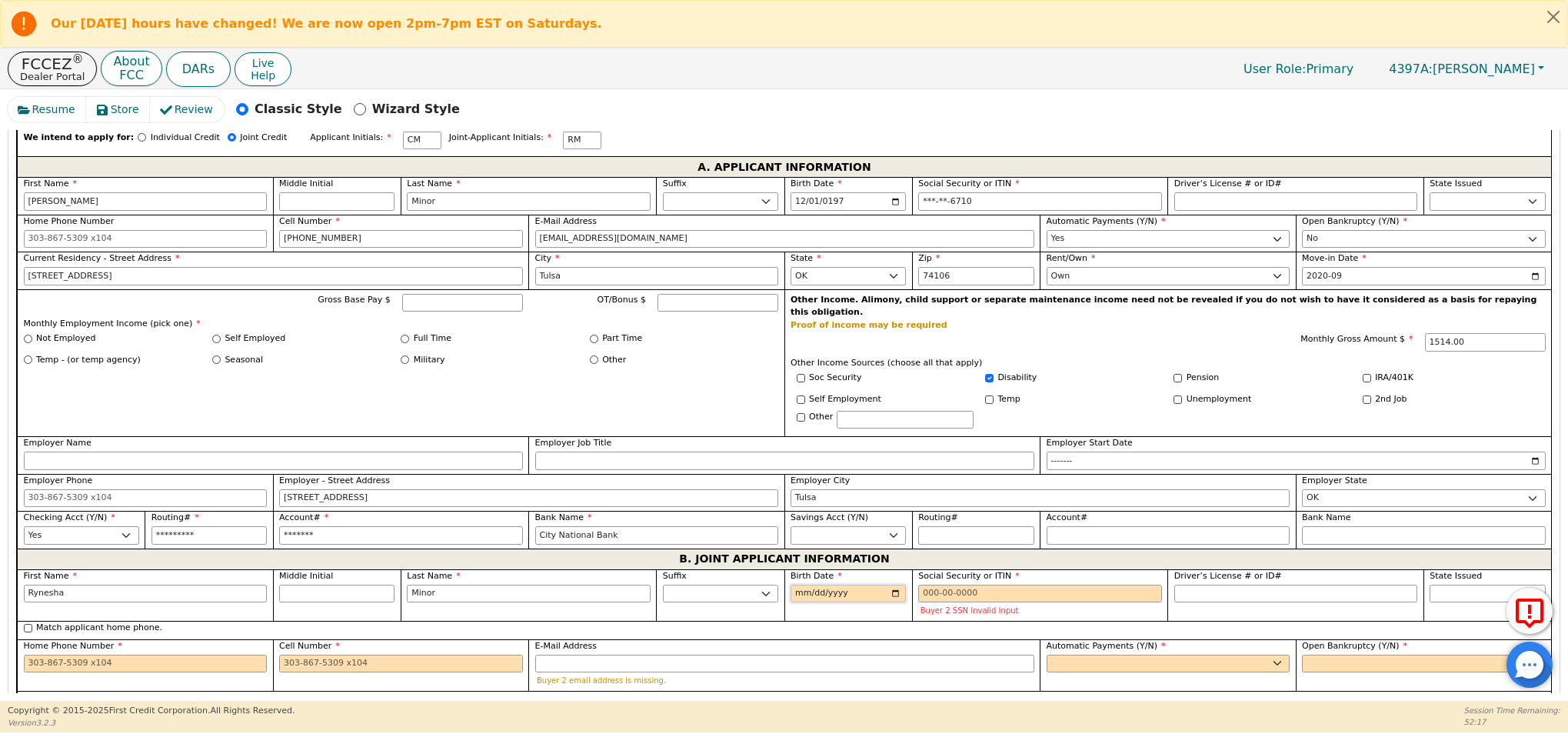
click at [797, 585] on input "Birth Date" at bounding box center [848, 594] width 115 height 18
type input "1984-03-17"
drag, startPoint x: 918, startPoint y: 571, endPoint x: 927, endPoint y: 573, distance: 9.2
click at [918, 585] on input "Social Security or ITIN" at bounding box center [1039, 594] width 244 height 18
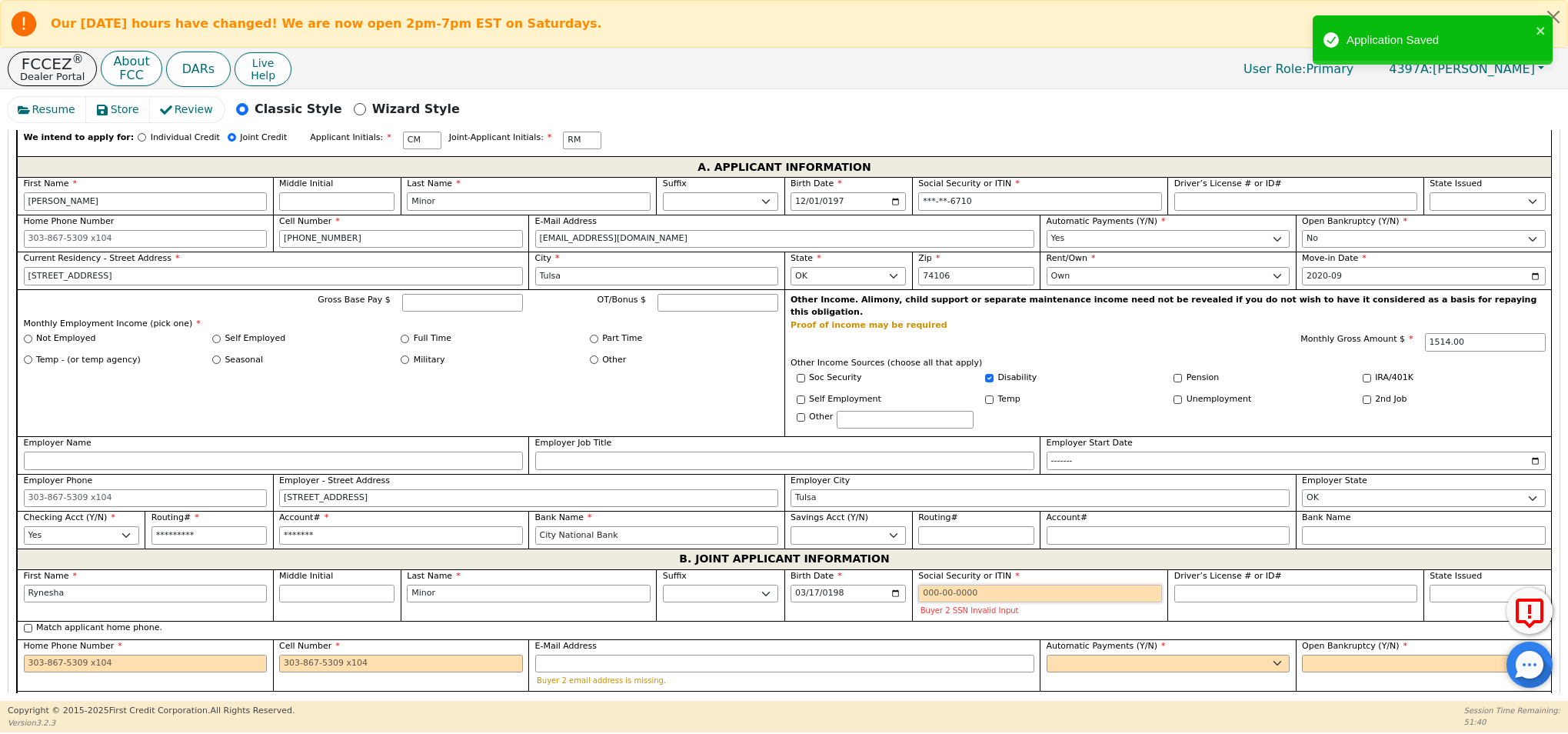
paste input "440-94-9870"
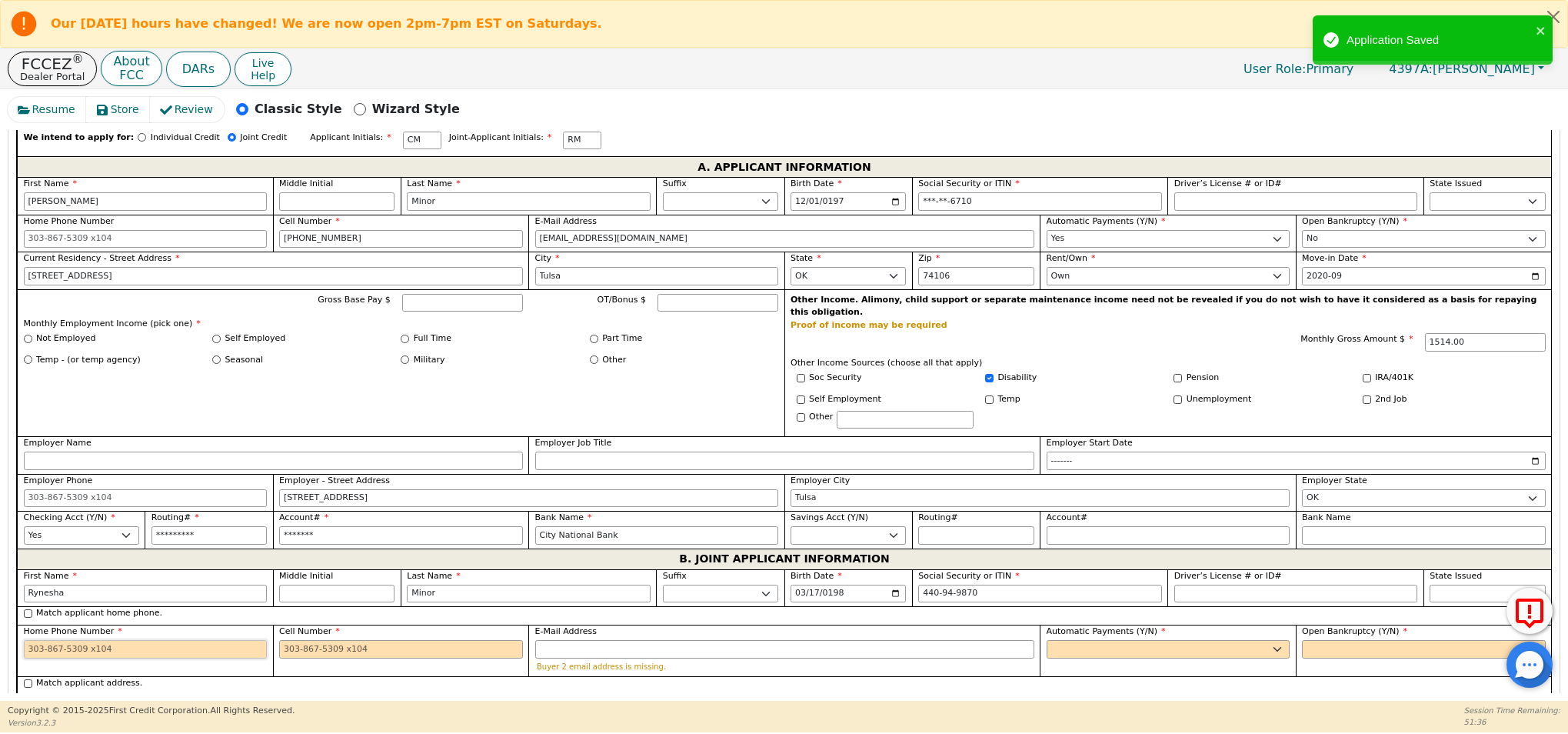
type input "***-**-9870"
click at [33, 640] on input "Home Phone Number" at bounding box center [146, 649] width 244 height 18
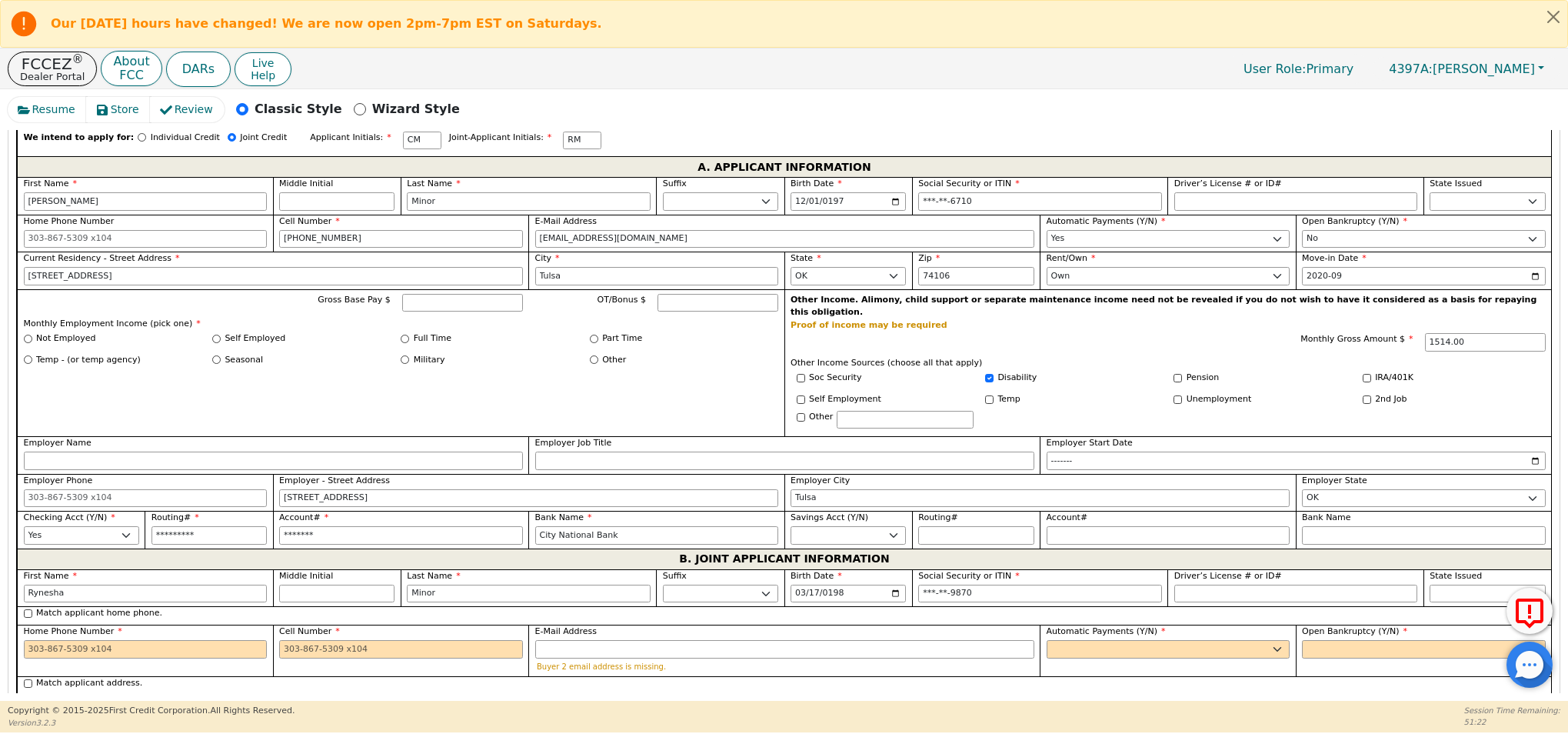
click at [27, 607] on div "Match applicant home phone." at bounding box center [784, 613] width 1522 height 13
click at [321, 640] on input "Cell Number" at bounding box center [400, 649] width 244 height 18
paste input "918724-4596"
type input "918-724-4596"
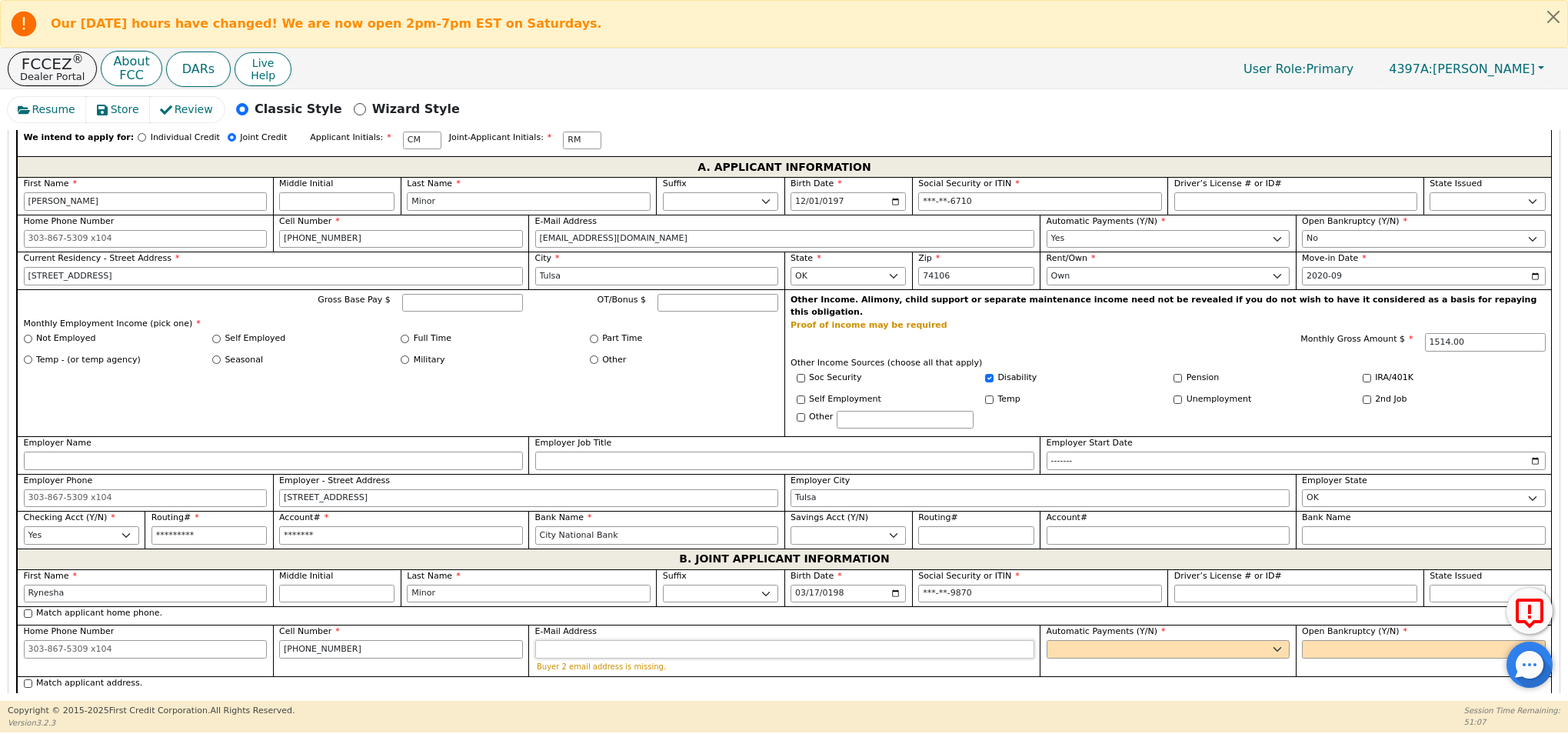
click at [575, 640] on input "E-Mail Address" at bounding box center [784, 649] width 499 height 18
paste input "quanlatray14@yahoo.com"
type input "quanlatray14@yahoo.com"
click at [1105, 642] on select "Yes No" at bounding box center [1168, 649] width 244 height 18
select select "y"
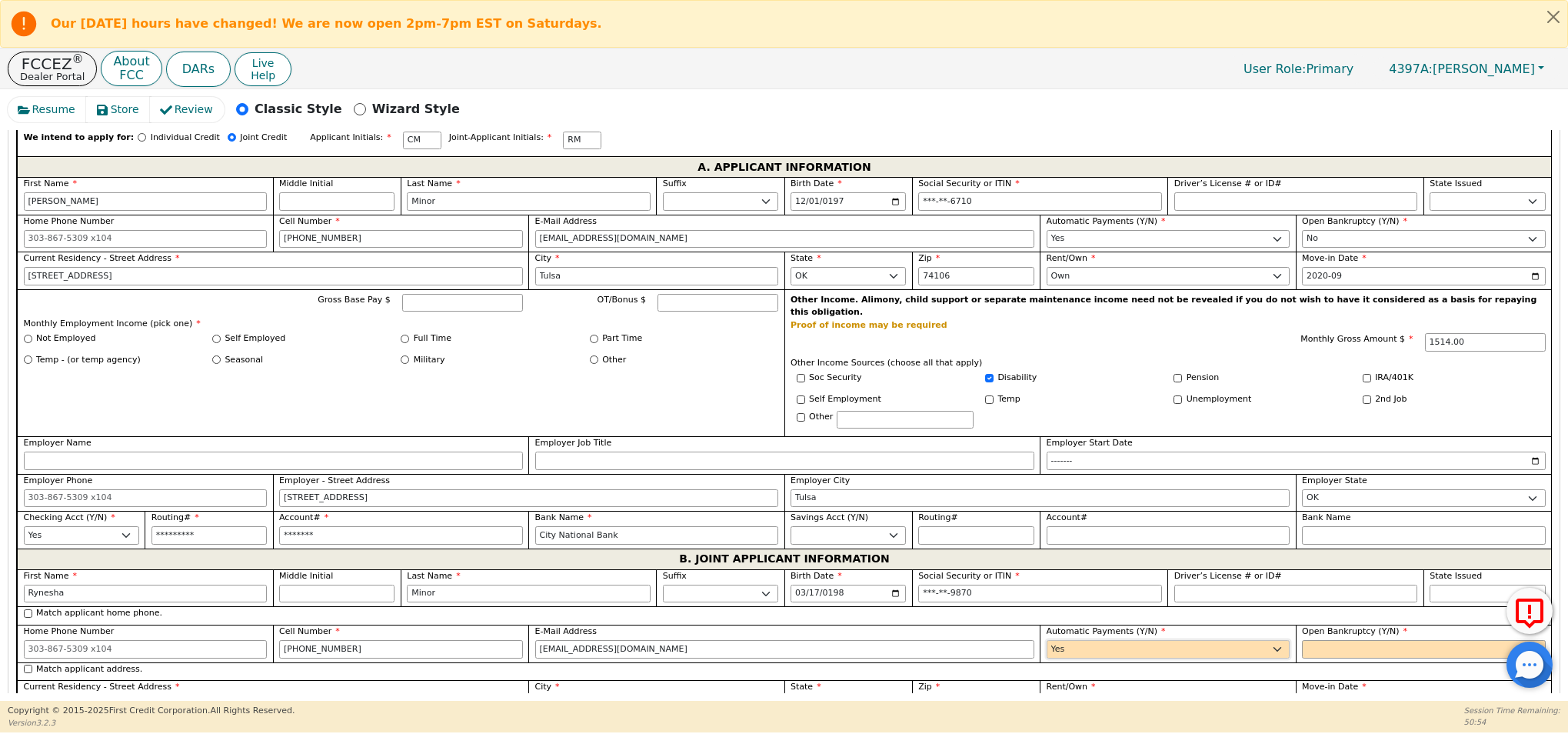
type input "Rynesha Minor"
click at [1347, 640] on select "Yes No" at bounding box center [1423, 649] width 244 height 18
select select "n"
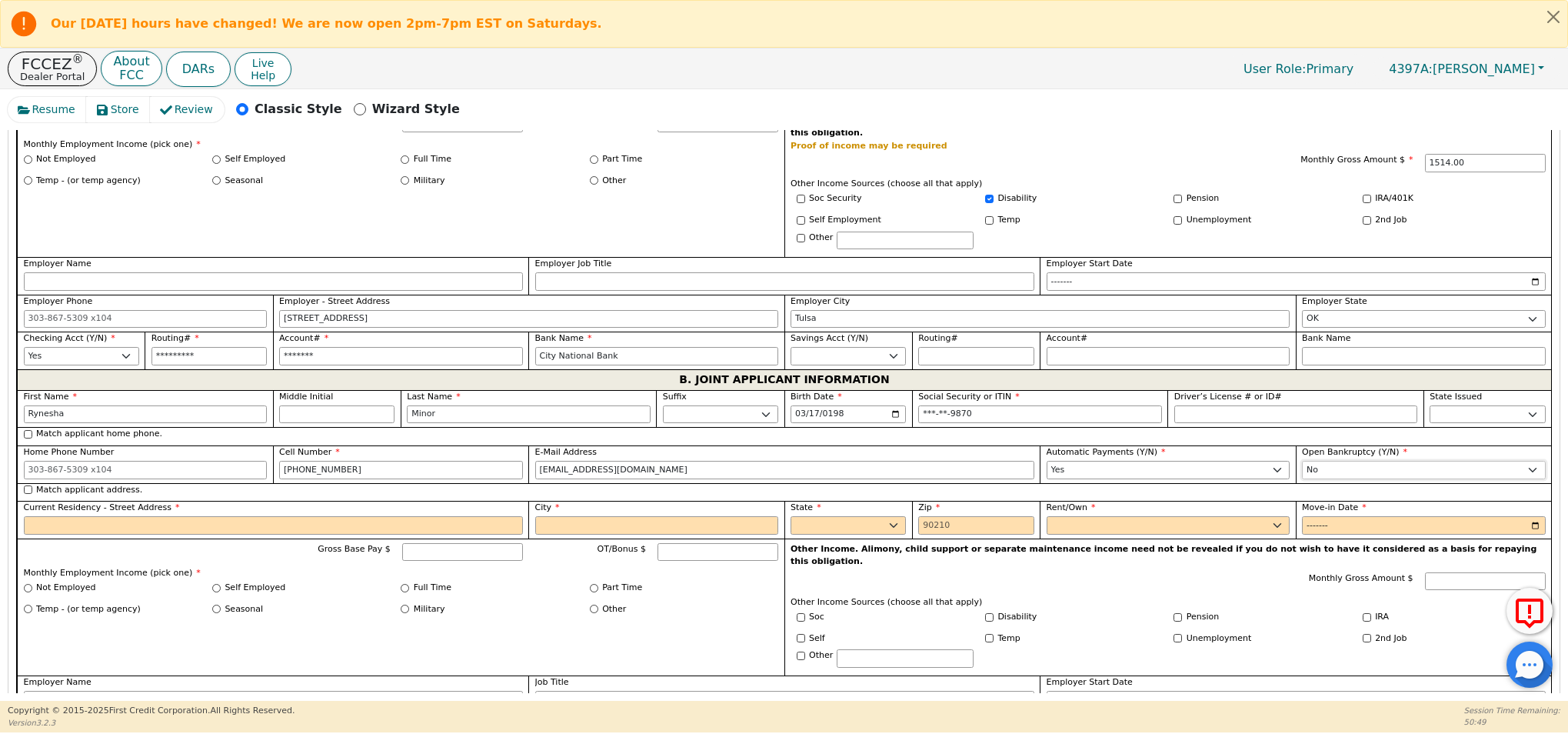
scroll to position [1042, 0]
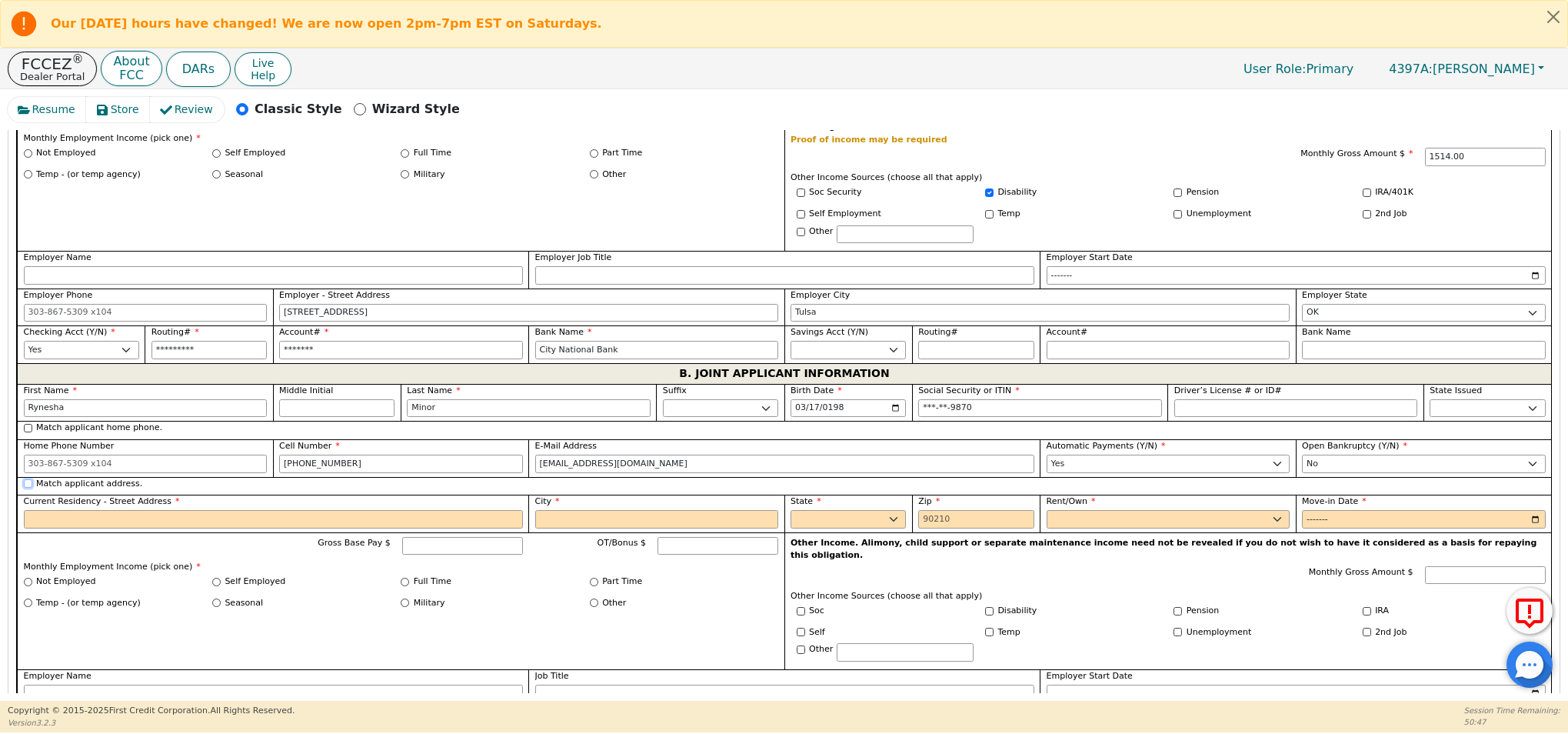
click at [29, 479] on input "Match applicant address." at bounding box center [28, 483] width 9 height 9
checkbox input "true"
type input "2534 N Rockford Ave"
type input "Tulsa"
select select "OK"
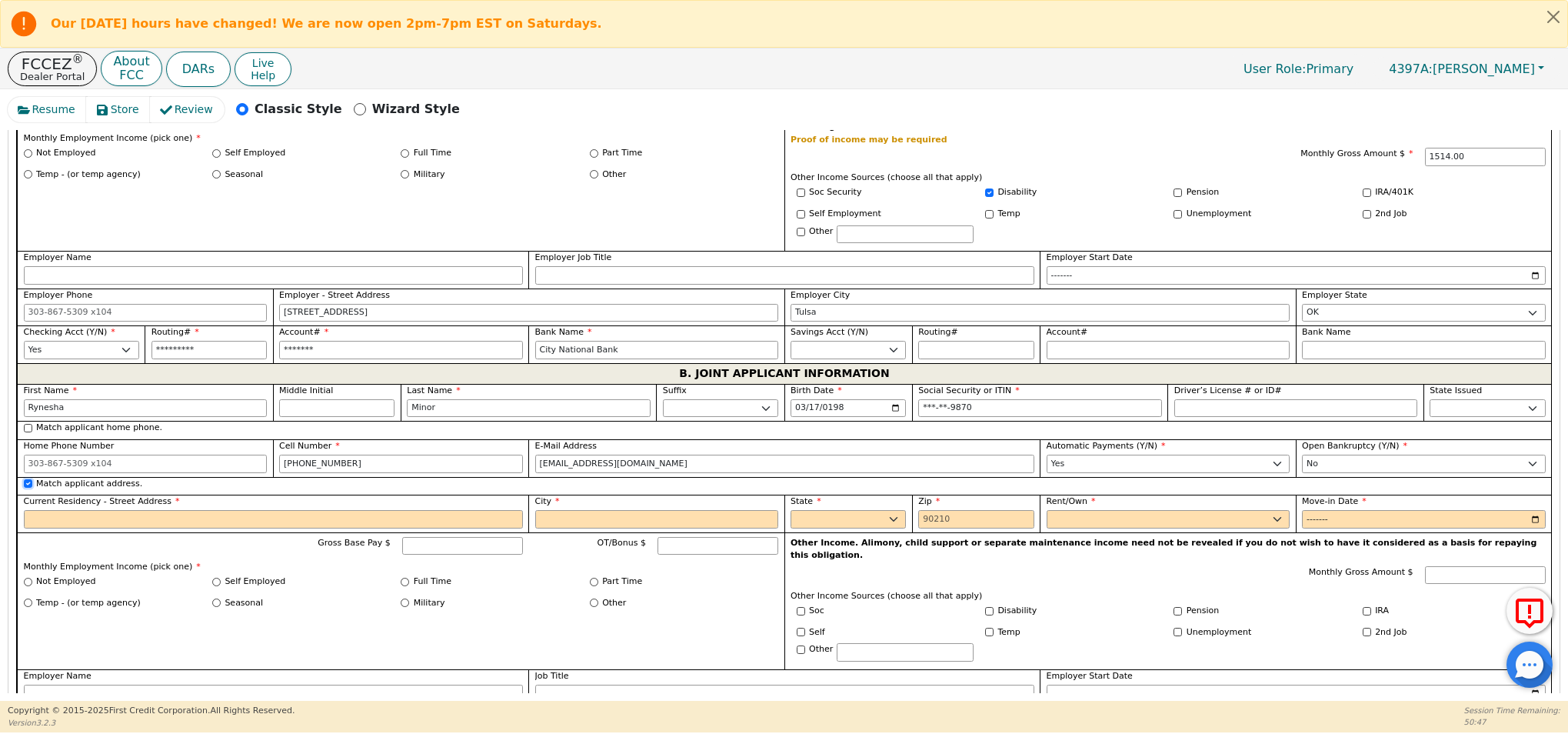
type input "74106"
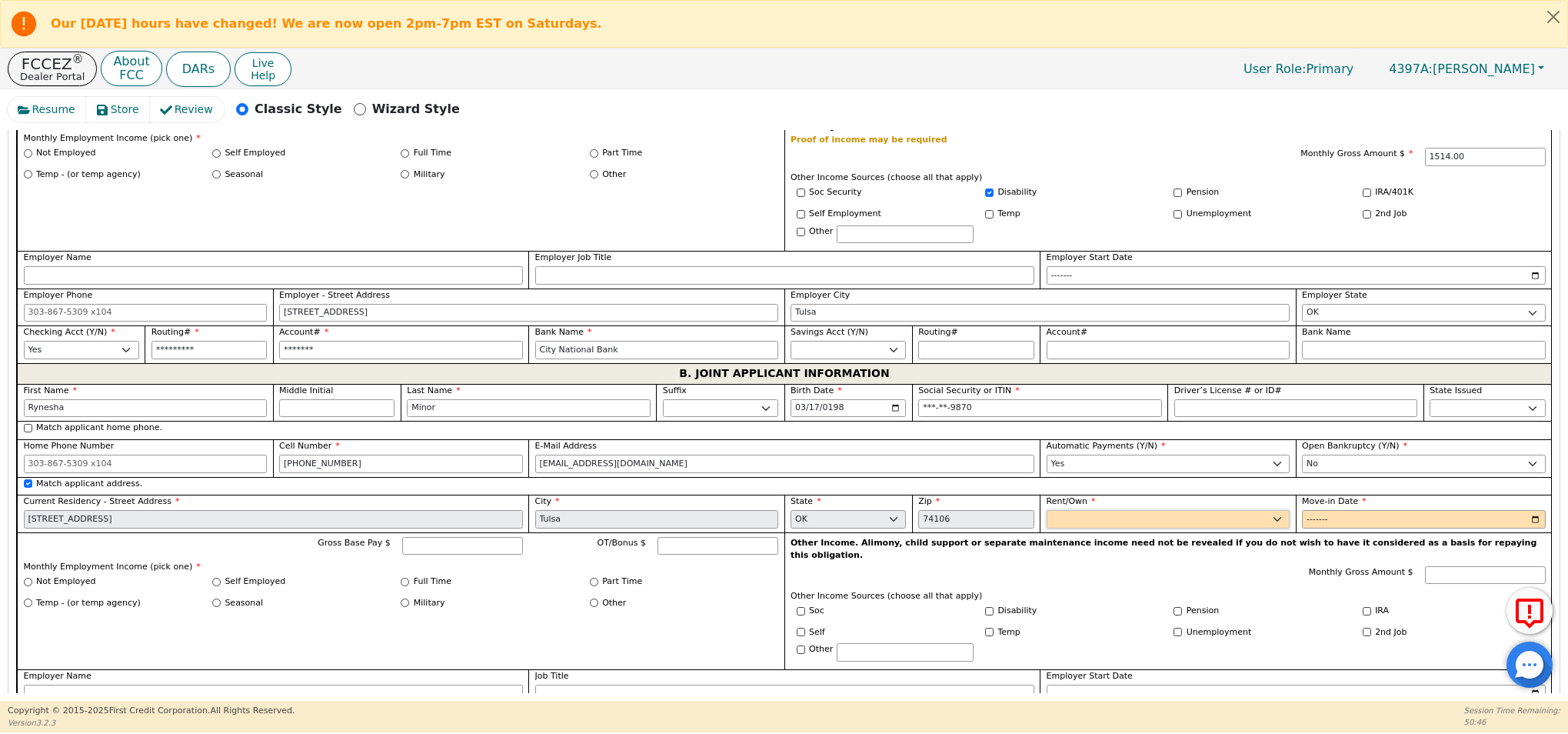
click at [1102, 510] on select "Rent Own" at bounding box center [1168, 519] width 244 height 18
select select "Own"
click at [1319, 510] on input "Move-in Date" at bounding box center [1423, 519] width 244 height 18
type input "2020-09"
click at [1298, 566] on div "Monthly Gross Amount $" at bounding box center [1388, 575] width 314 height 18
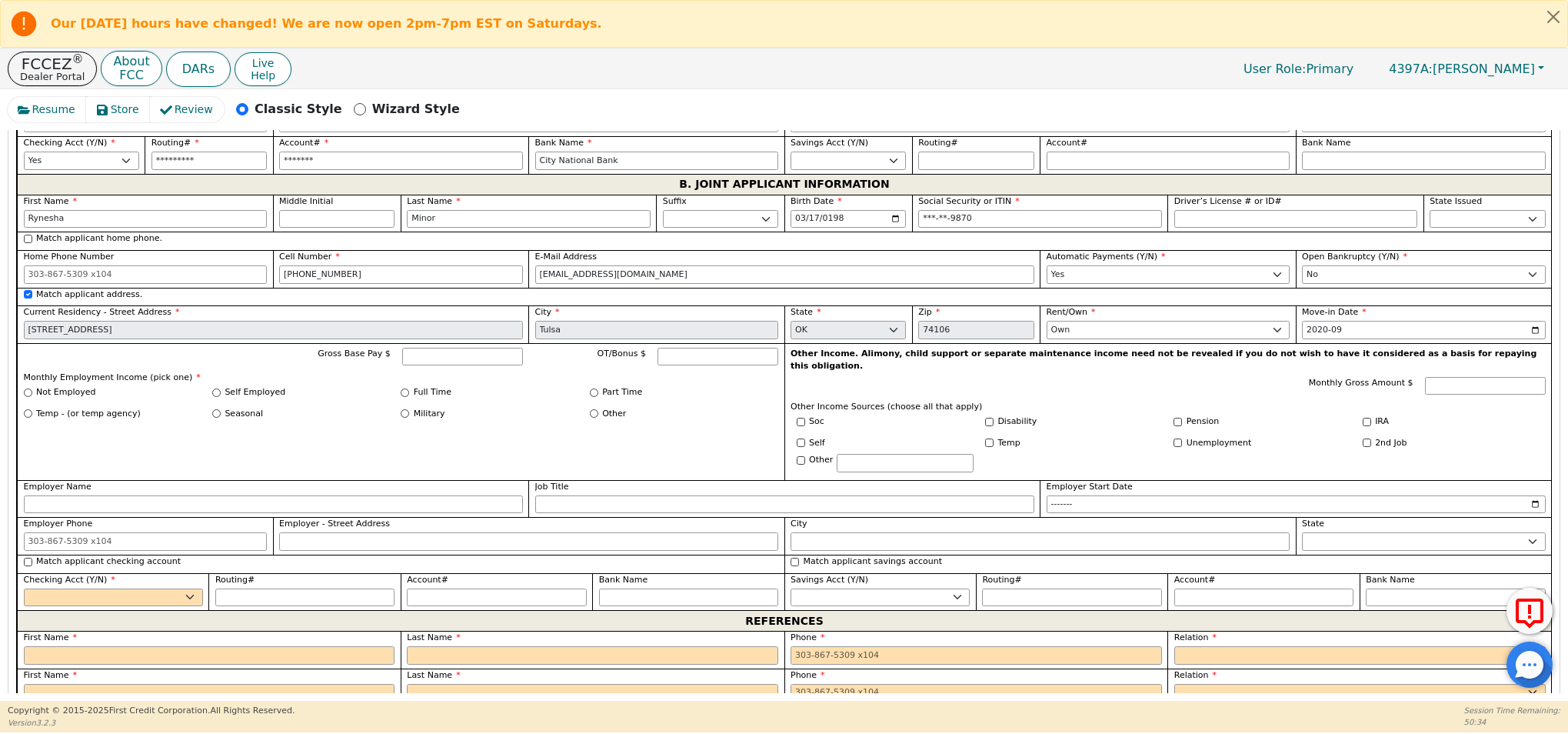
scroll to position [1233, 0]
click at [28, 557] on input "Match applicant checking account" at bounding box center [28, 561] width 9 height 9
checkbox input "true"
select select "y"
type input "*********"
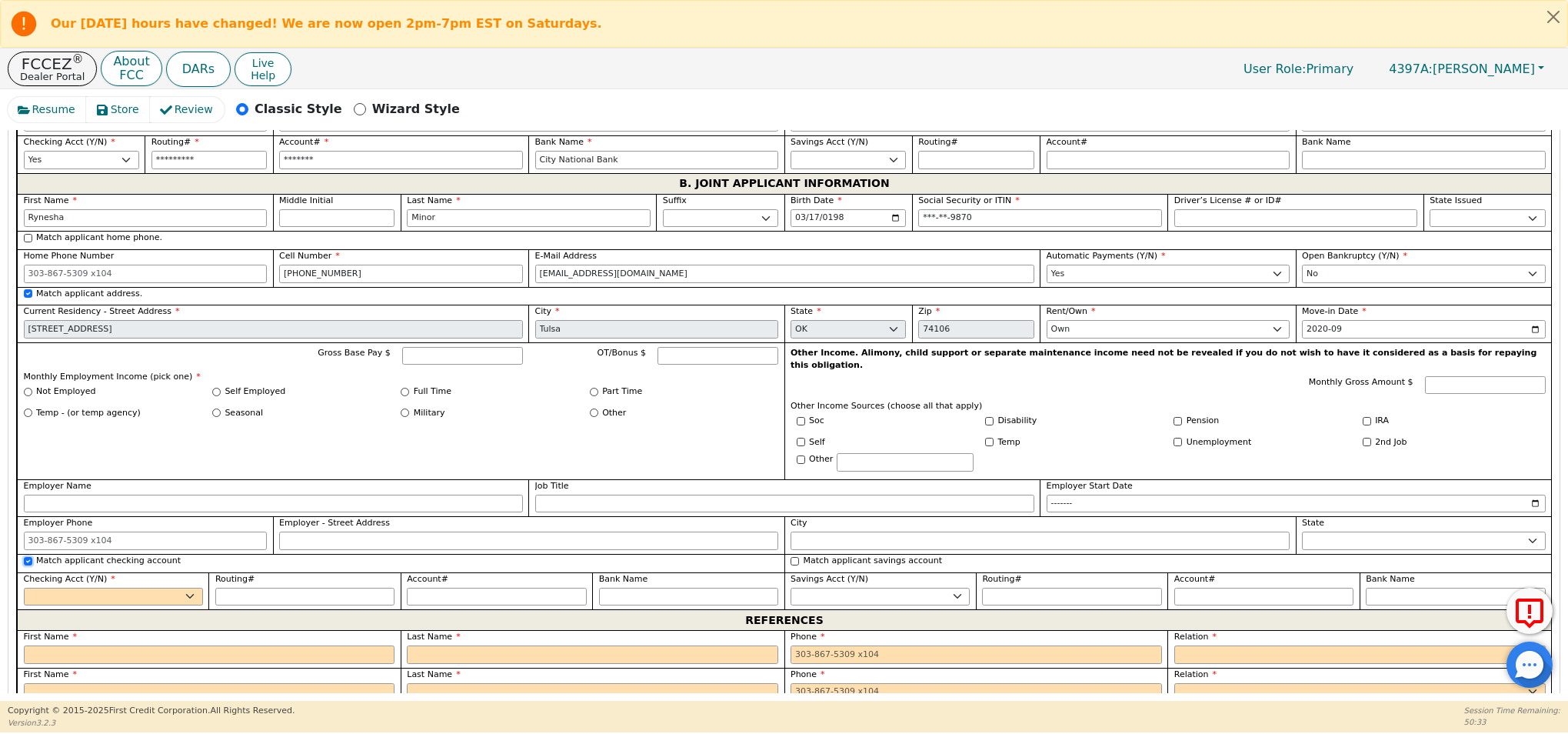
type input "*******"
type input "City National Bank"
type input "*********"
type input "*******"
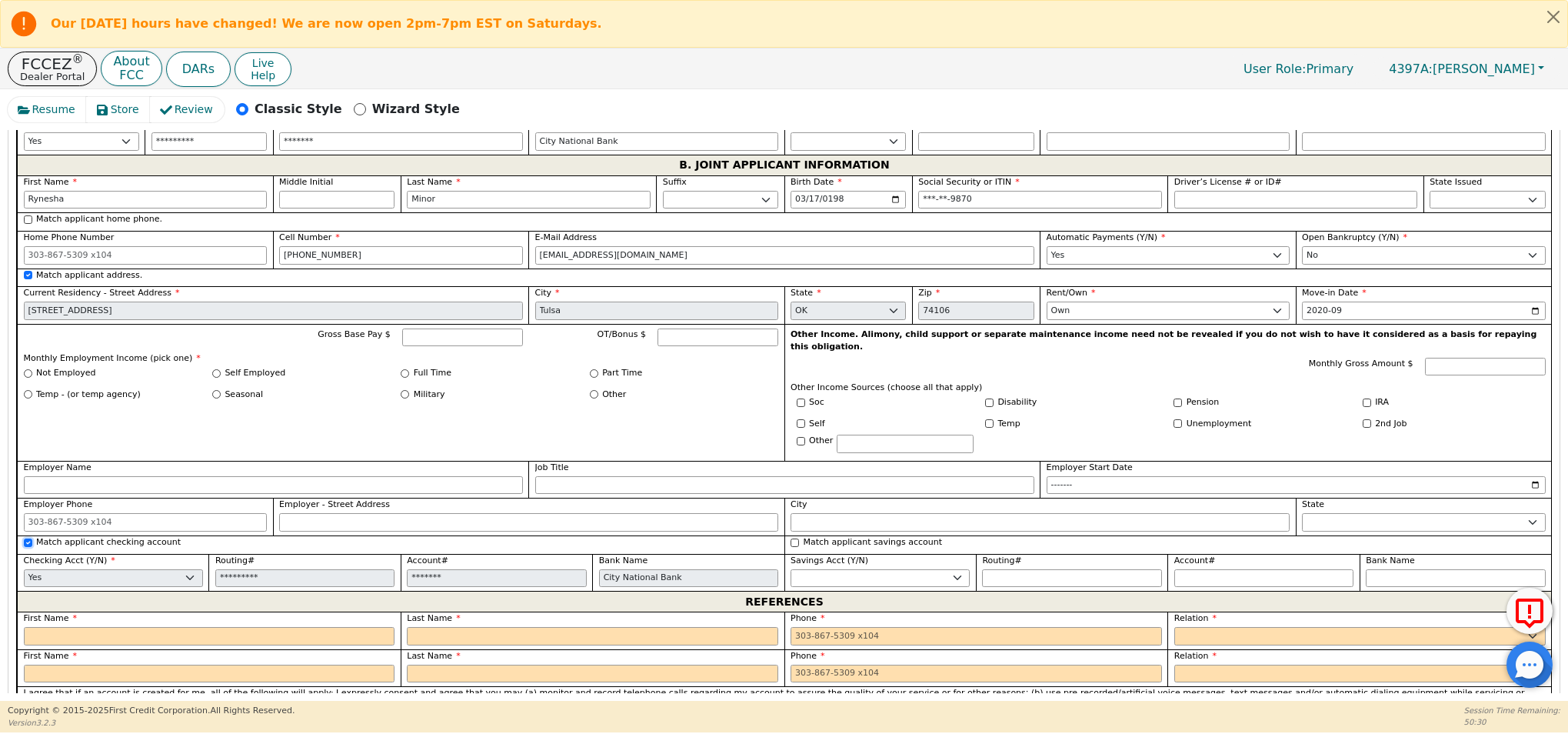
scroll to position [1419, 0]
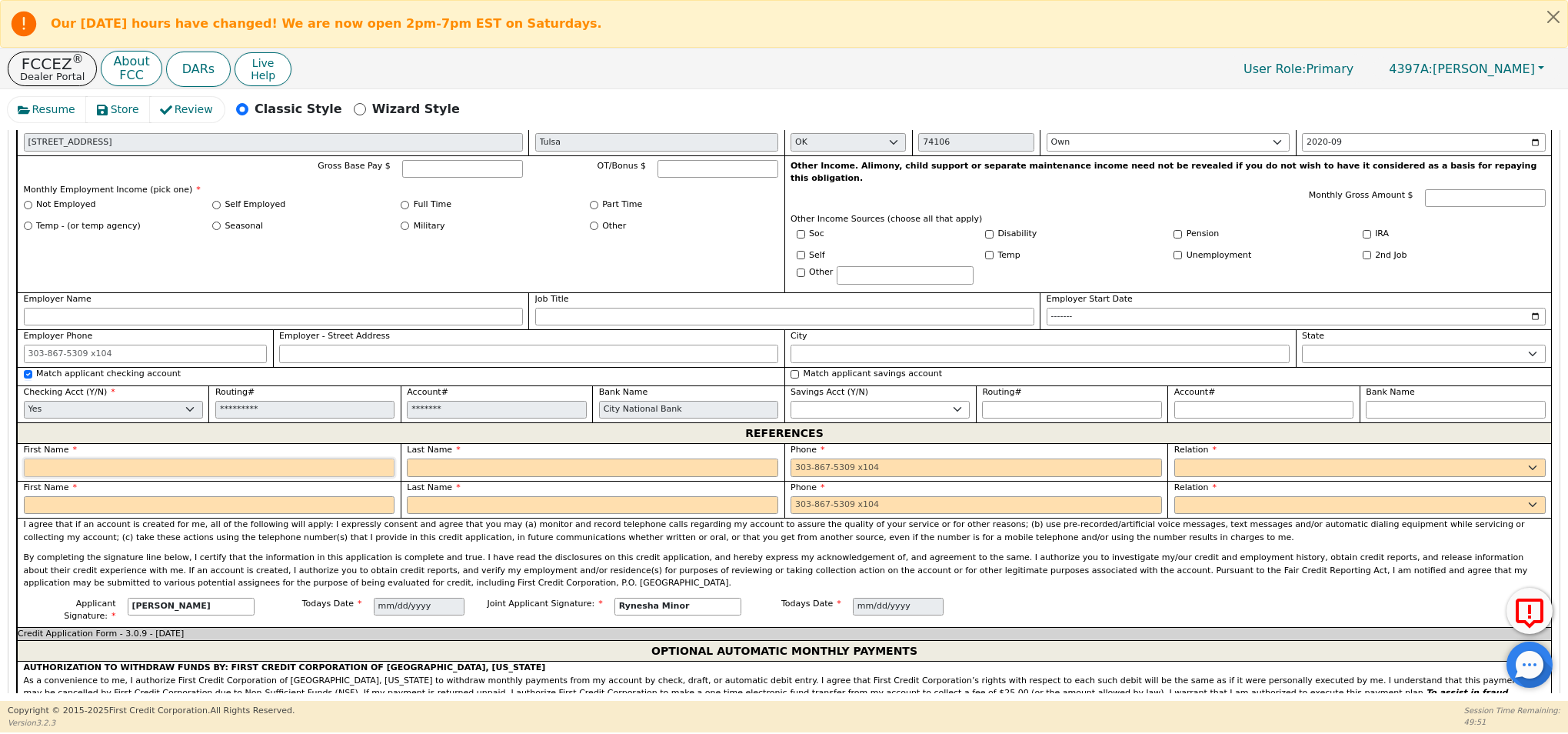
click at [108, 458] on input "text" at bounding box center [209, 467] width 371 height 18
type input "Juan"
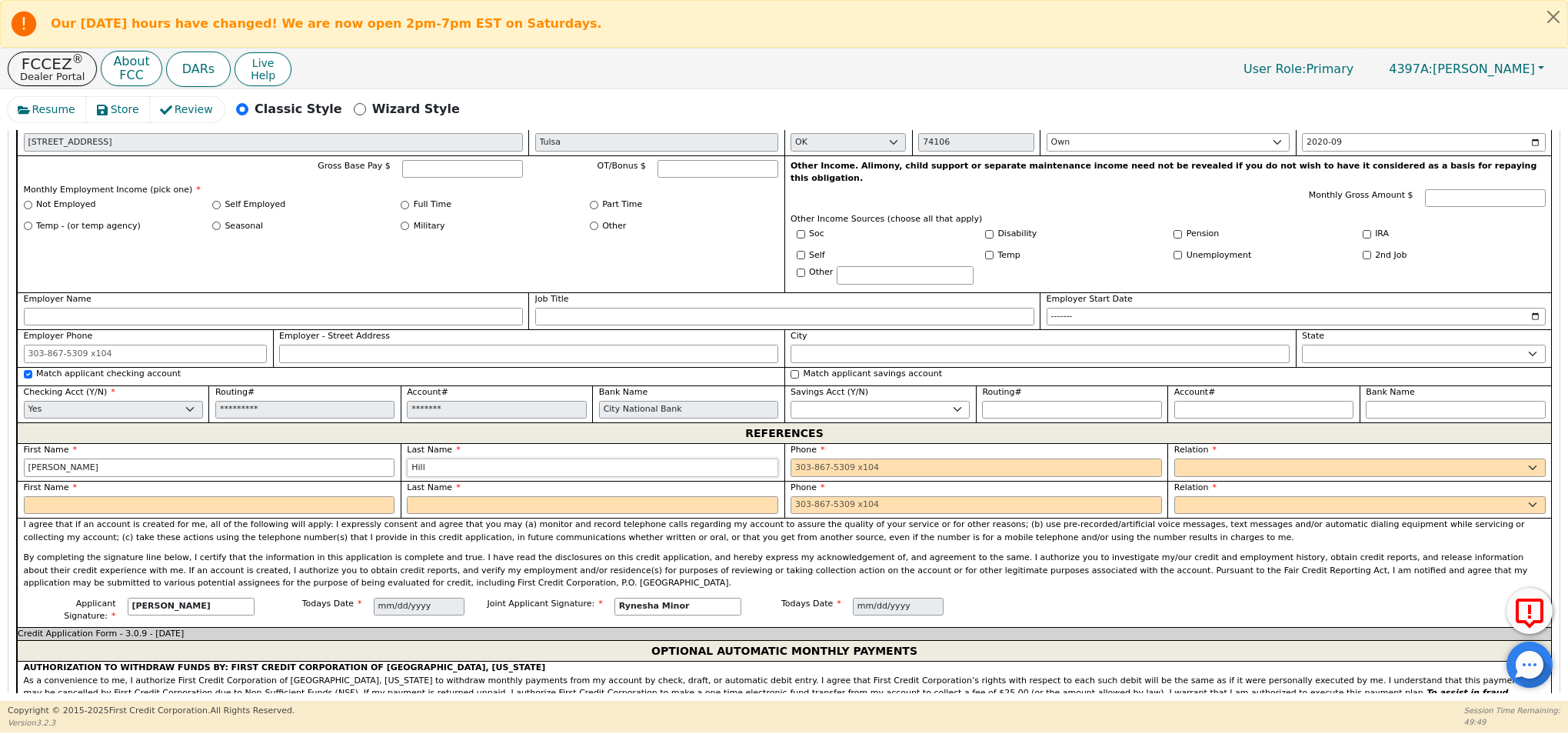
type input "Hill"
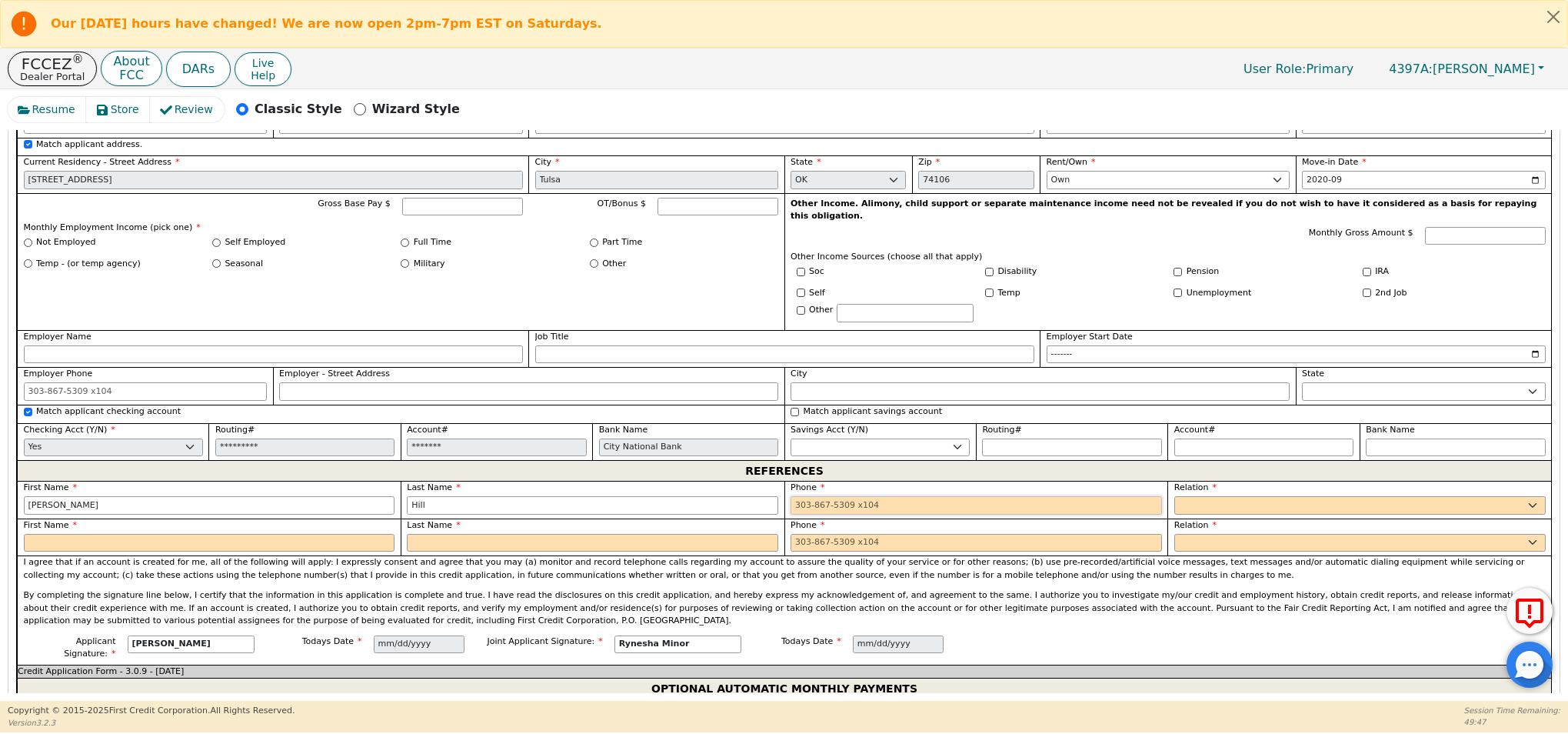
scroll to position [1387, 0]
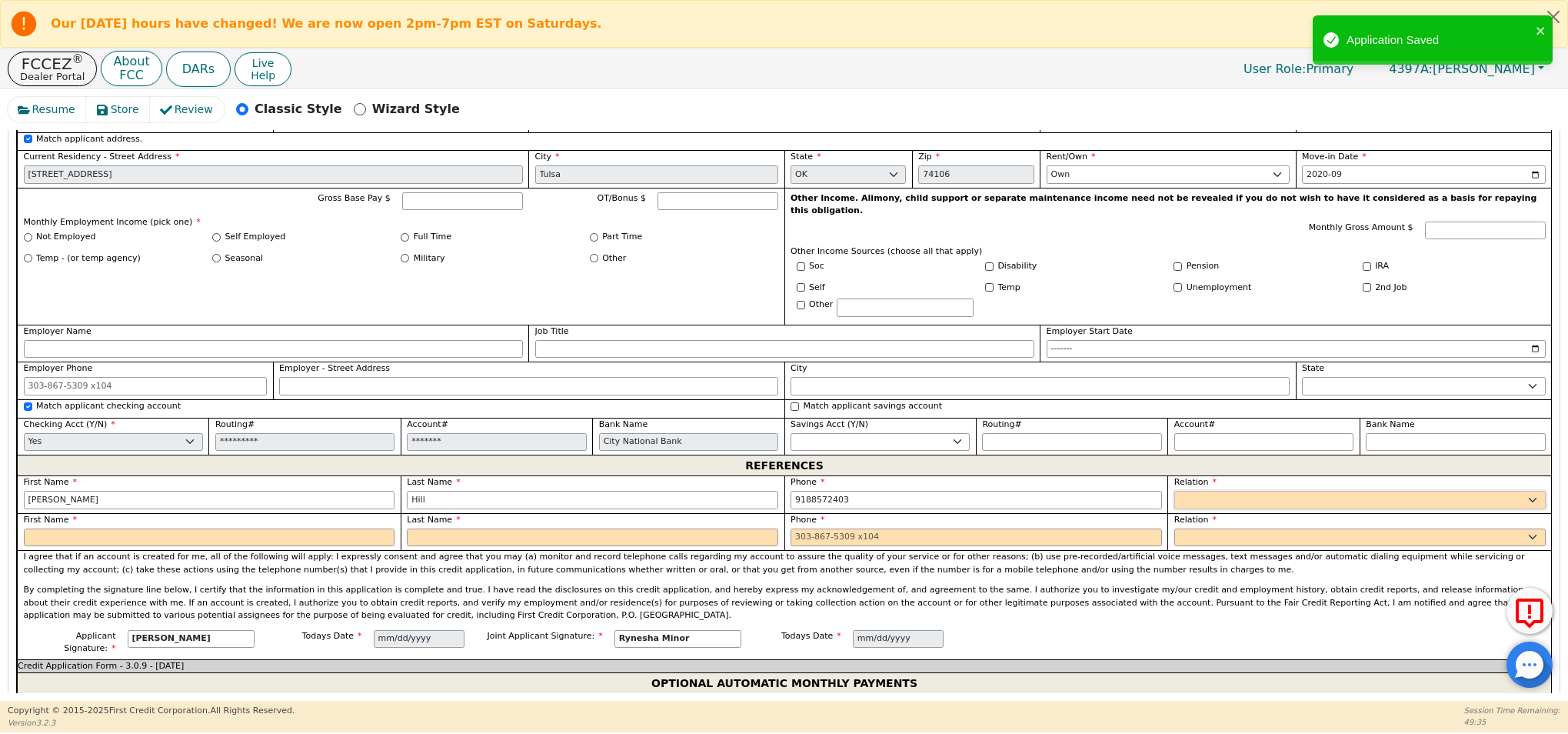
type input "918-857-2403"
click at [1257, 491] on select "FATHER MOTHER SISTER BROTHER DAUGHTER SON CO-WORKER NEIGHBOR FRIEND COUSIN G-MO…" at bounding box center [1360, 500] width 371 height 18
select select "FRIEND"
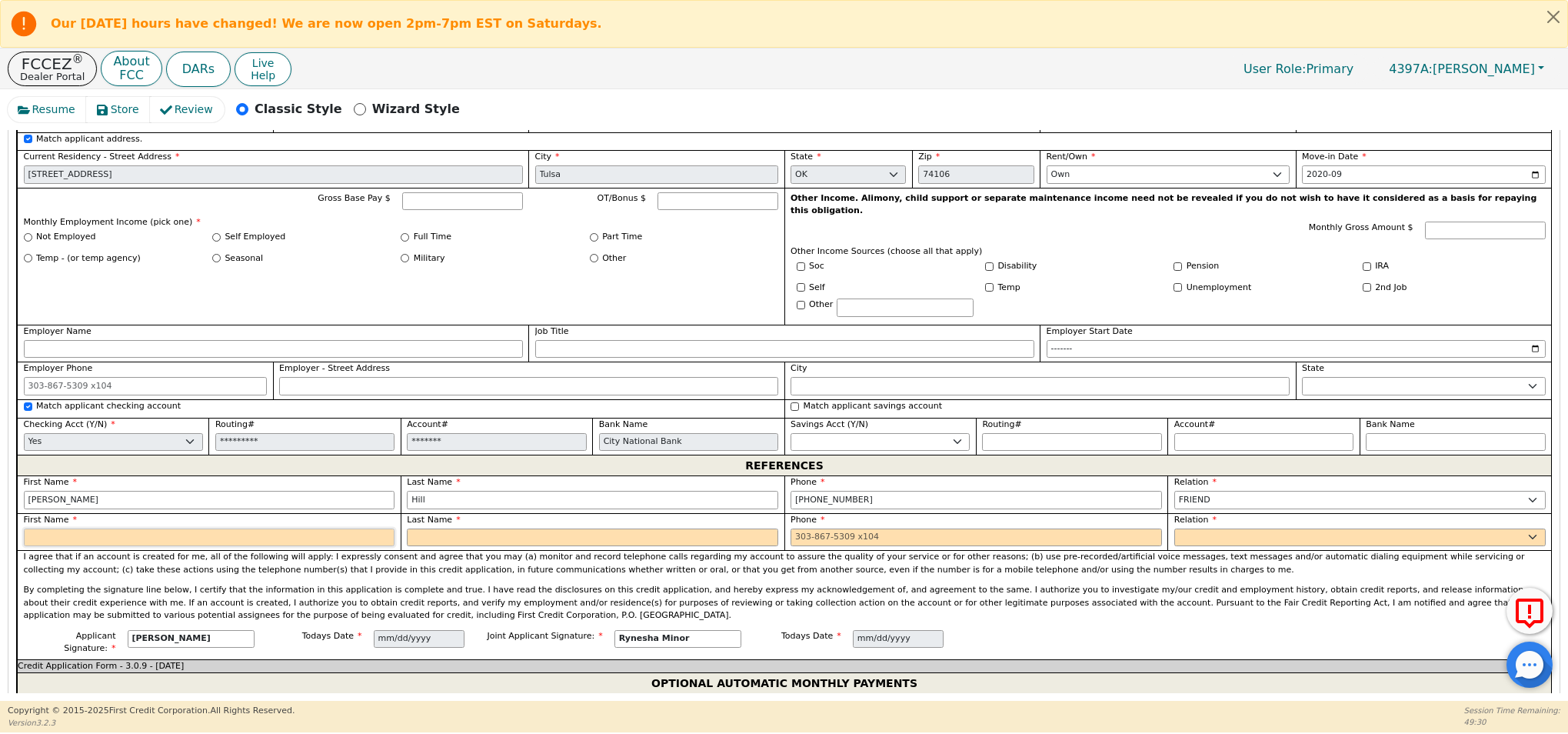
click at [153, 528] on input "text" at bounding box center [209, 537] width 371 height 18
type input "Andrea"
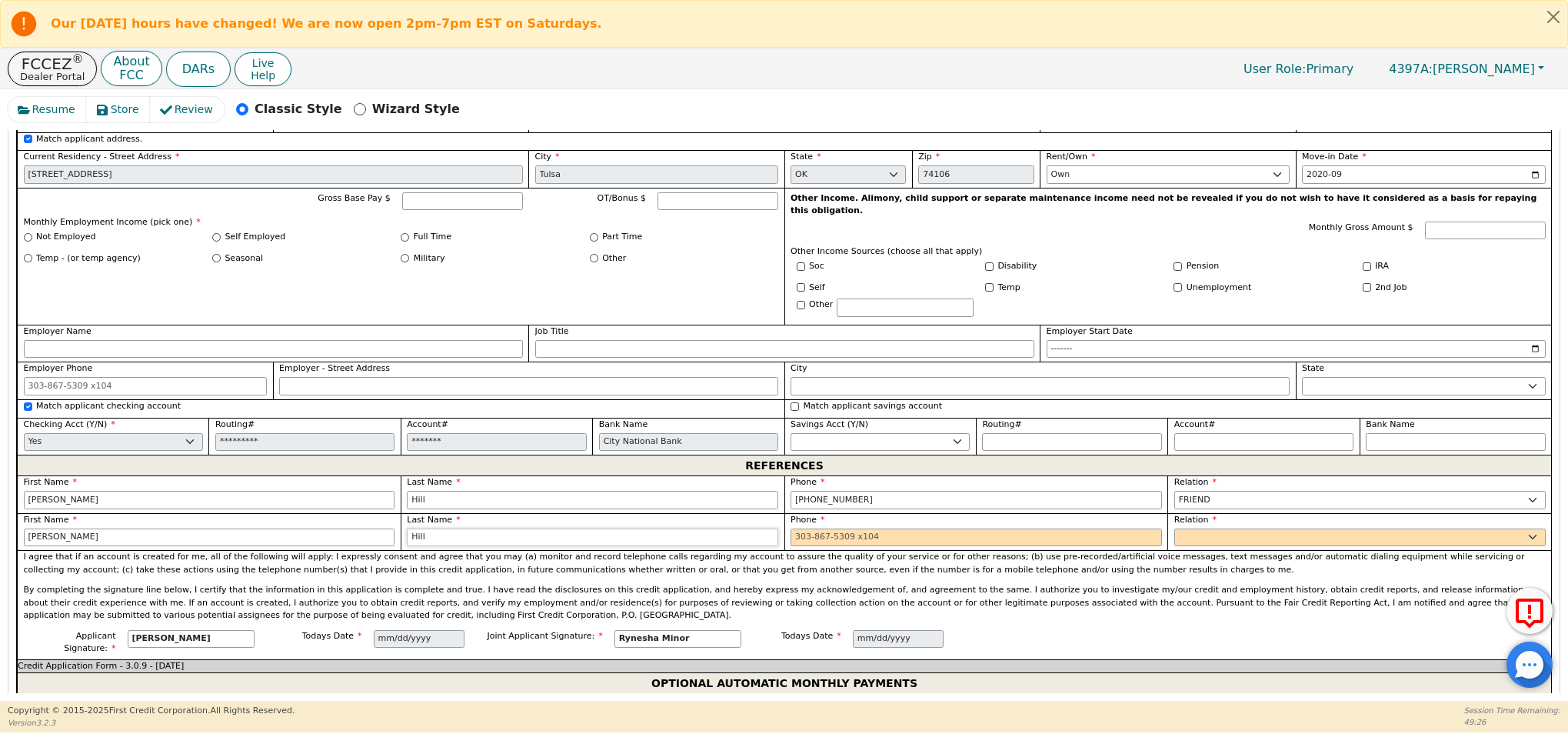
type input "Hill"
type input "406-881-2051"
click at [1204, 528] on select "FATHER MOTHER SISTER BROTHER DAUGHTER SON CO-WORKER NEIGHBOR FRIEND COUSIN G-MO…" at bounding box center [1360, 537] width 371 height 18
select select "FRIEND"
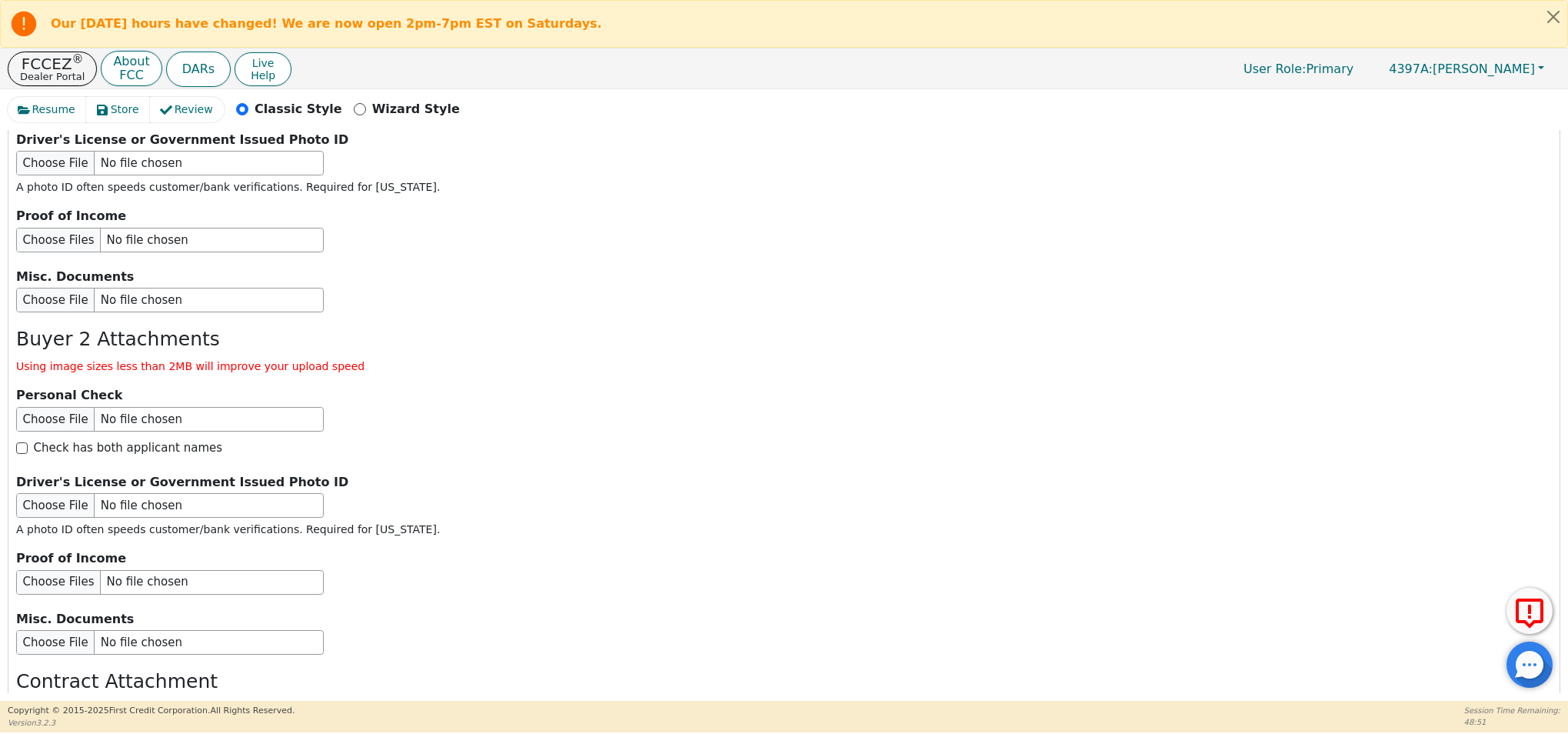
scroll to position [2390, 0]
click at [54, 569] on input "file" at bounding box center [170, 582] width 307 height 25
type input "C:\fakepath\b5af2f8b-9852-4ad7-af33-849e2aef646f.jpeg"
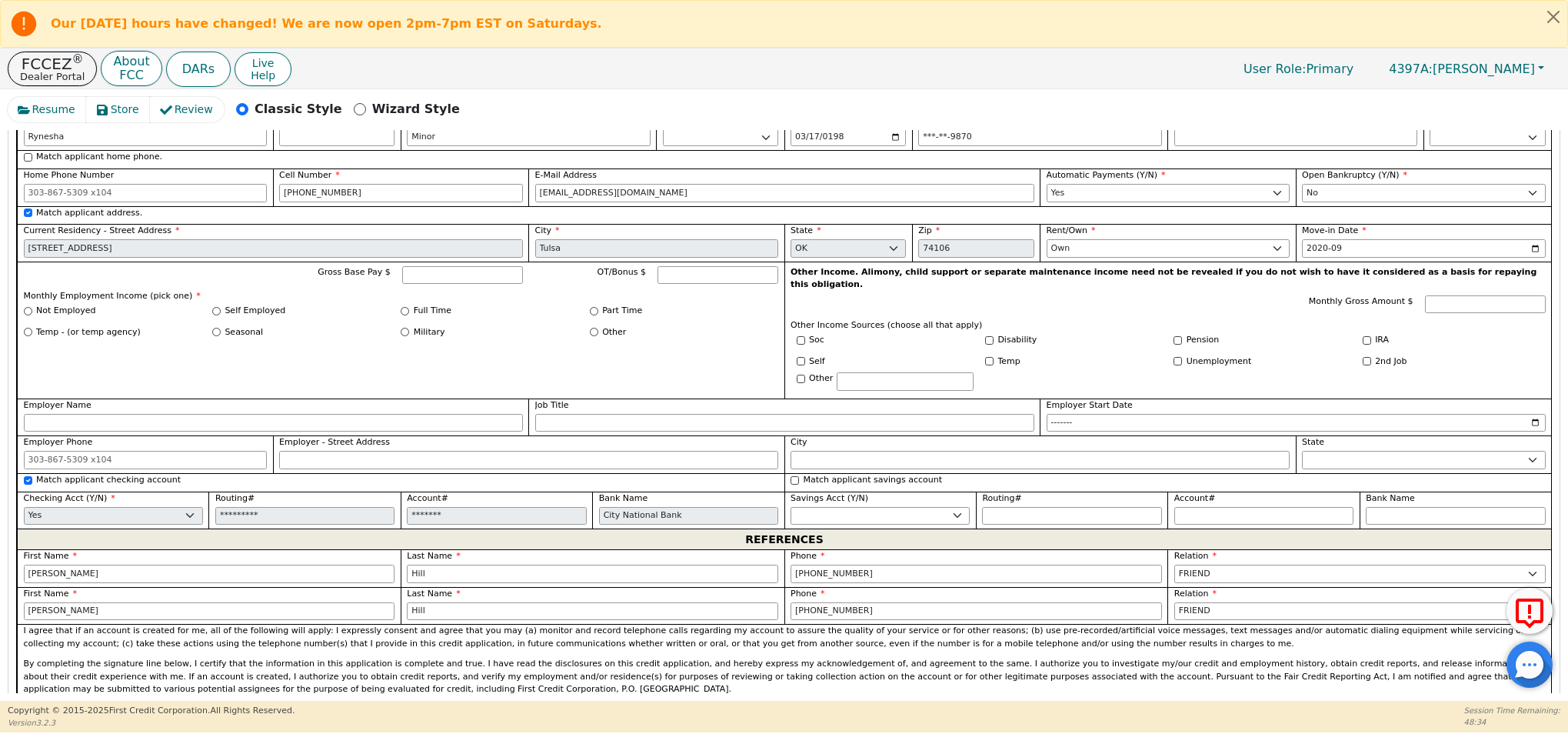
scroll to position [1316, 0]
click at [403, 305] on input "Full Time" at bounding box center [405, 309] width 9 height 9
radio input "true"
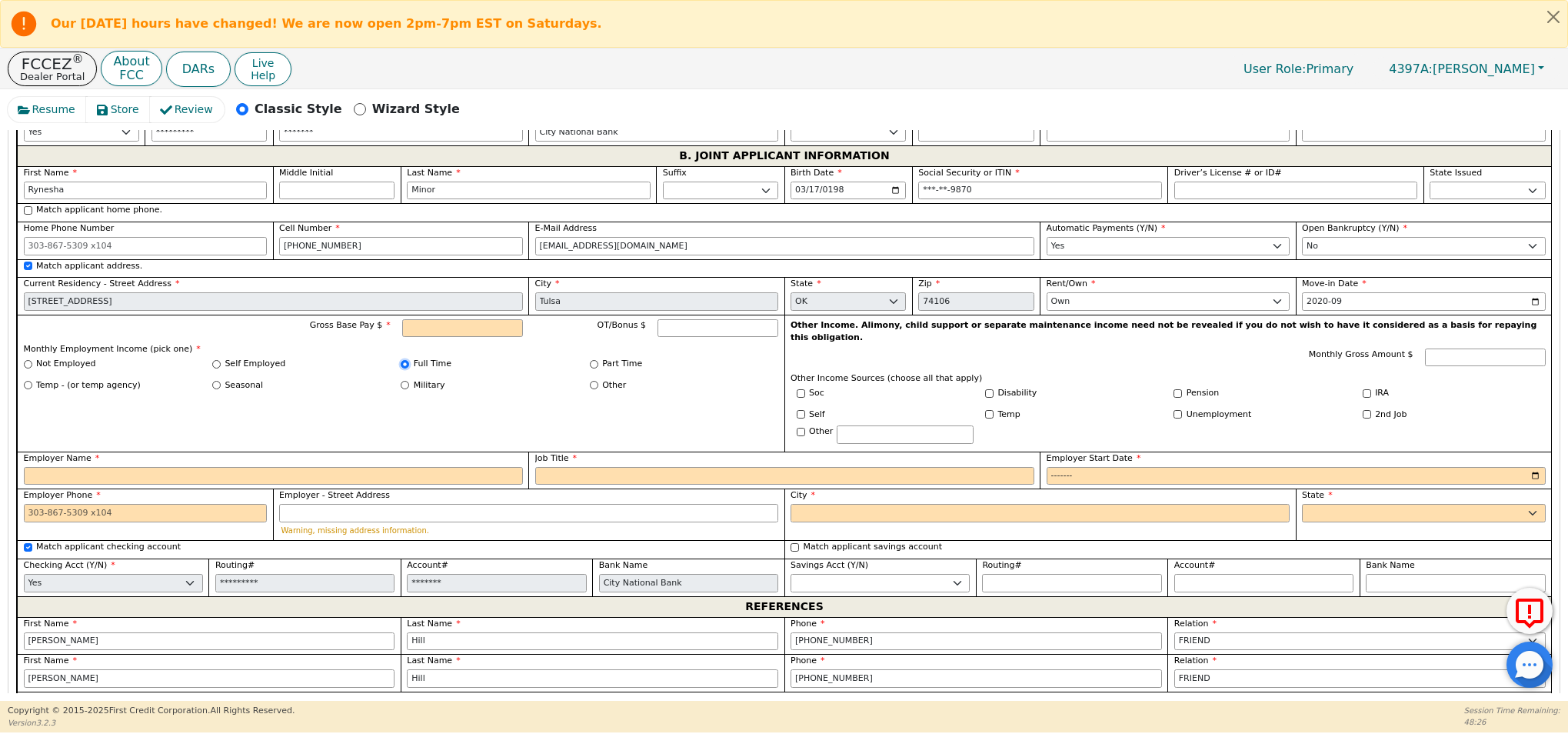
scroll to position [1245, 0]
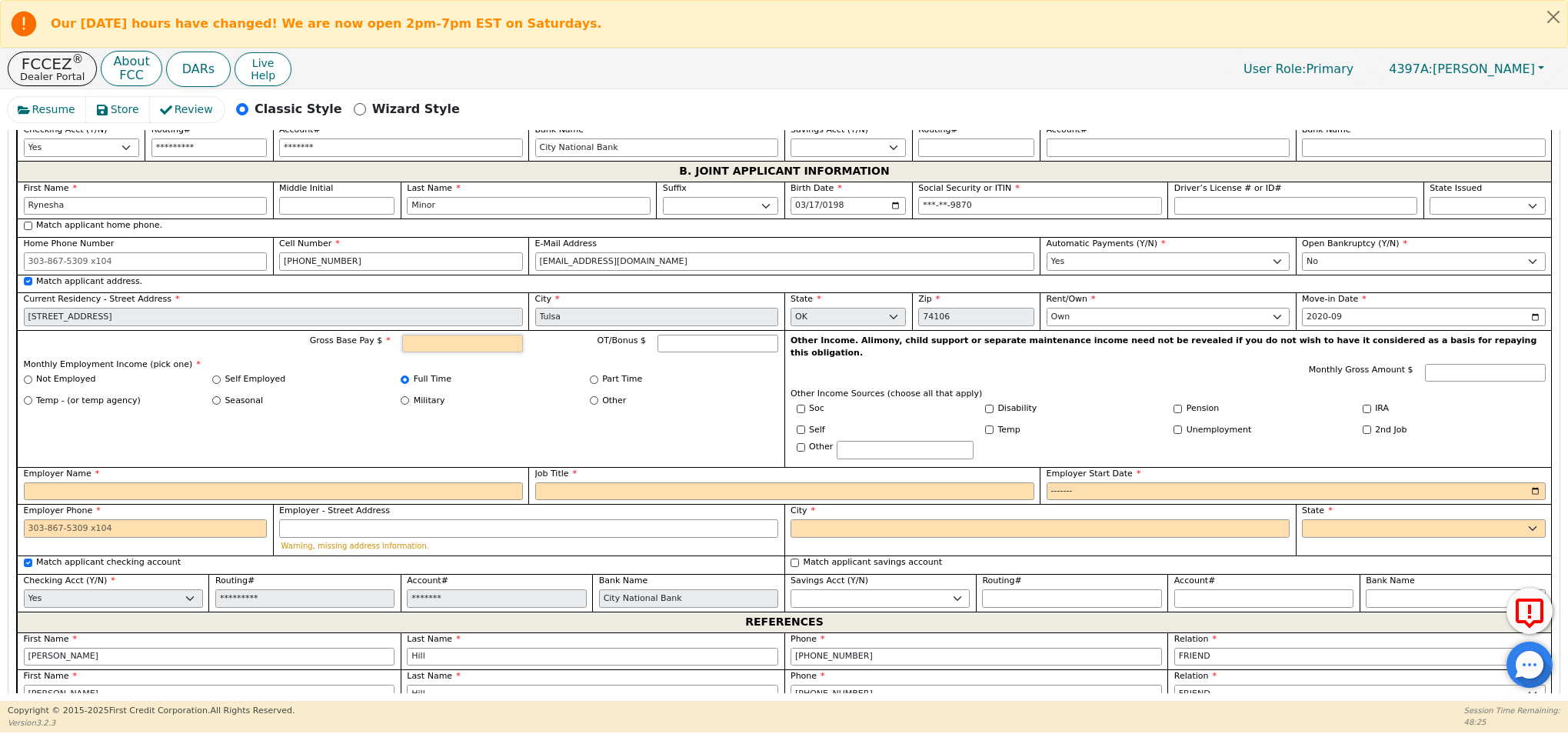
click at [466, 334] on input "Gross Base Pay $" at bounding box center [462, 343] width 121 height 18
type input "7900.00"
click at [506, 396] on div "Military" at bounding box center [494, 403] width 189 height 18
click at [269, 482] on input "Employer Name" at bounding box center [274, 491] width 499 height 18
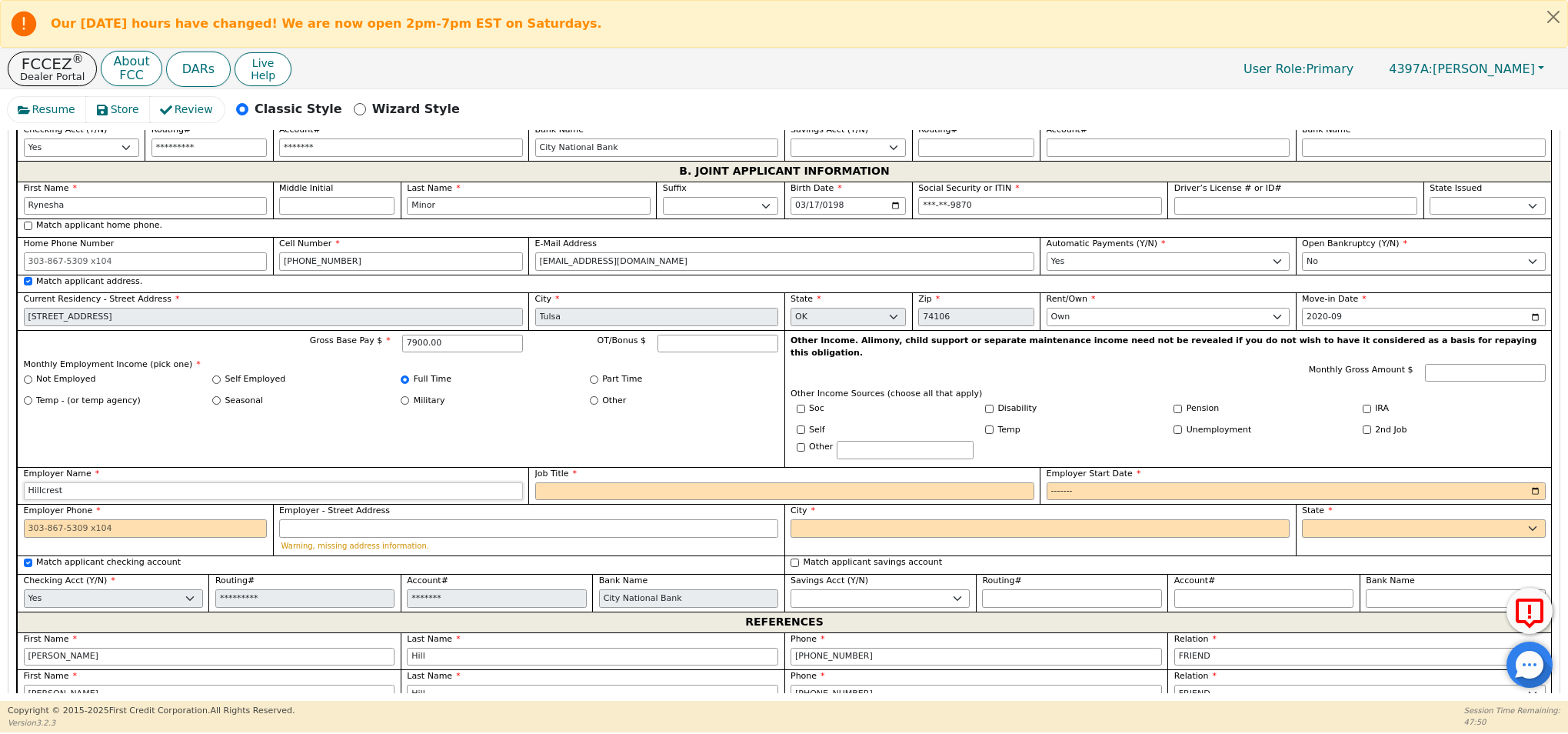
type input "Hillcrest"
type input "Lab Supervisor"
click at [1050, 482] on input "Employer Start Date" at bounding box center [1296, 491] width 499 height 18
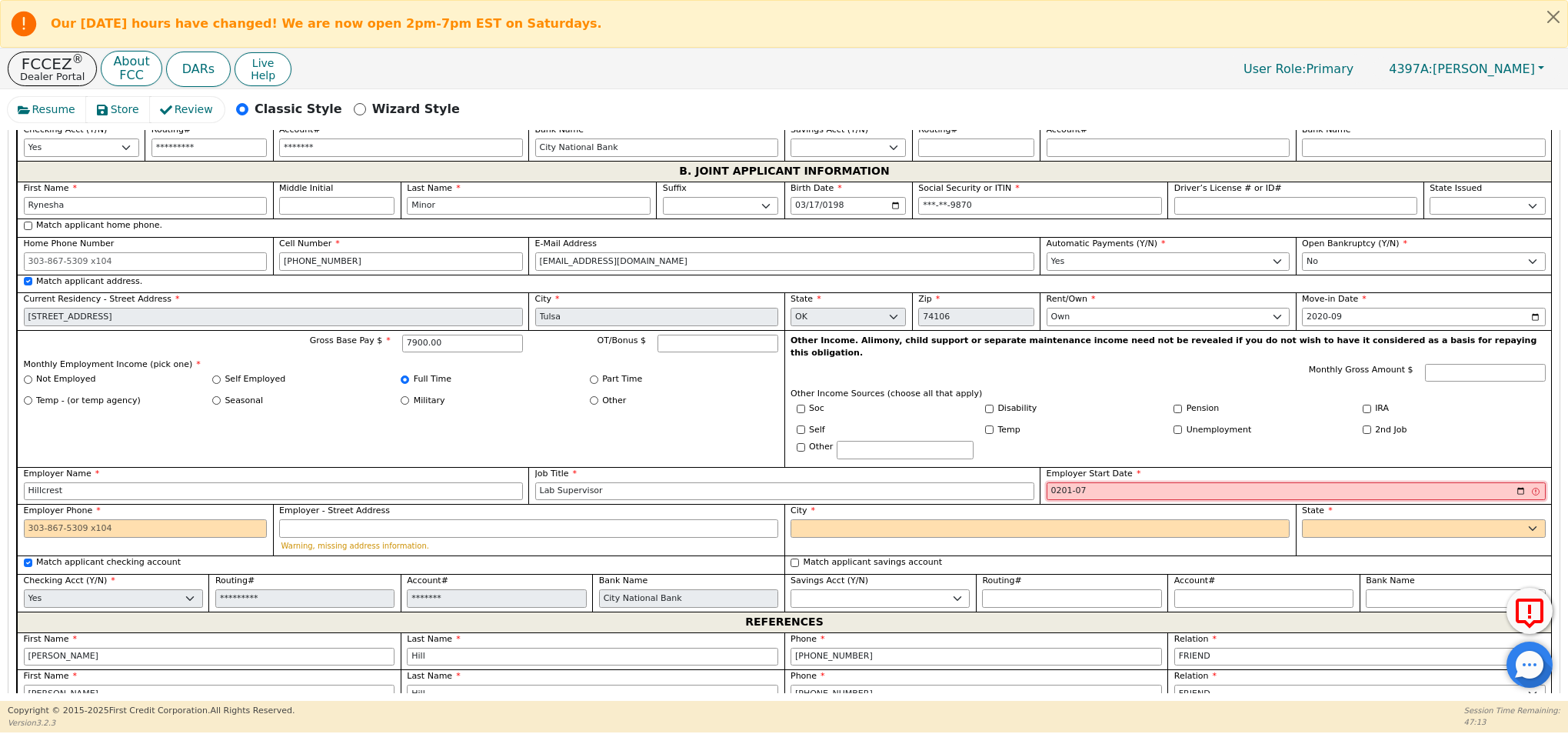
type input "2018-07"
click at [61, 519] on input "Employer Phone" at bounding box center [146, 528] width 244 height 18
paste input "918579-1000"
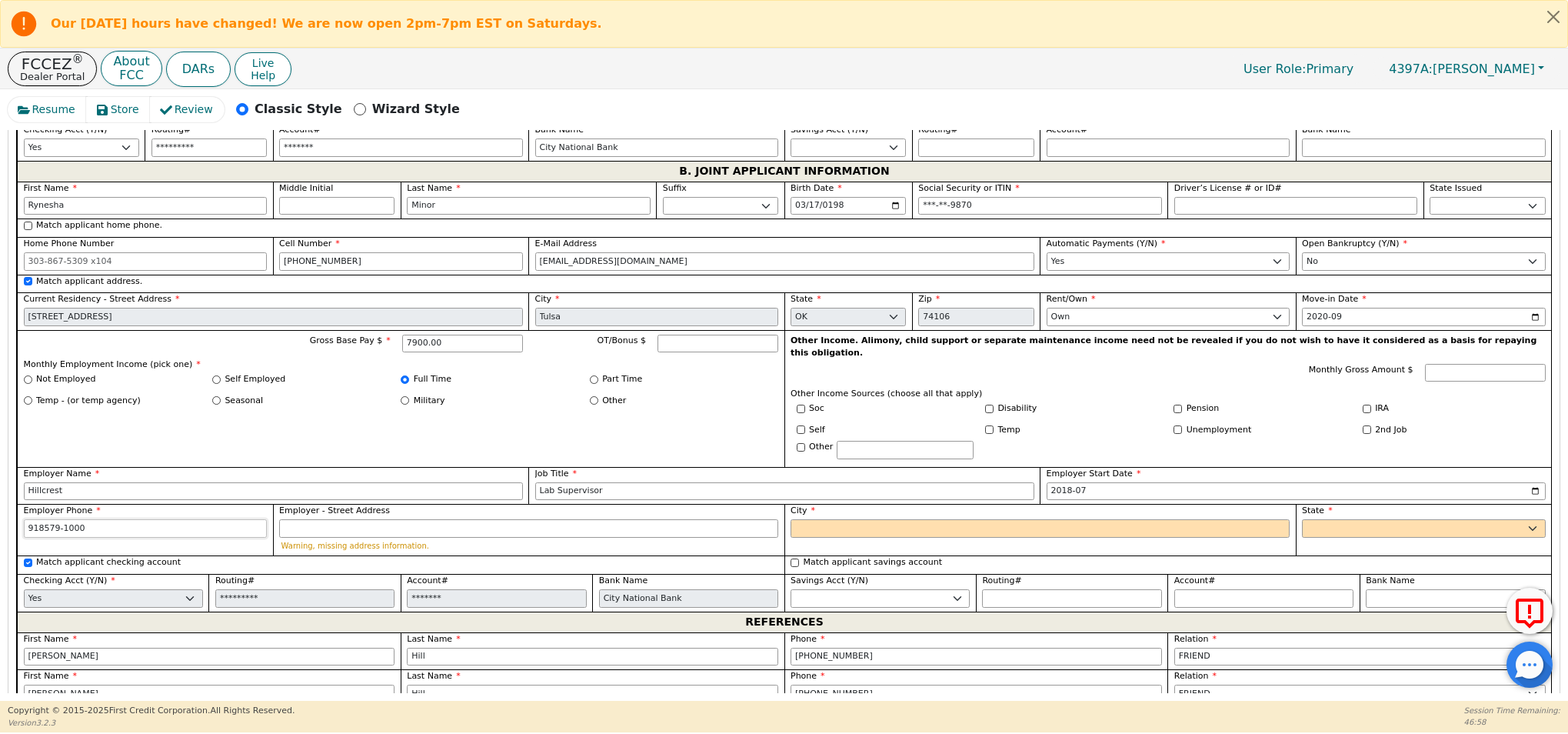
scroll to position [1244, 0]
type input "918-579-1000"
click at [335, 520] on input "Employer - Street Address" at bounding box center [529, 529] width 499 height 18
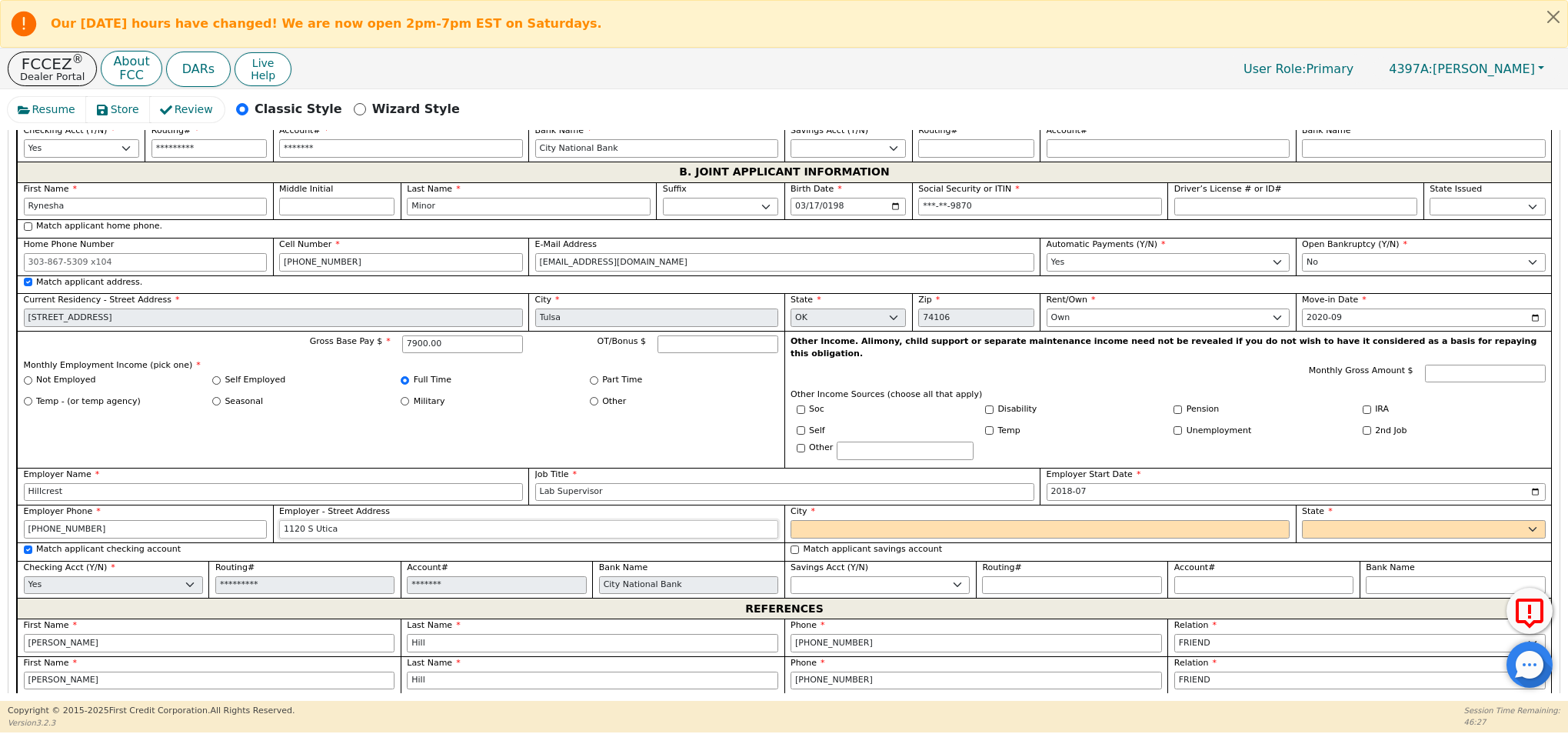
type input "1120 S Utica"
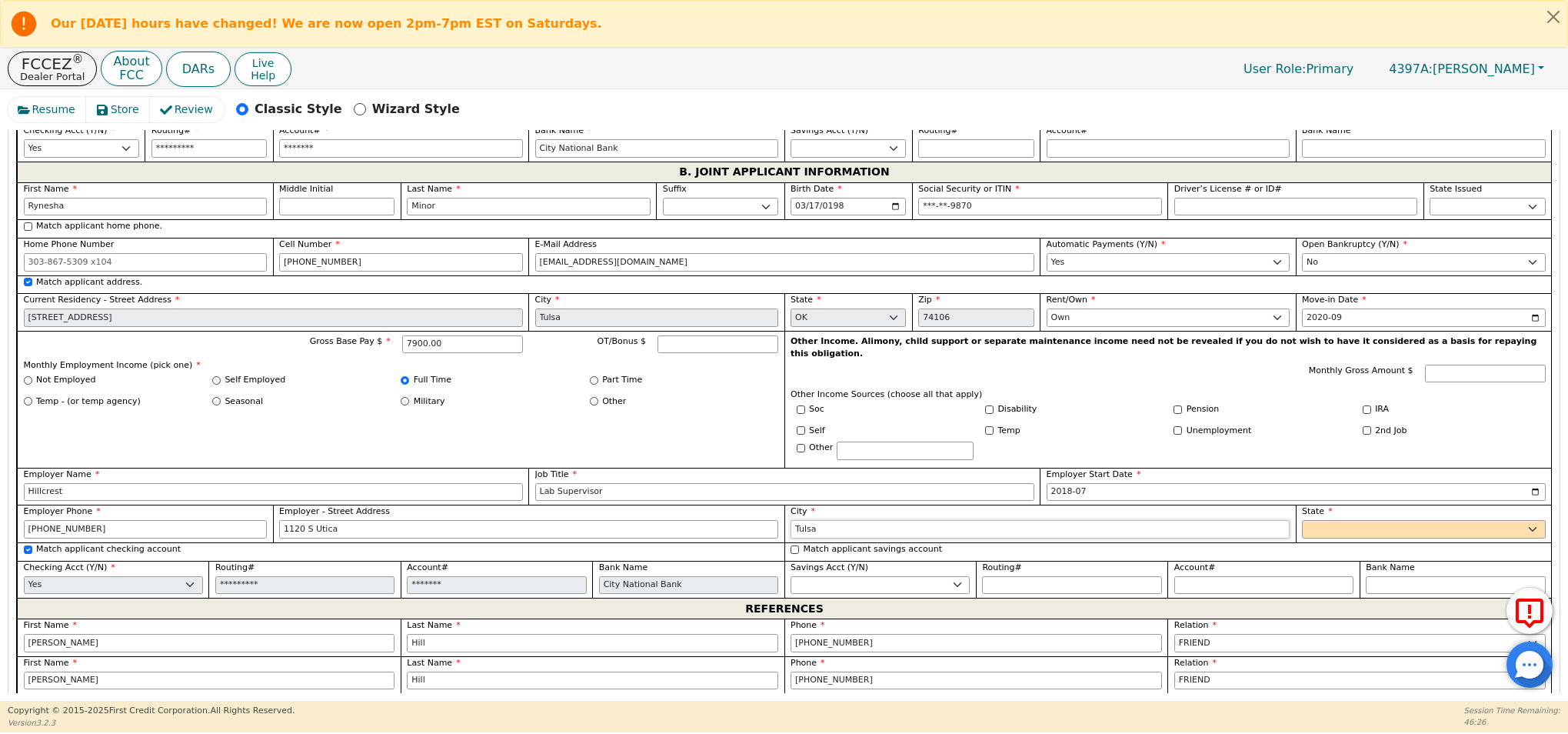
type input "Tulsa"
click at [1341, 520] on select "AK AL AR AZ CA CO CT DC DE FL GA HI IA ID IL IN KS KY LA MA MD ME MI MN MO MS M…" at bounding box center [1423, 529] width 244 height 18
select select "OK"
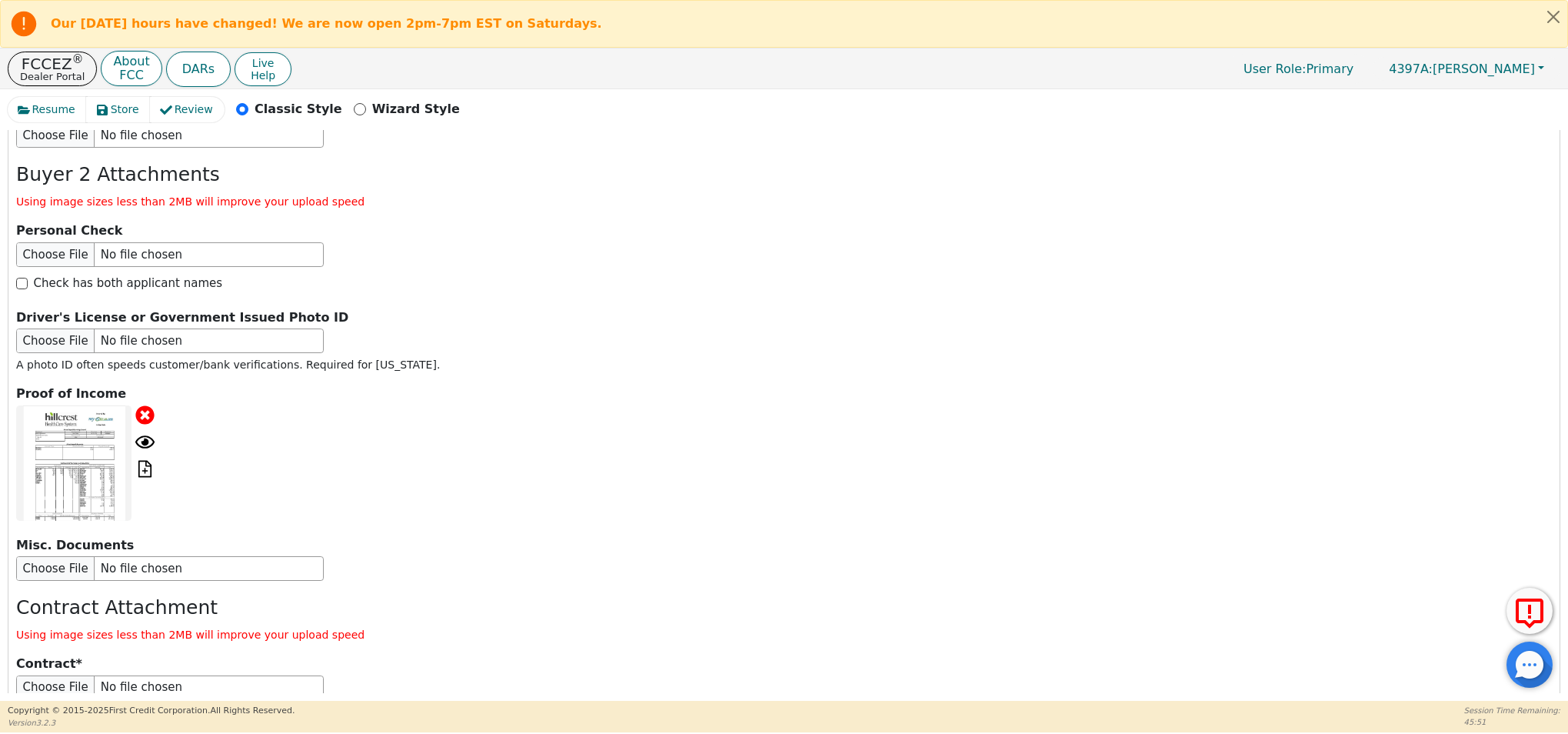
scroll to position [2642, 0]
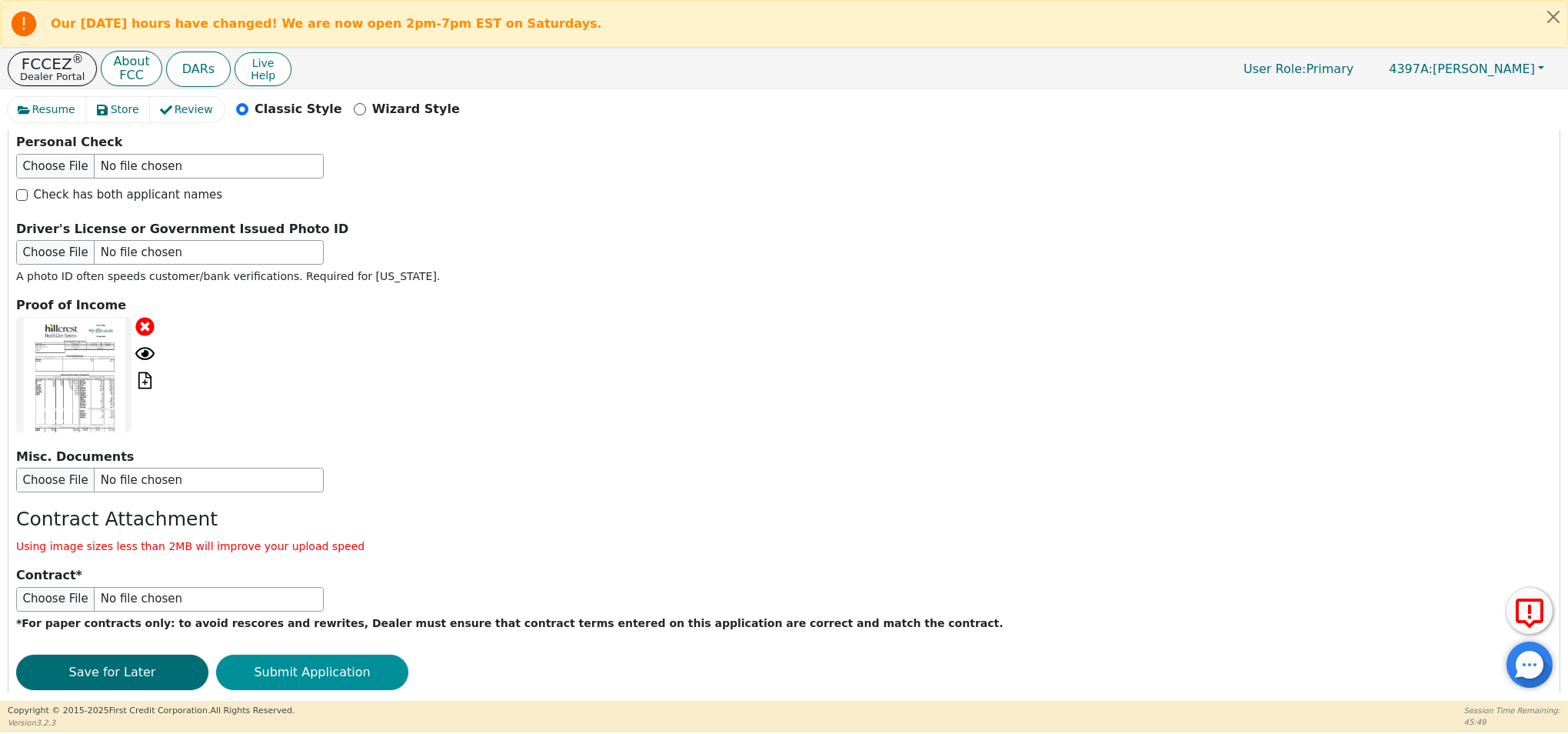
click at [311, 655] on button "Submit Application" at bounding box center [312, 672] width 192 height 35
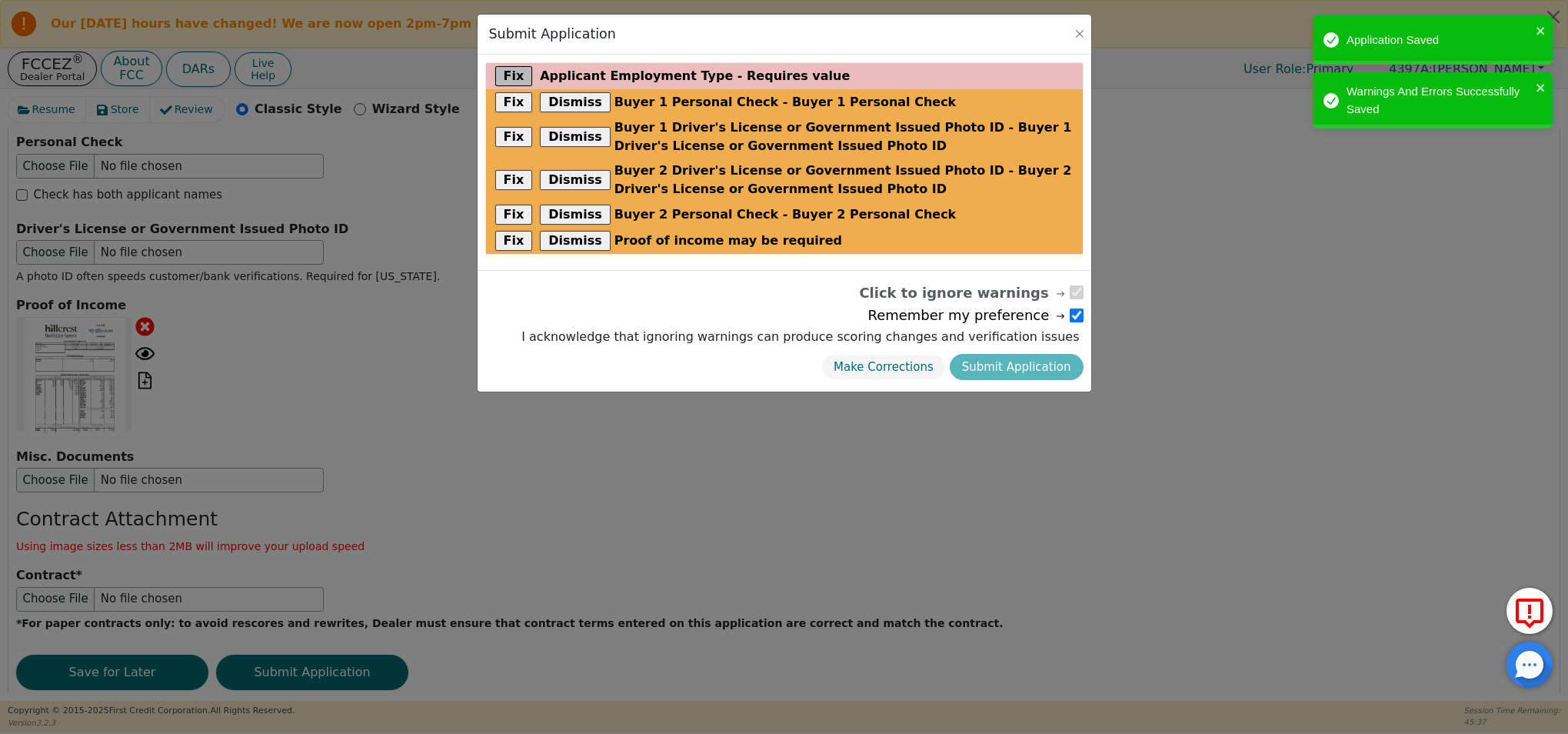
click at [508, 74] on button "Fix" at bounding box center [514, 76] width 38 height 20
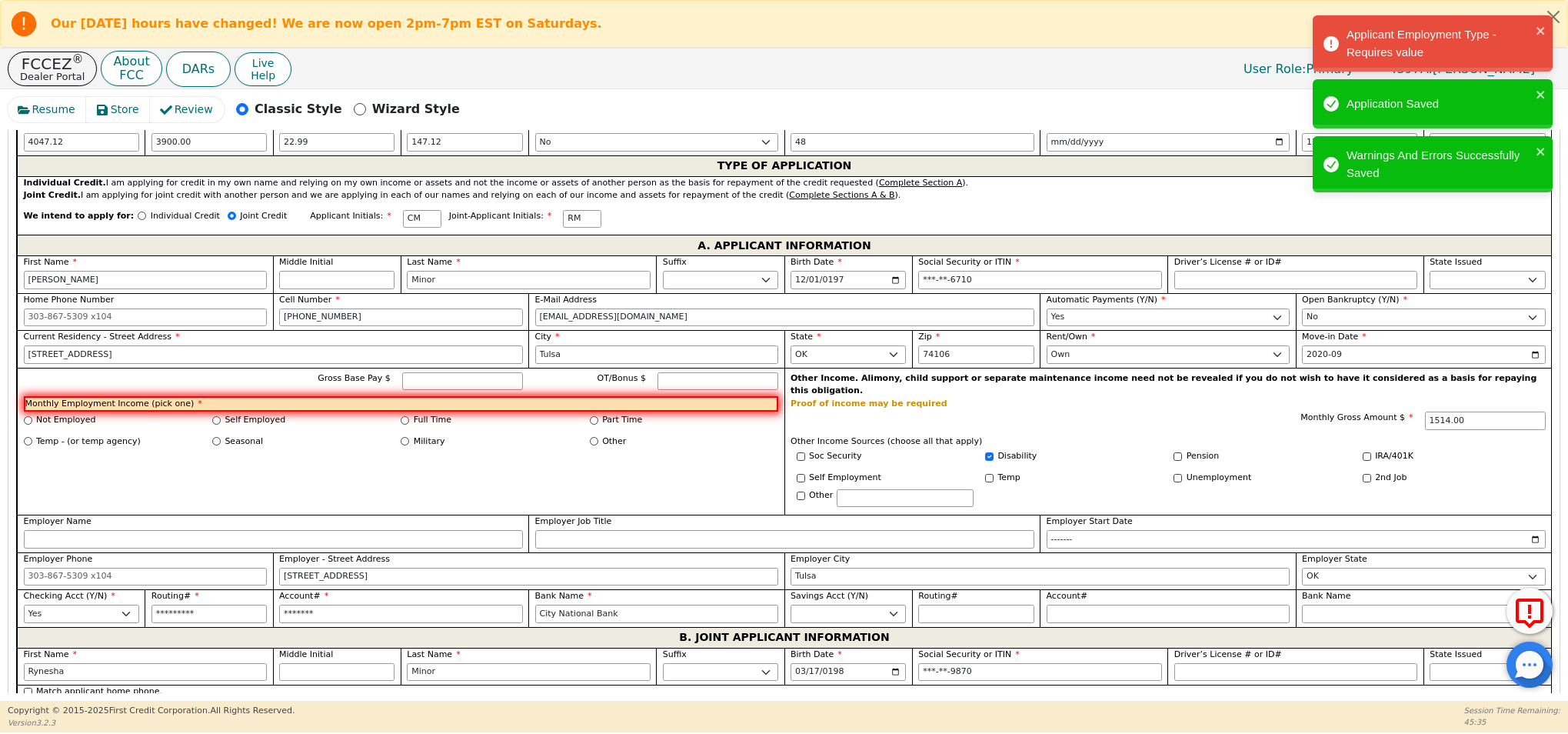
scroll to position [771, 0]
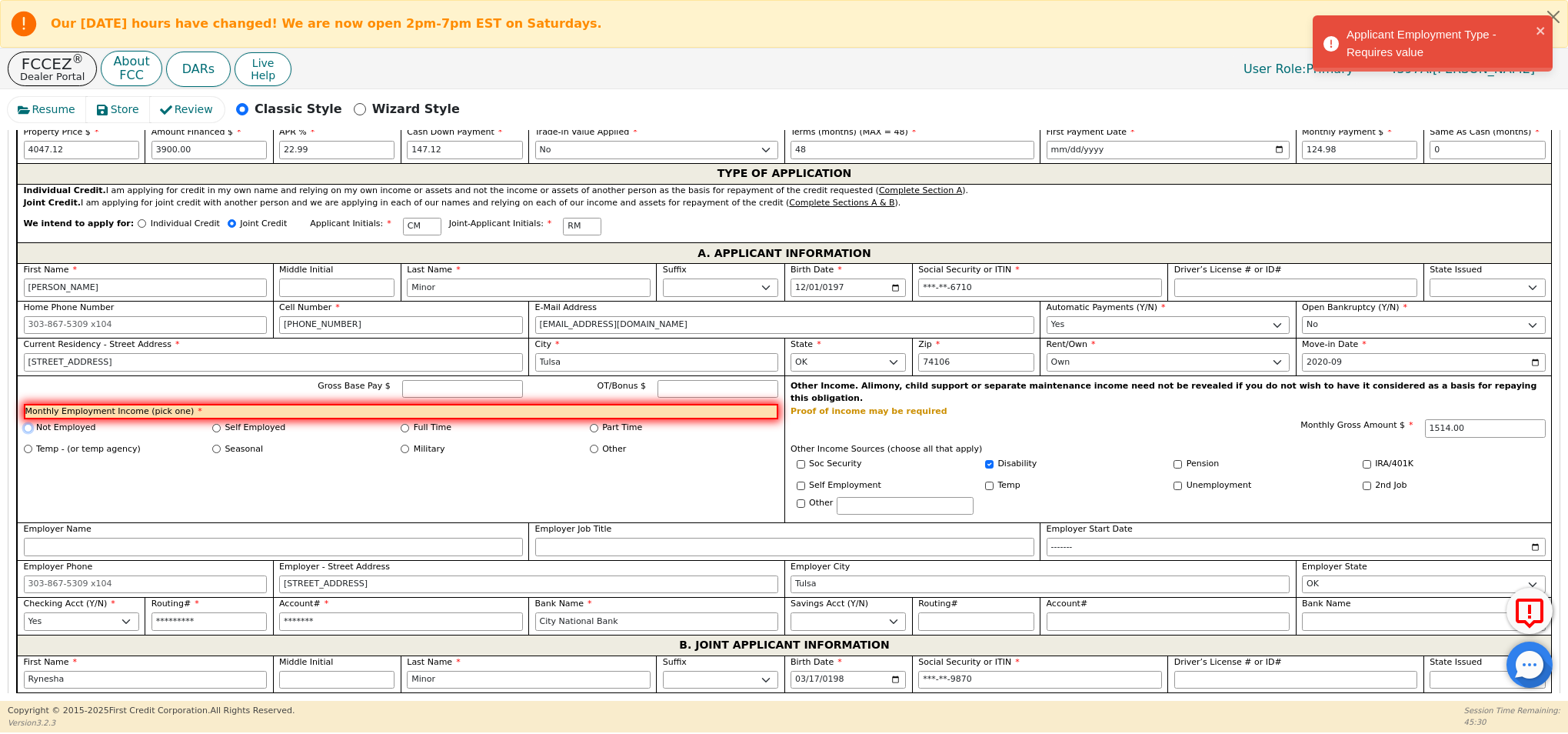
drag, startPoint x: 28, startPoint y: 430, endPoint x: 138, endPoint y: 435, distance: 110.1
click at [28, 430] on input "Not Employed" at bounding box center [28, 428] width 9 height 9
radio input "true"
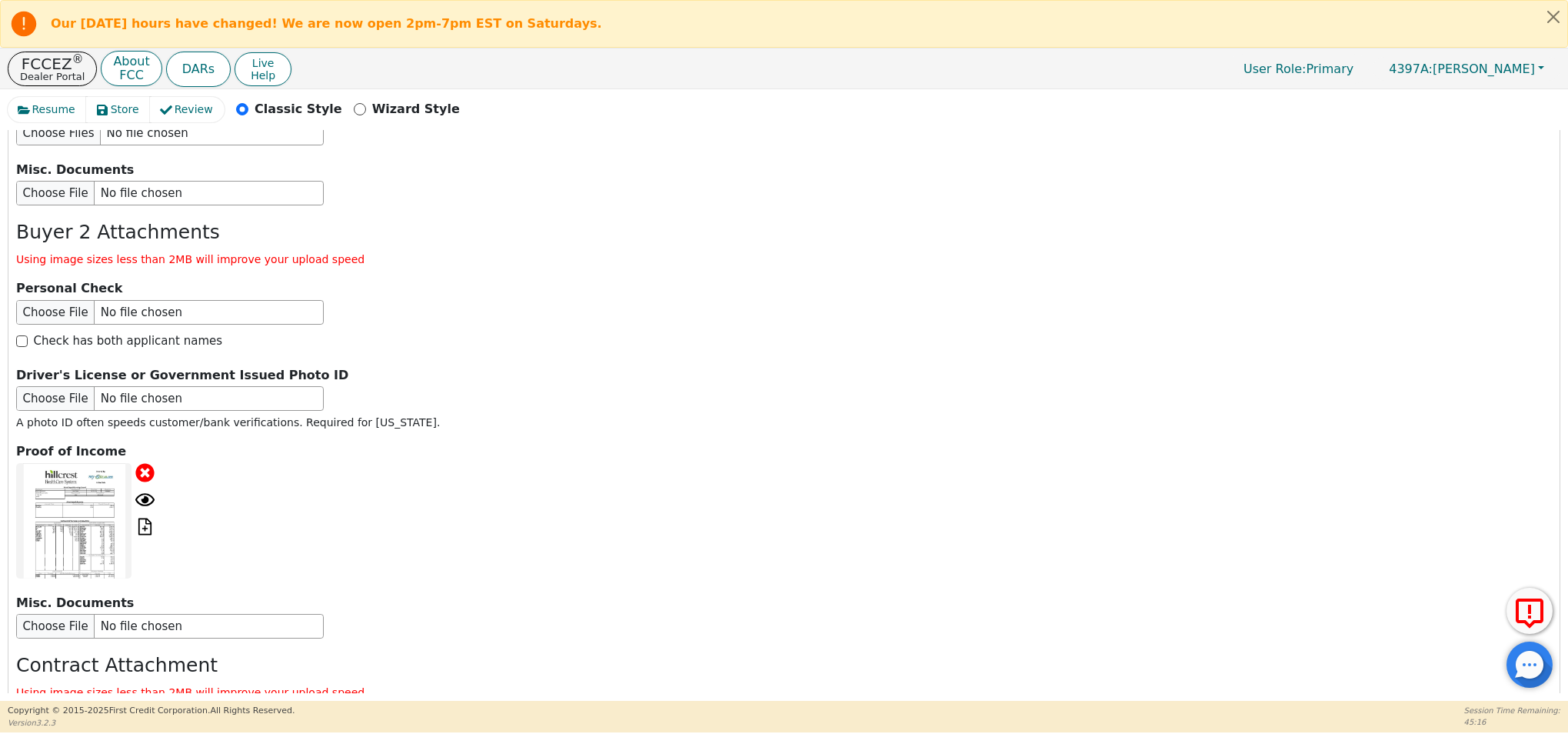
scroll to position [2642, 0]
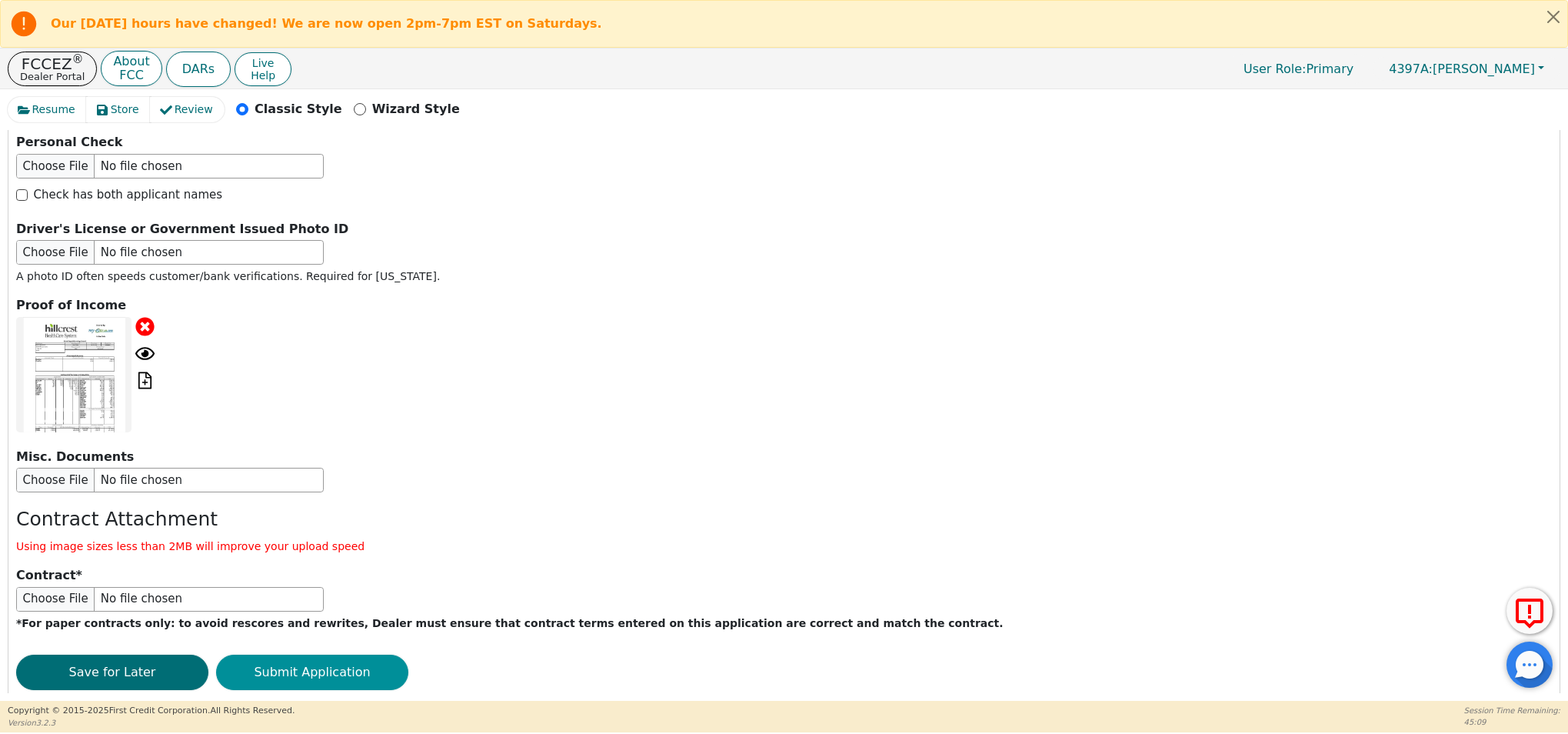
click at [341, 655] on button "Submit Application" at bounding box center [312, 672] width 192 height 35
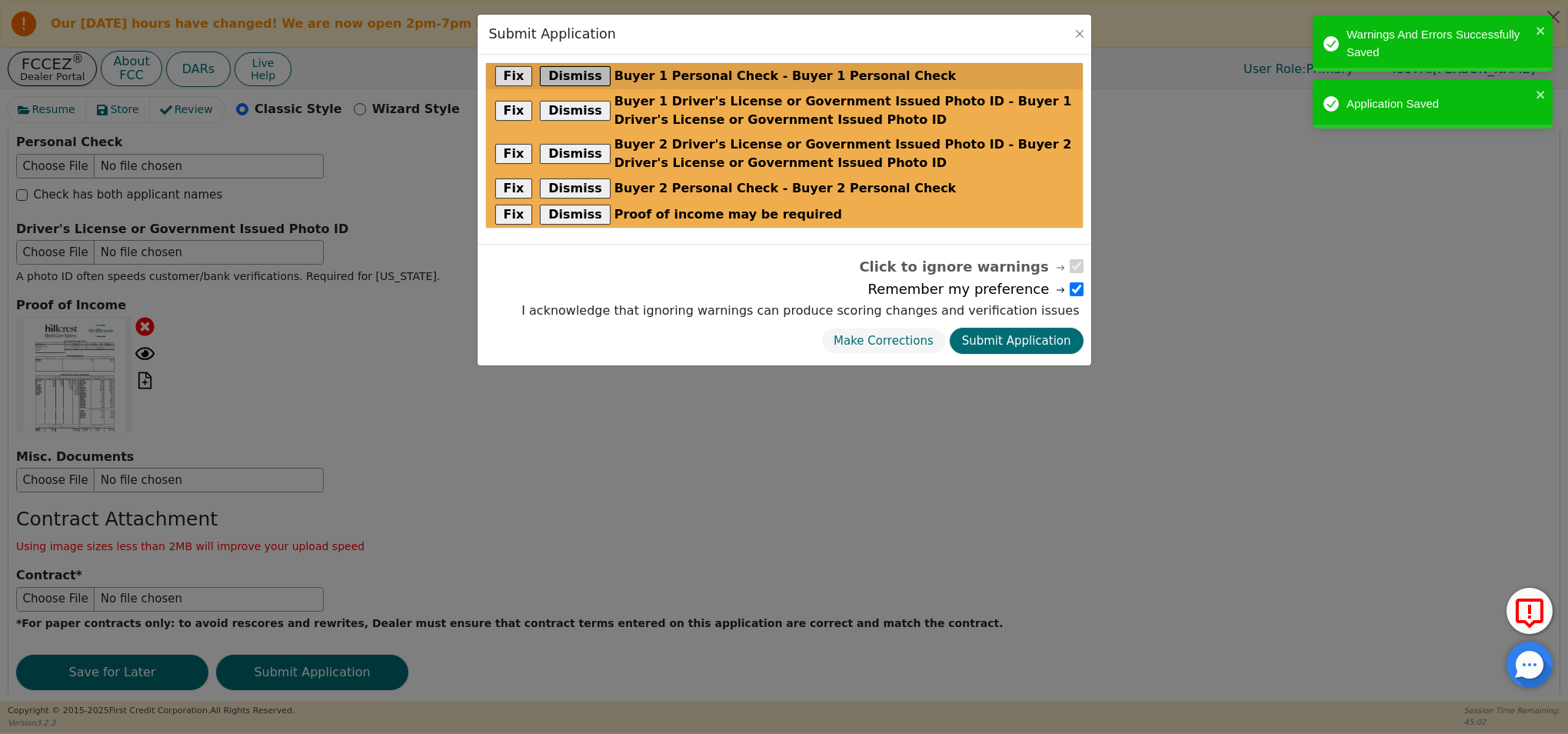
click at [557, 75] on button "Dismiss" at bounding box center [575, 76] width 71 height 20
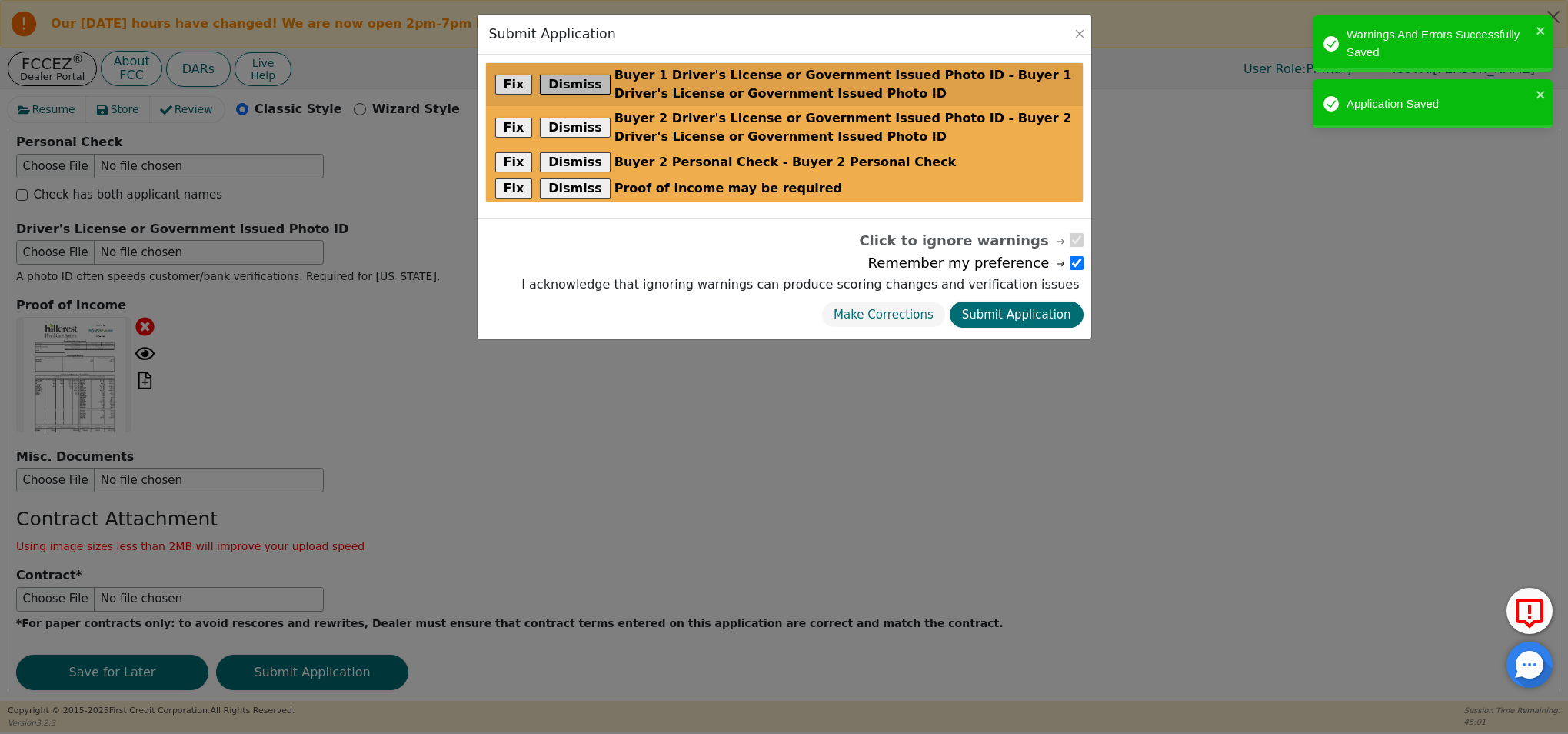
click at [557, 75] on button "Dismiss" at bounding box center [575, 84] width 71 height 20
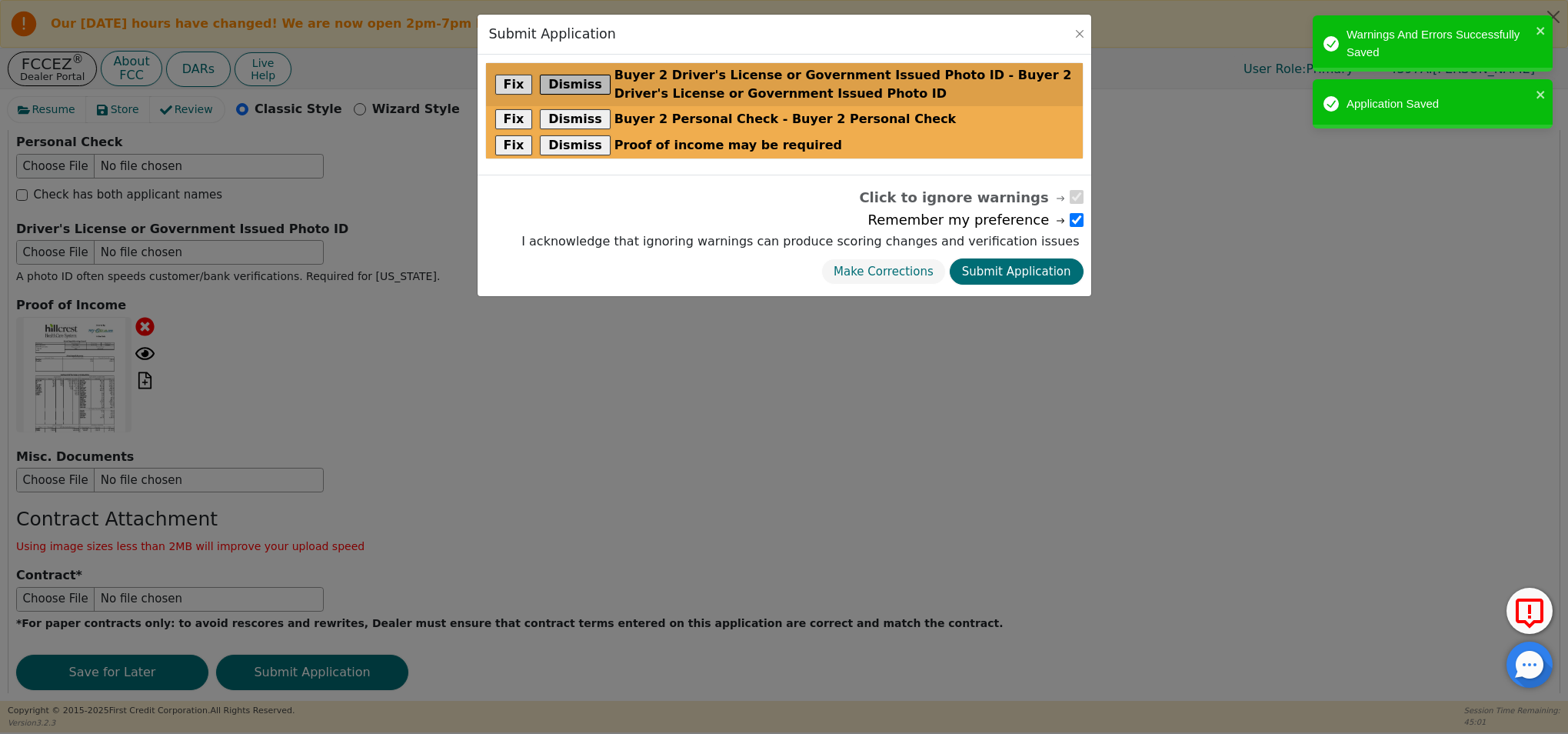
click at [557, 75] on button "Dismiss" at bounding box center [575, 84] width 71 height 20
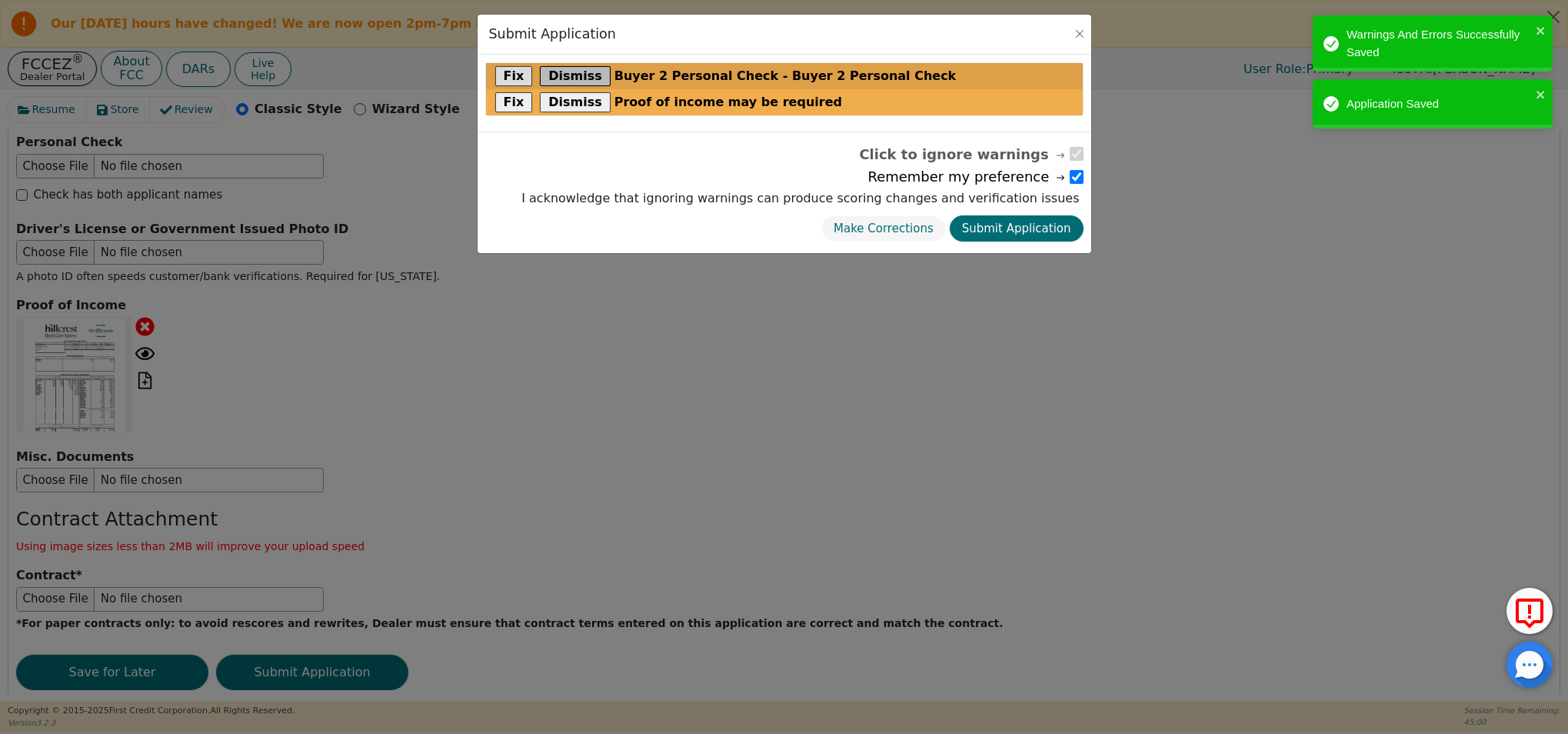
click at [557, 75] on button "Dismiss" at bounding box center [575, 76] width 71 height 20
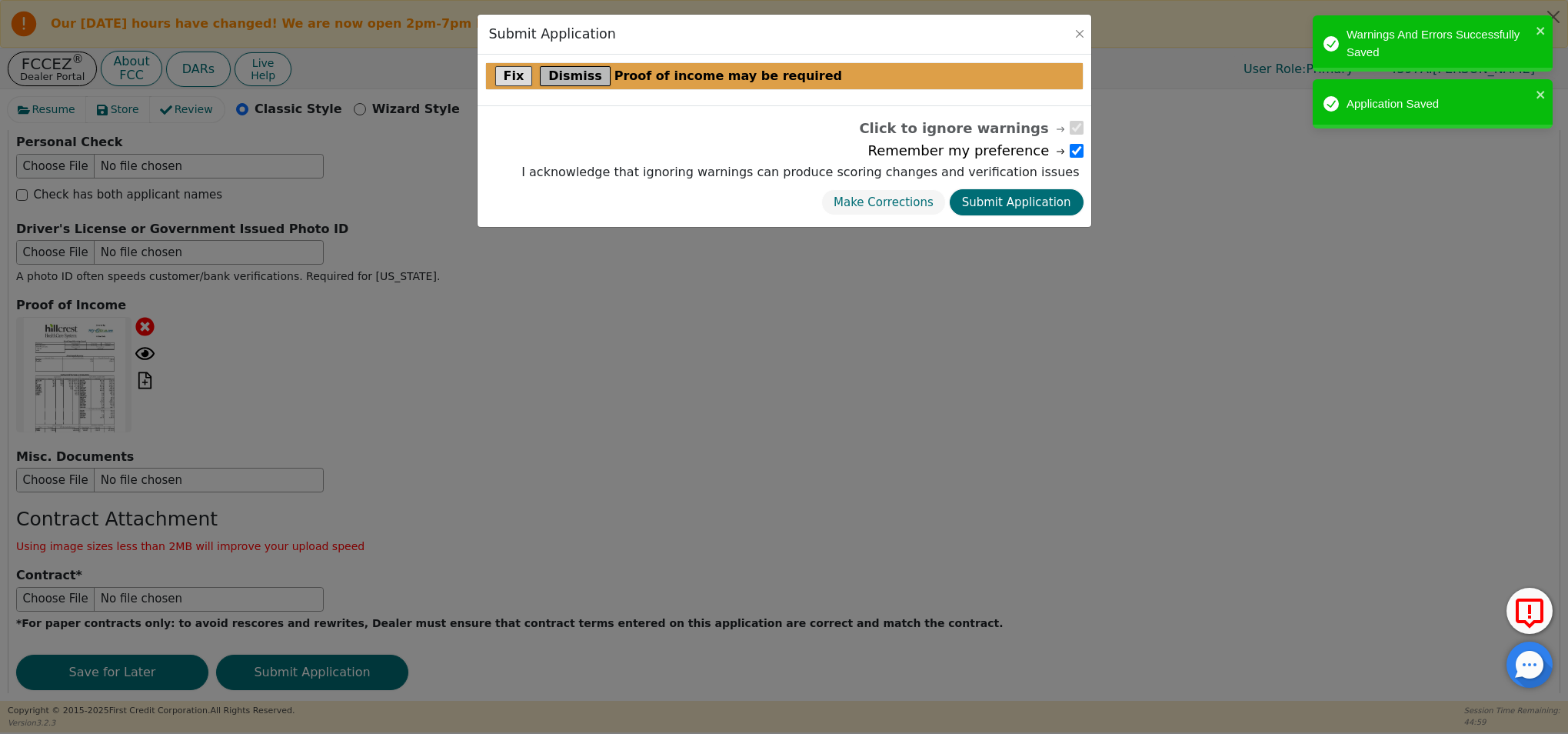
click at [557, 75] on button "Dismiss" at bounding box center [575, 76] width 71 height 20
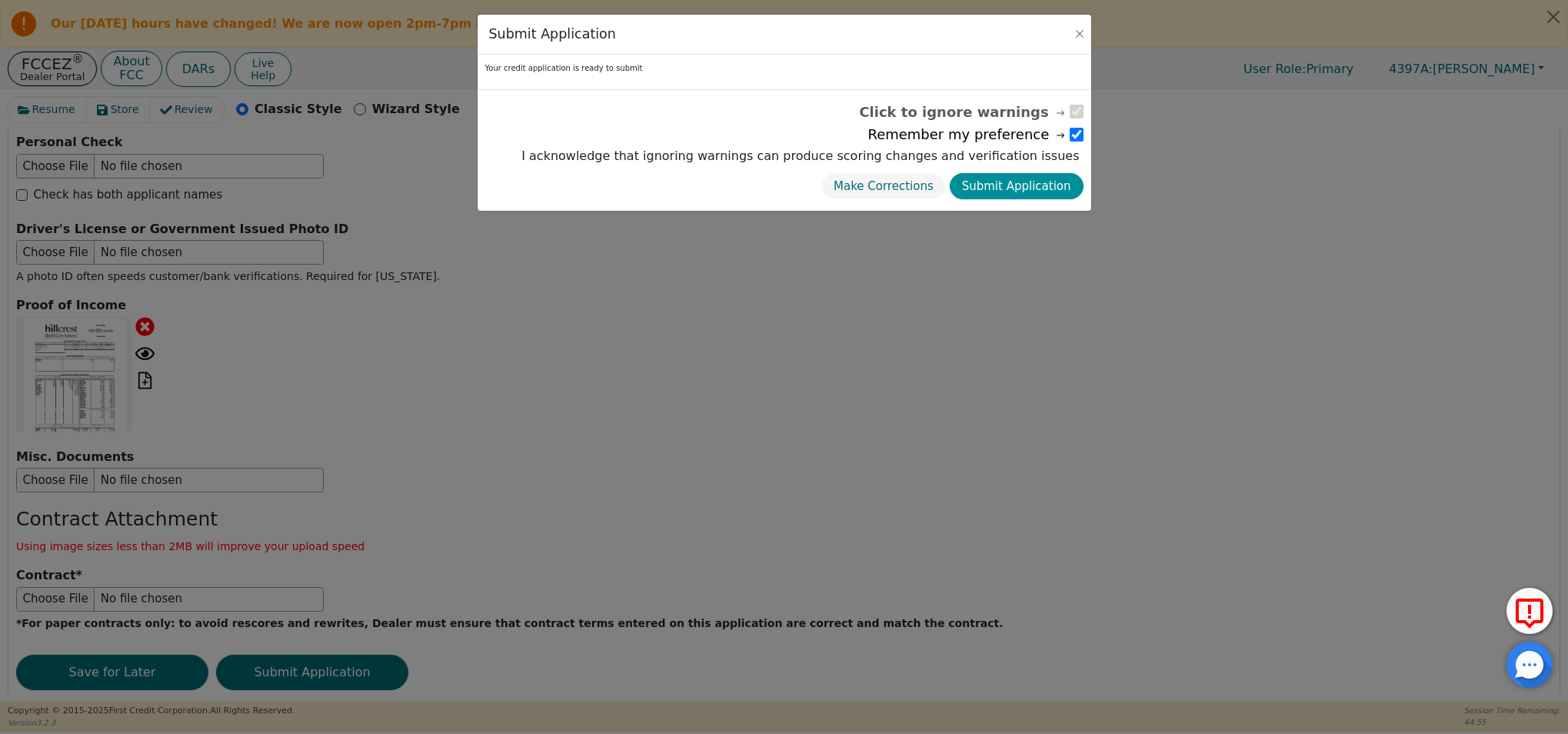
click at [1032, 184] on button "Submit Application" at bounding box center [1016, 186] width 133 height 27
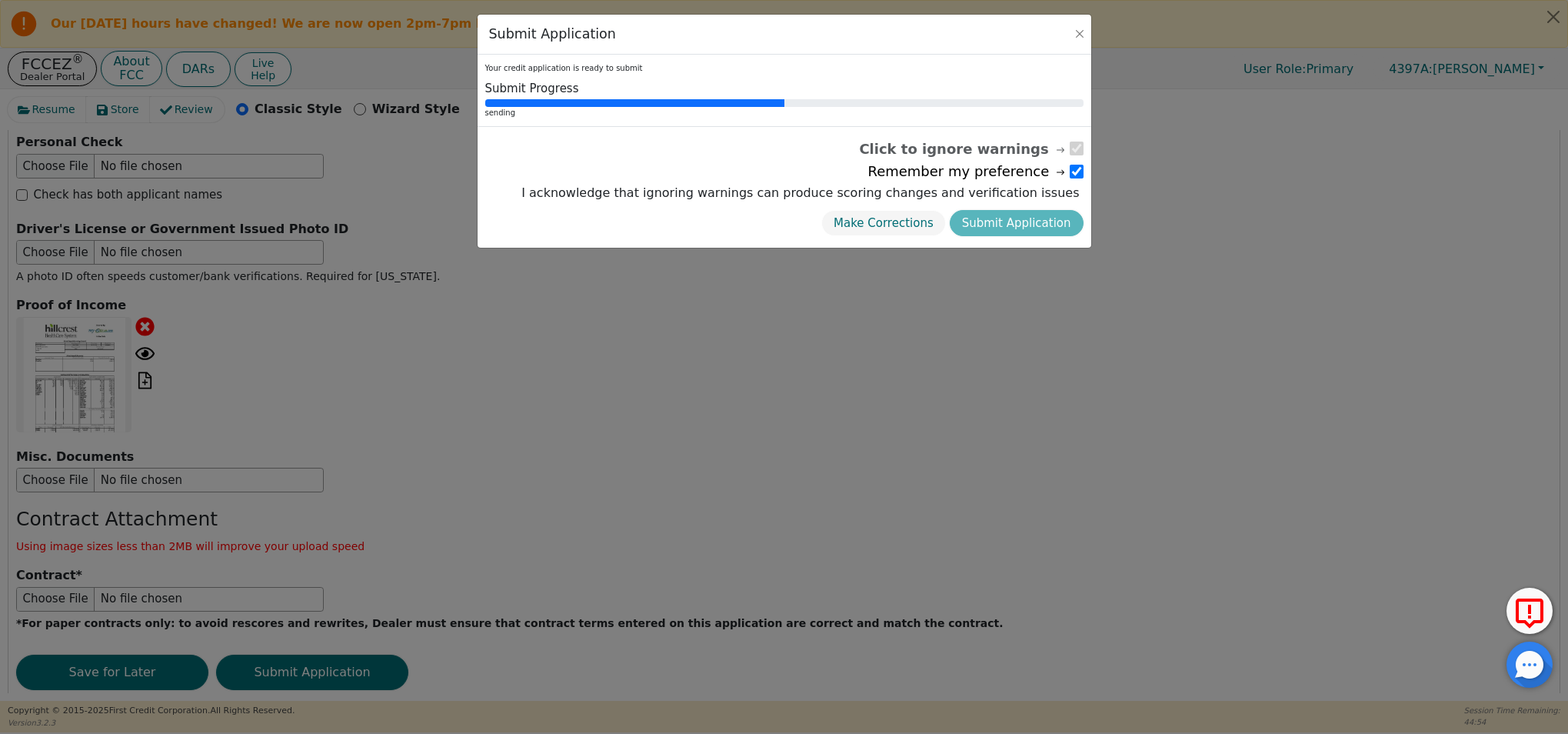
radio input "false"
checkbox input "false"
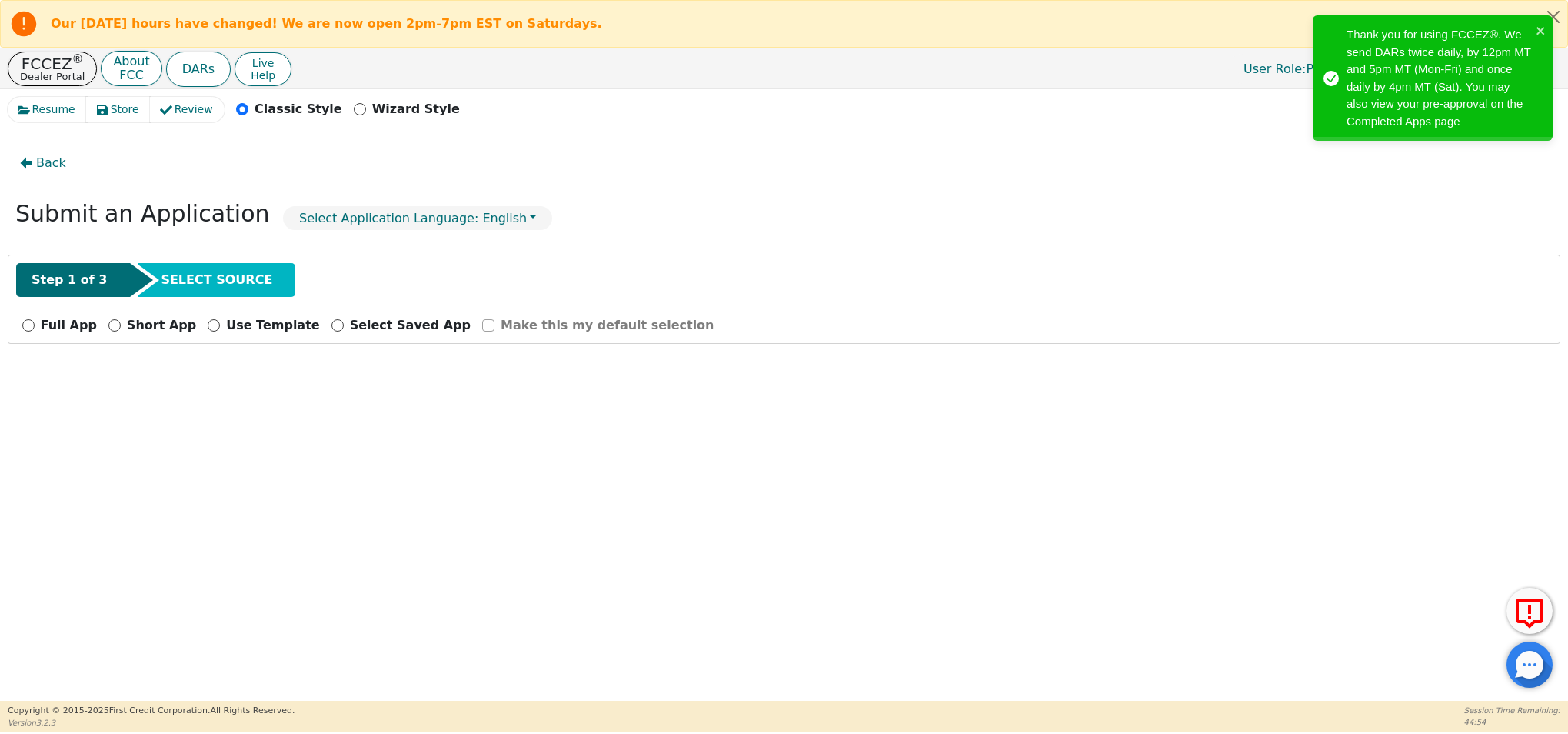
scroll to position [0, 0]
click at [1540, 31] on icon "close" at bounding box center [1540, 30] width 8 height 8
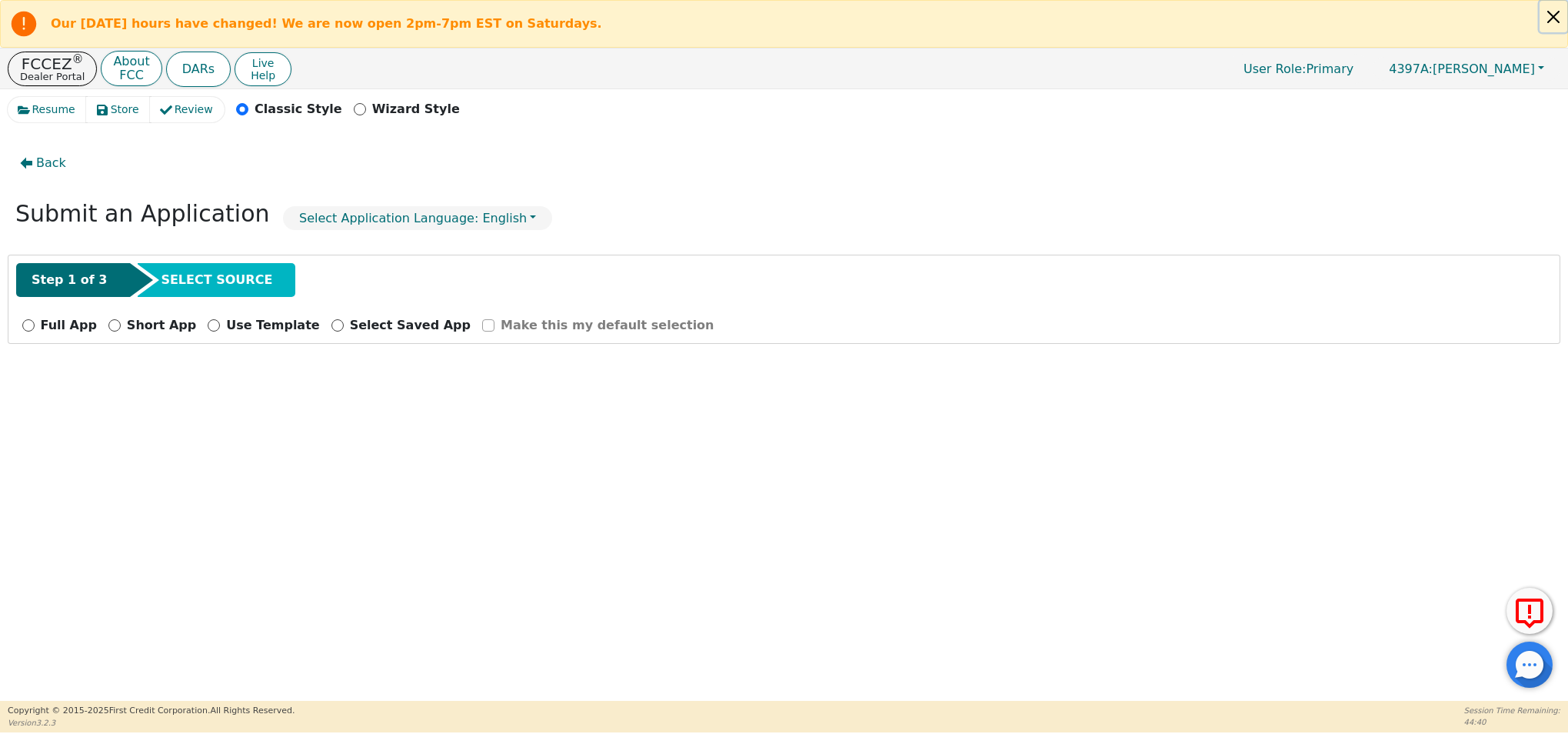
click at [1549, 16] on button "Close alert" at bounding box center [1553, 16] width 28 height 32
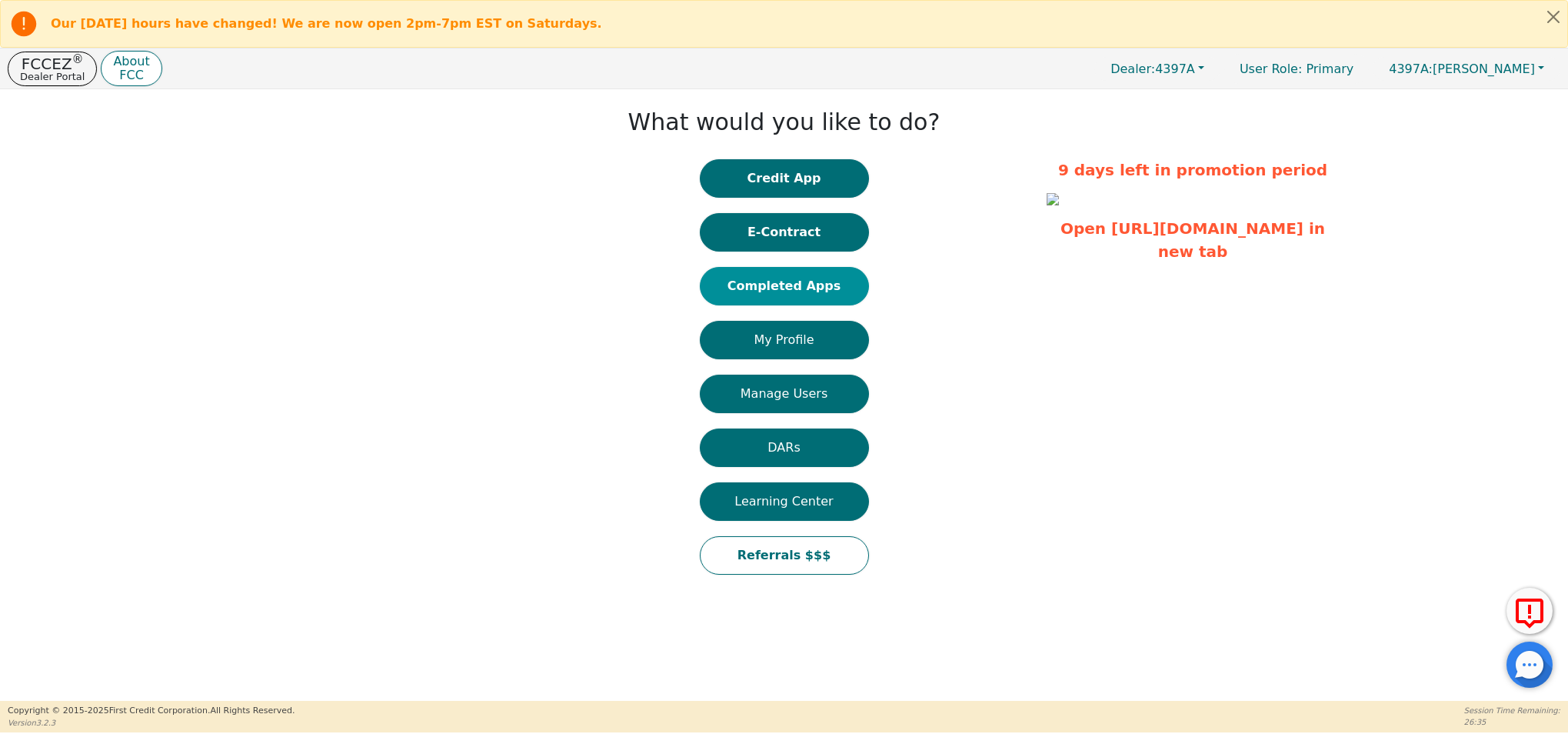
drag, startPoint x: 778, startPoint y: 289, endPoint x: 786, endPoint y: 291, distance: 8.2
click at [779, 289] on button "Completed Apps" at bounding box center [784, 286] width 169 height 39
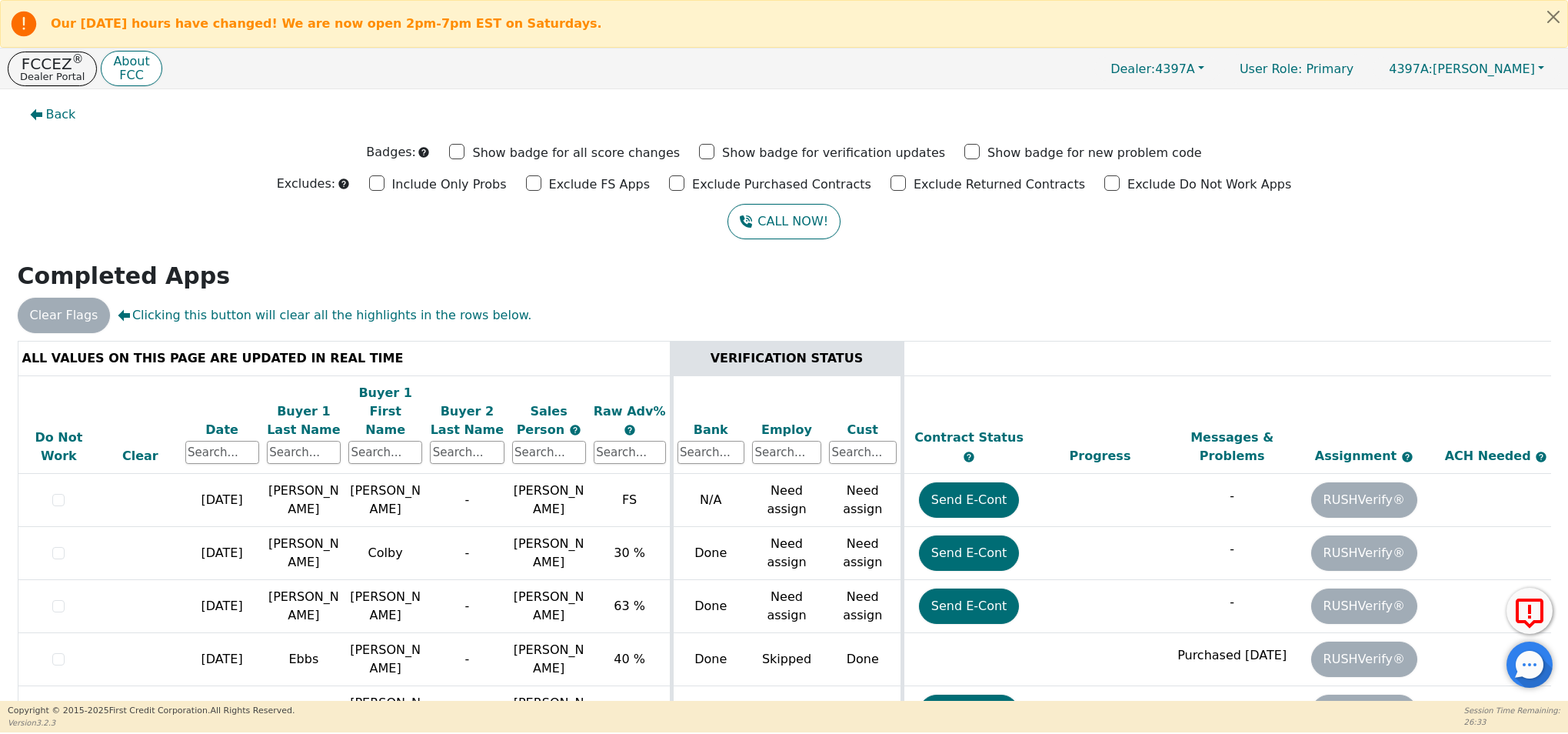
scroll to position [49, 0]
